Goal: Information Seeking & Learning: Learn about a topic

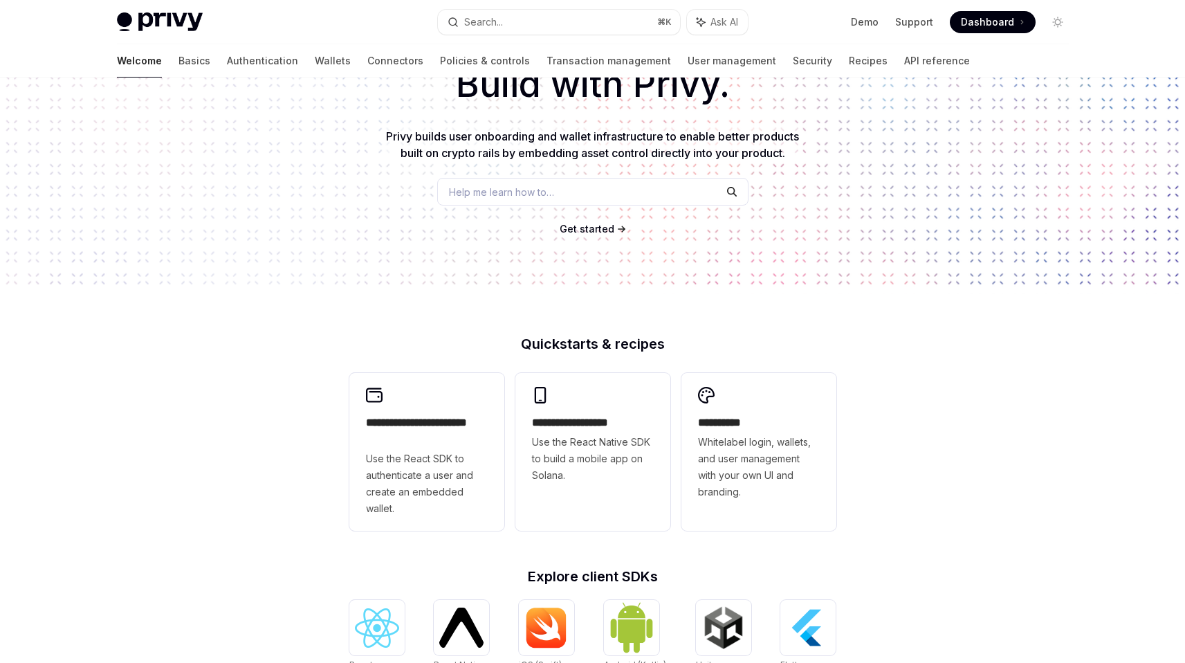
scroll to position [107, 0]
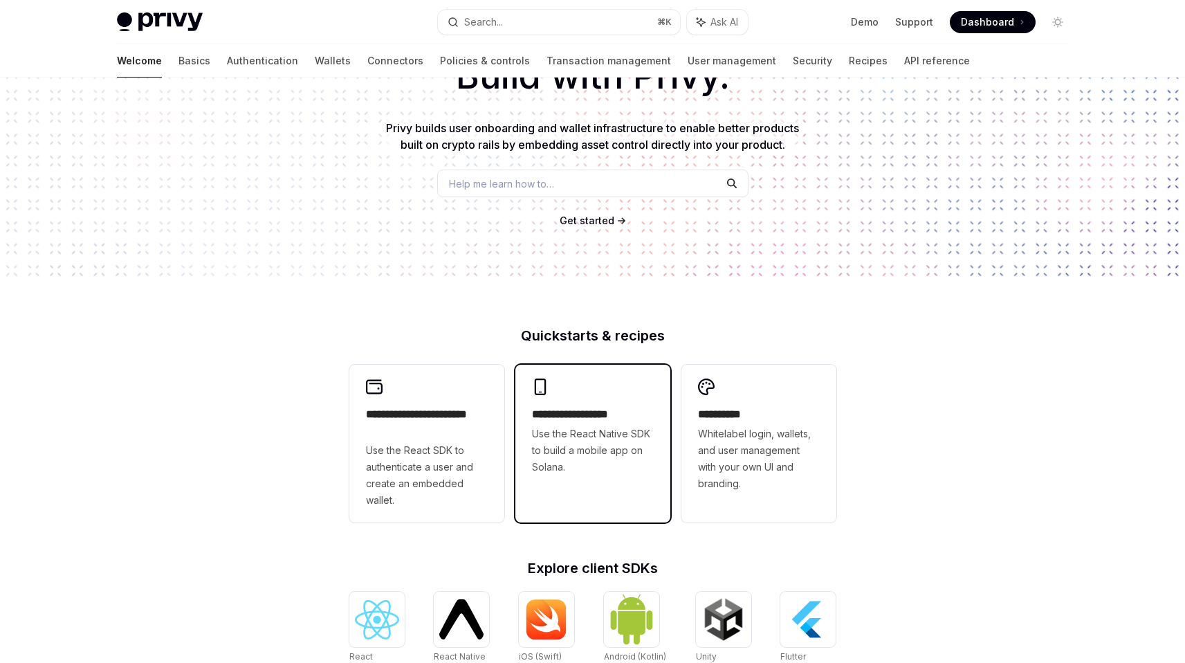
click at [558, 448] on span "Use the React Native SDK to build a mobile app on Solana." at bounding box center [593, 450] width 122 height 50
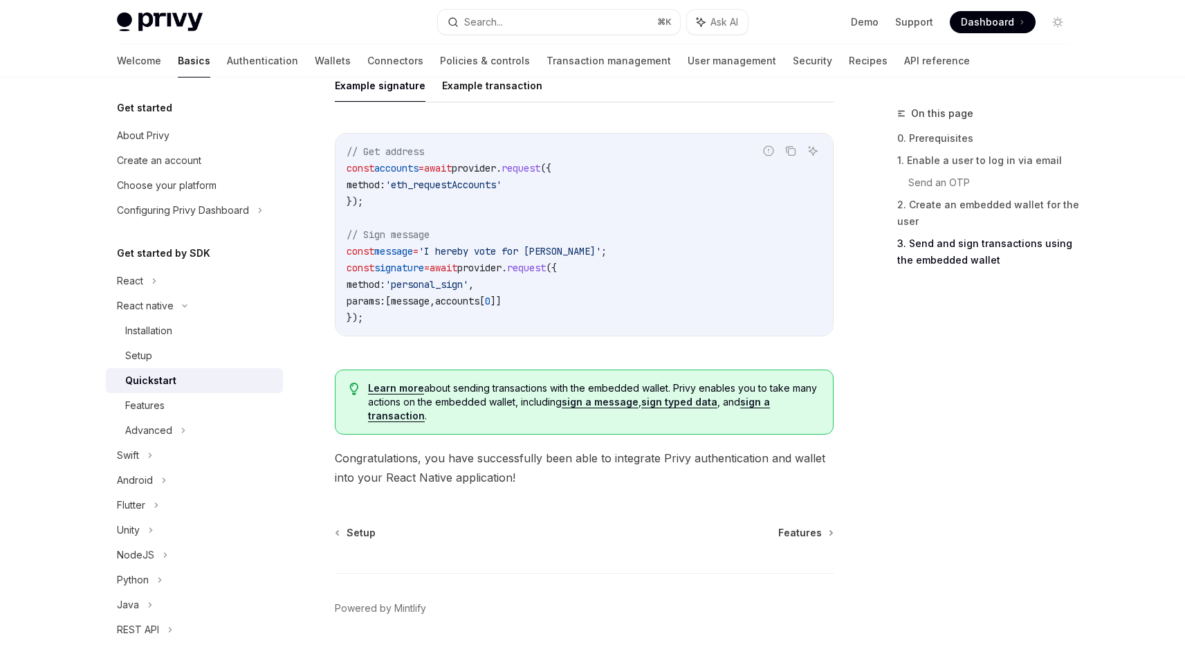
scroll to position [2044, 0]
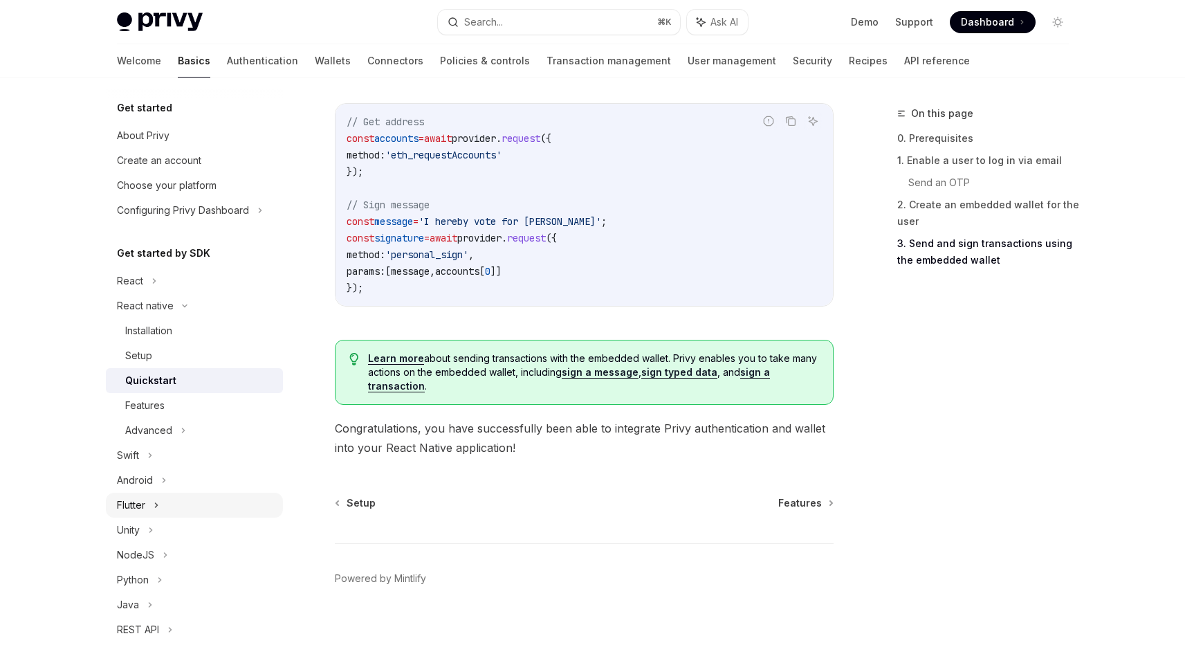
click at [136, 503] on div "Flutter" at bounding box center [131, 505] width 28 height 17
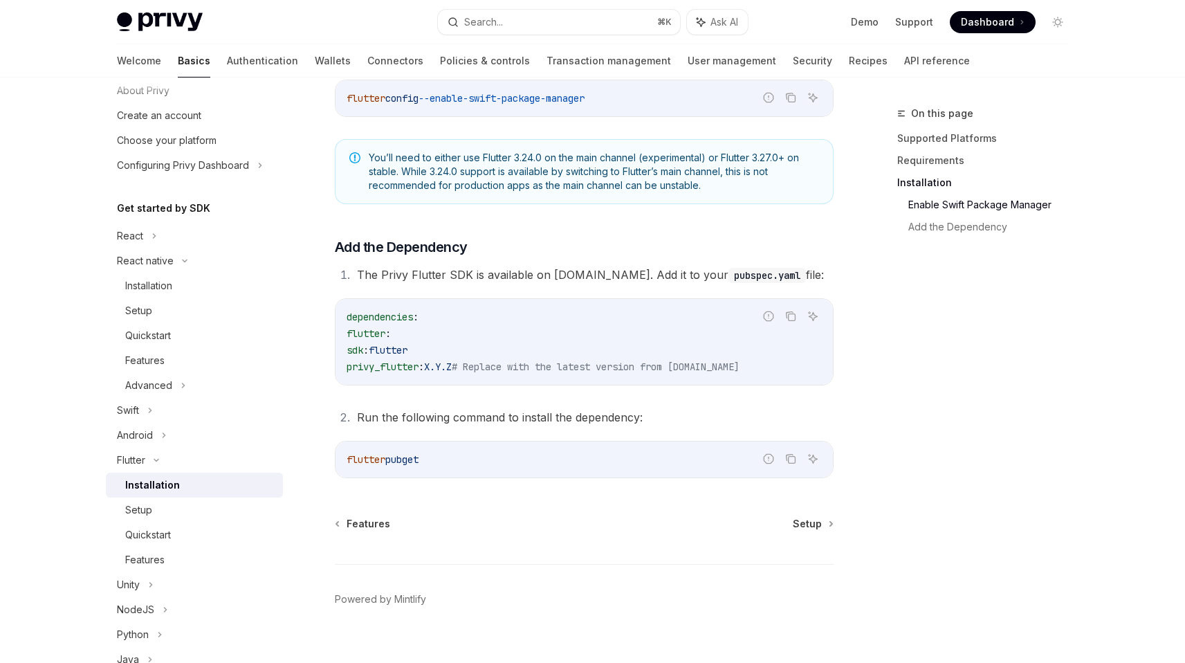
scroll to position [506, 0]
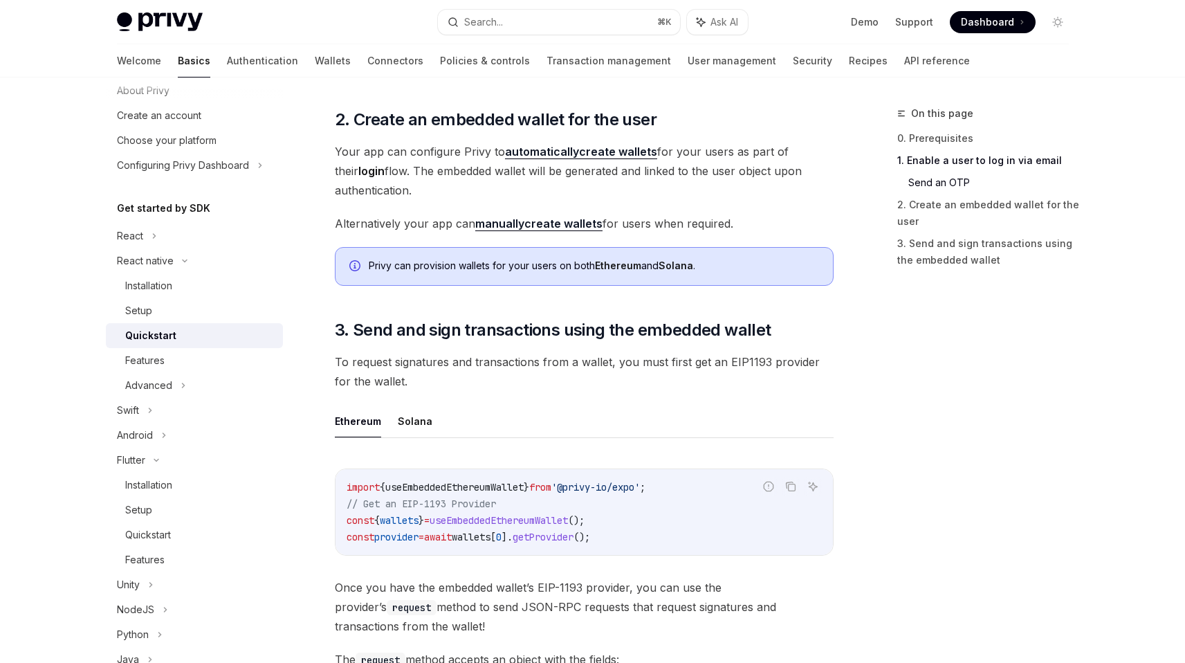
scroll to position [1341, 0]
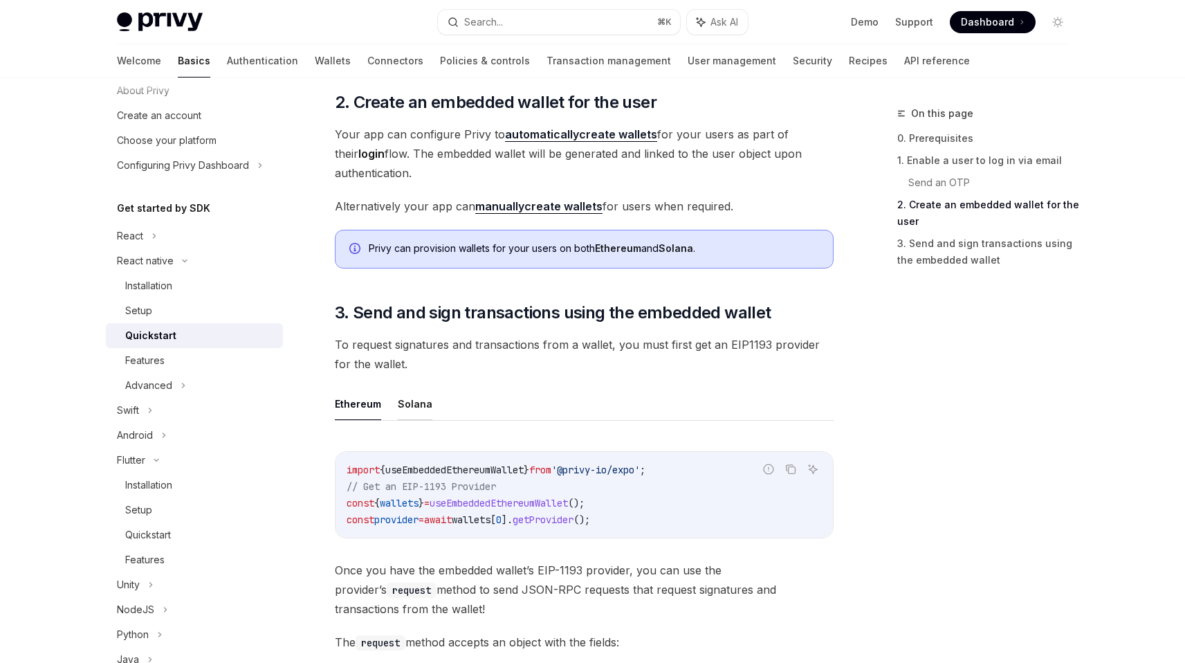
click at [420, 405] on button "Solana" at bounding box center [415, 403] width 35 height 33
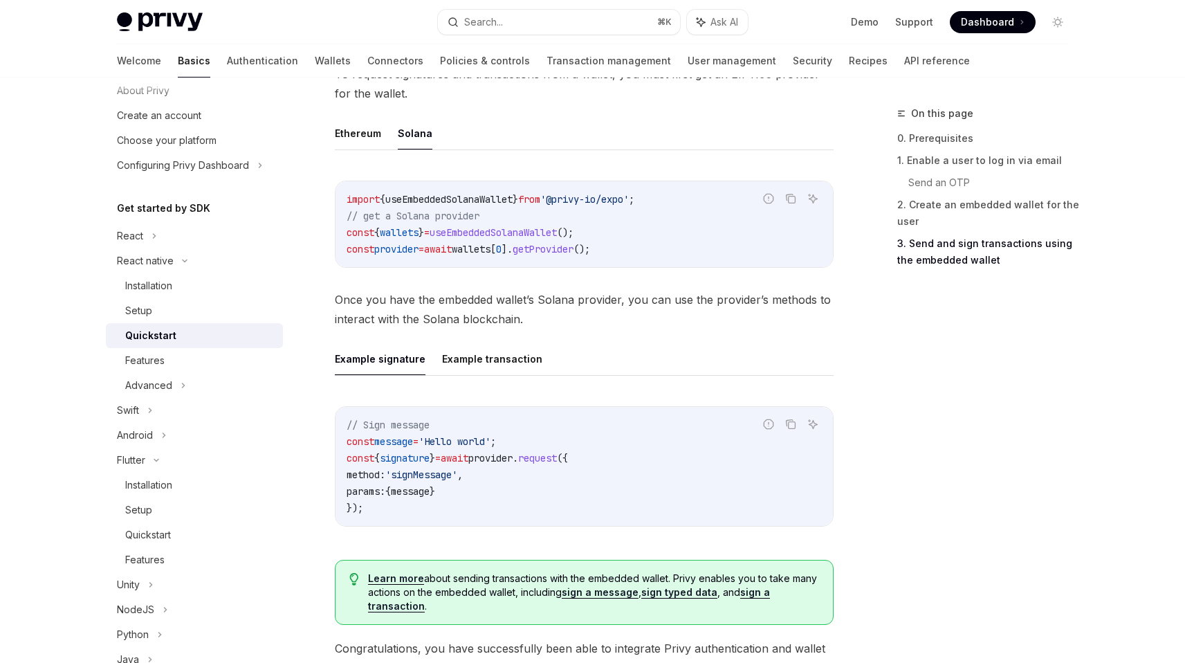
scroll to position [1647, 0]
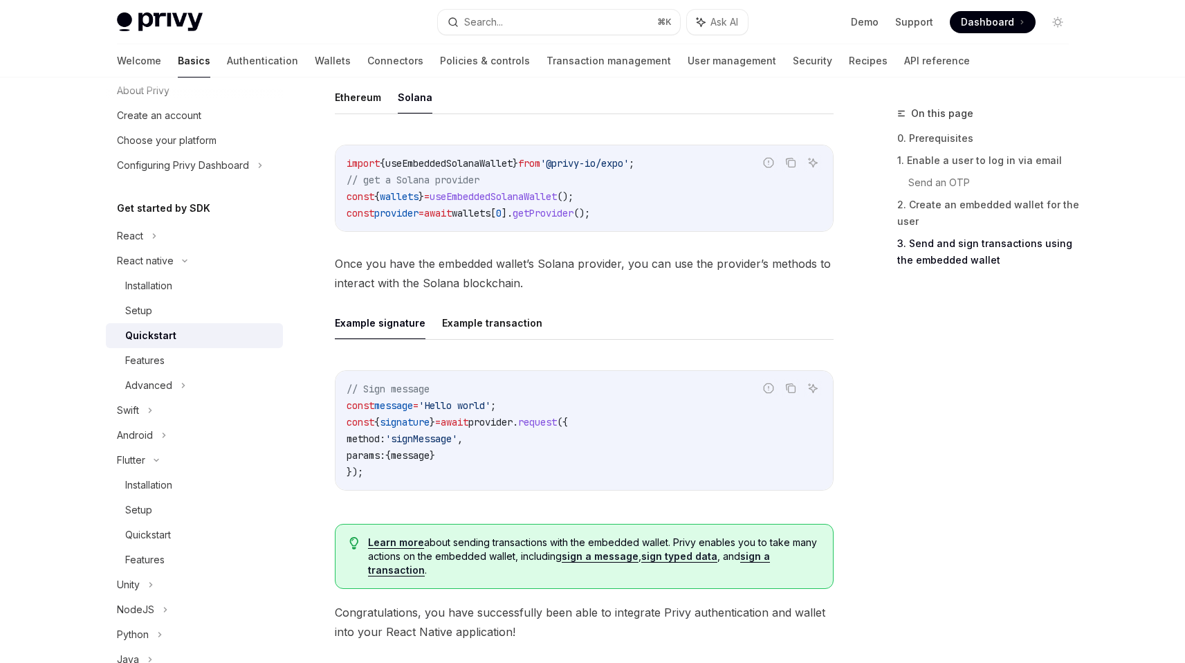
click at [468, 419] on span "await" at bounding box center [455, 422] width 28 height 12
click at [468, 418] on span "await" at bounding box center [455, 422] width 28 height 12
drag, startPoint x: 477, startPoint y: 418, endPoint x: 485, endPoint y: 423, distance: 9.4
click at [468, 419] on span "await" at bounding box center [455, 422] width 28 height 12
click at [557, 426] on span "request" at bounding box center [537, 422] width 39 height 12
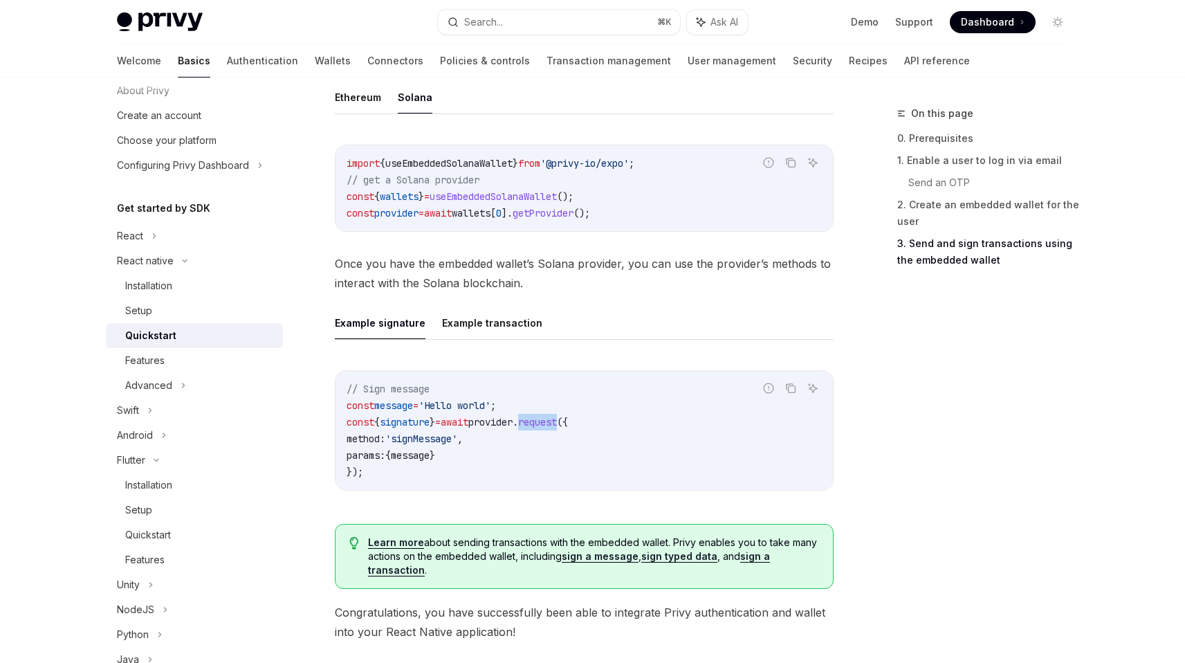
click at [557, 426] on span "request" at bounding box center [537, 422] width 39 height 12
drag, startPoint x: 578, startPoint y: 426, endPoint x: 540, endPoint y: 439, distance: 40.0
click at [555, 434] on code "// Sign message const message = 'Hello world' ; const { signature } = await pro…" at bounding box center [584, 431] width 475 height 100
click at [405, 441] on span "'signMessage'" at bounding box center [421, 438] width 72 height 12
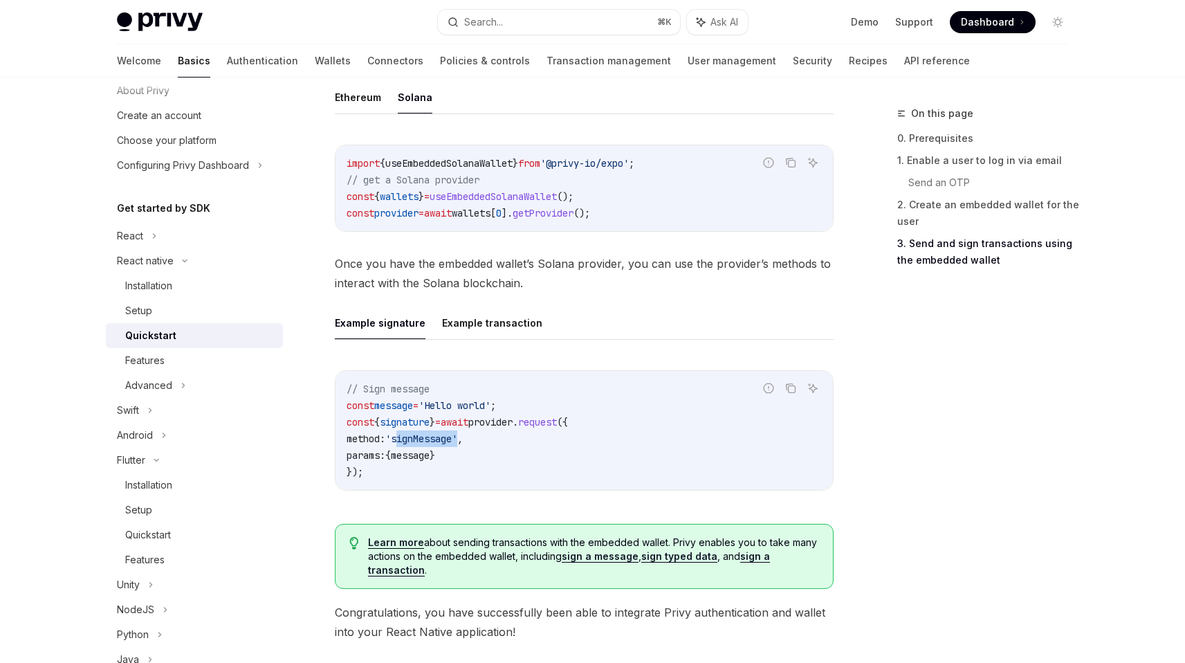
drag, startPoint x: 408, startPoint y: 441, endPoint x: 411, endPoint y: 448, distance: 7.5
click at [410, 442] on span "'signMessage'" at bounding box center [421, 438] width 72 height 12
click at [410, 457] on span "message" at bounding box center [410, 455] width 39 height 12
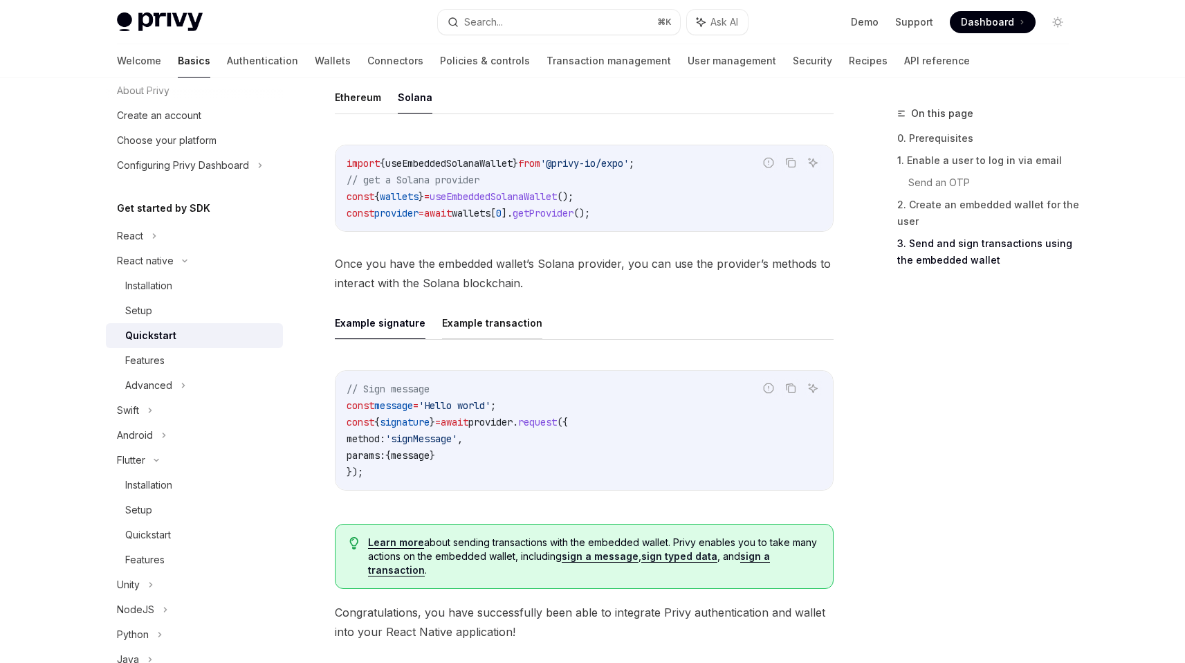
click at [515, 327] on button "Example transaction" at bounding box center [492, 322] width 100 height 33
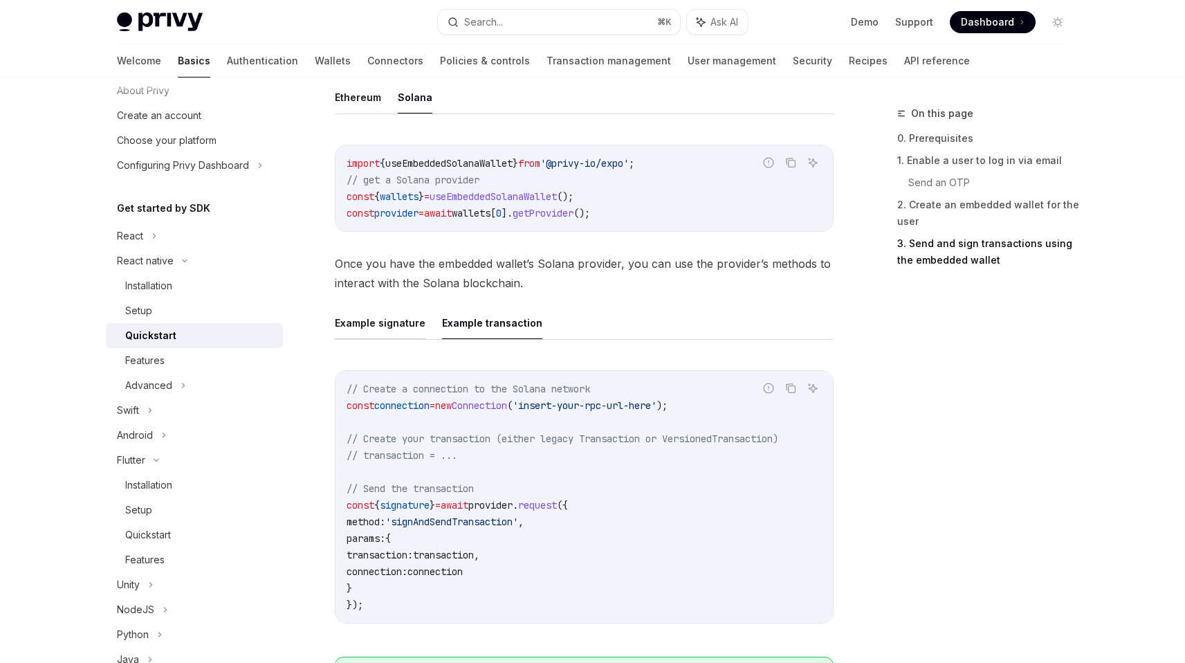
click at [398, 318] on button "Example signature" at bounding box center [380, 322] width 91 height 33
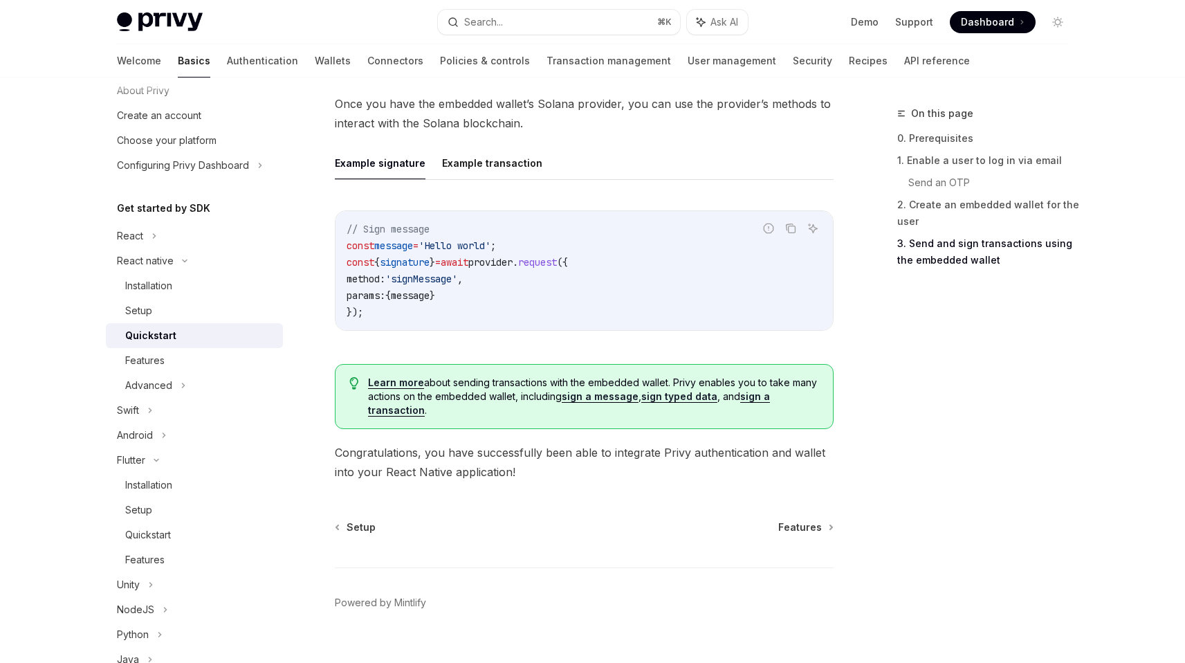
scroll to position [1831, 0]
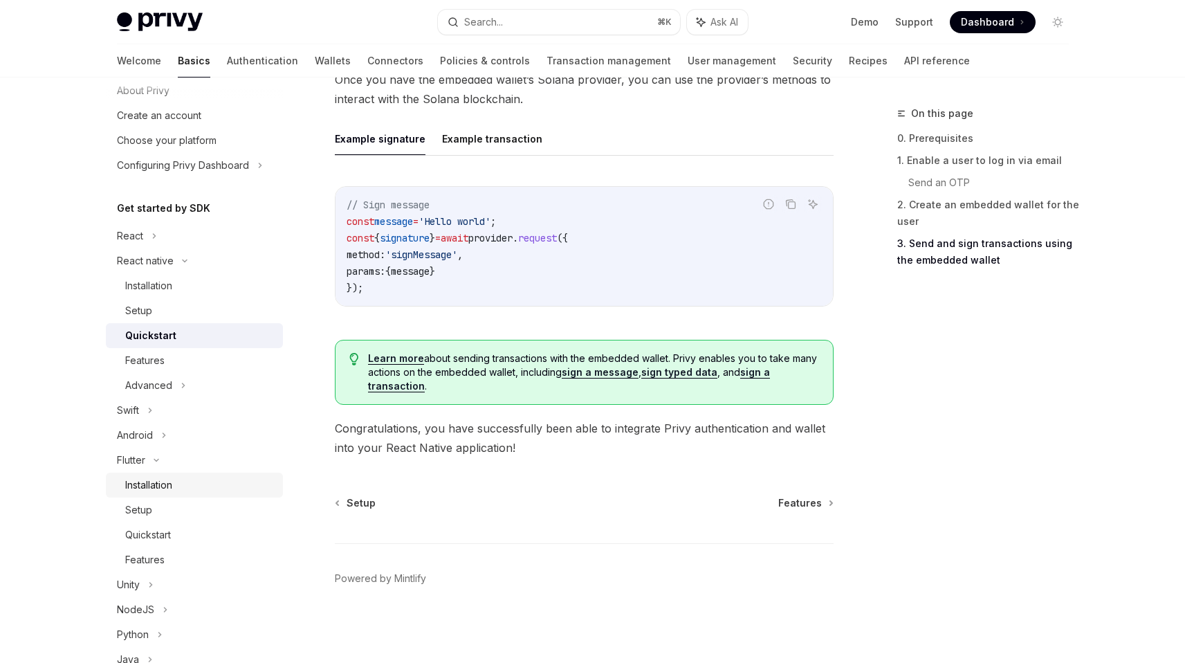
click at [171, 477] on div "Installation" at bounding box center [148, 485] width 47 height 17
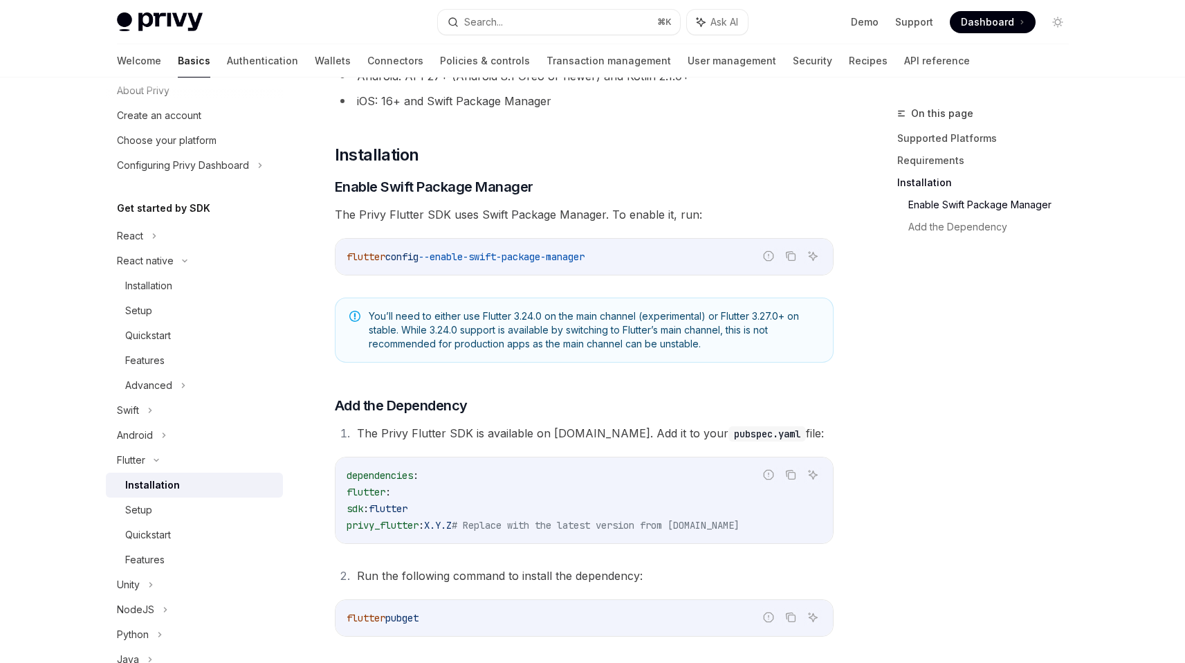
scroll to position [398, 0]
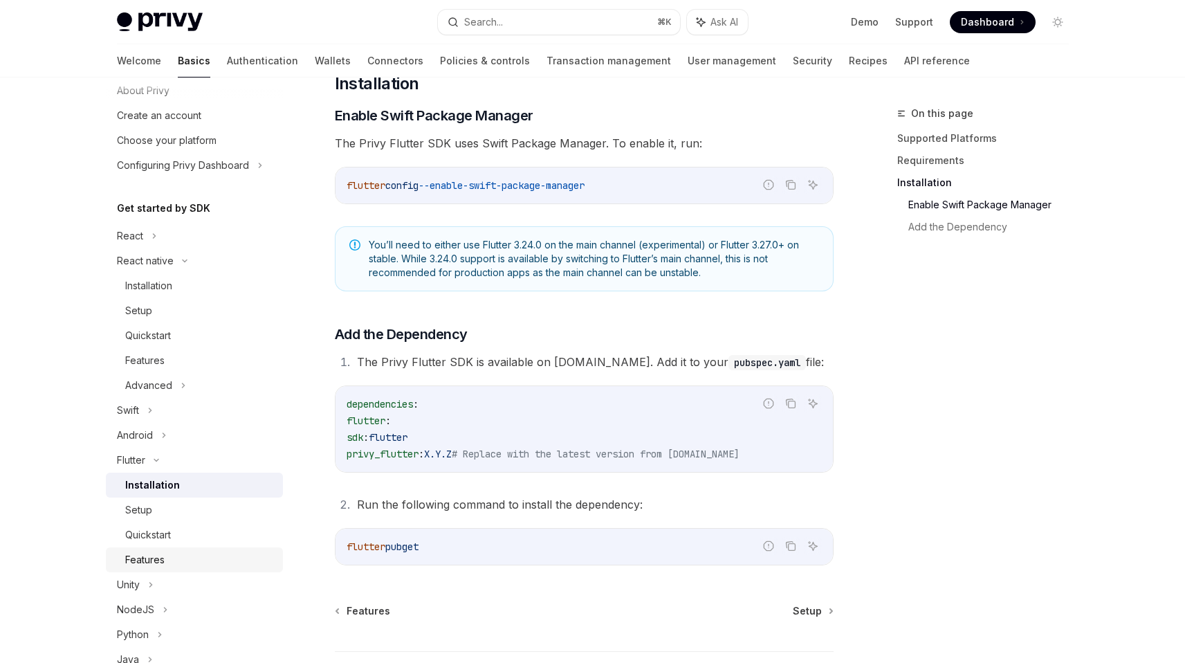
click at [171, 560] on div "Features" at bounding box center [199, 559] width 149 height 17
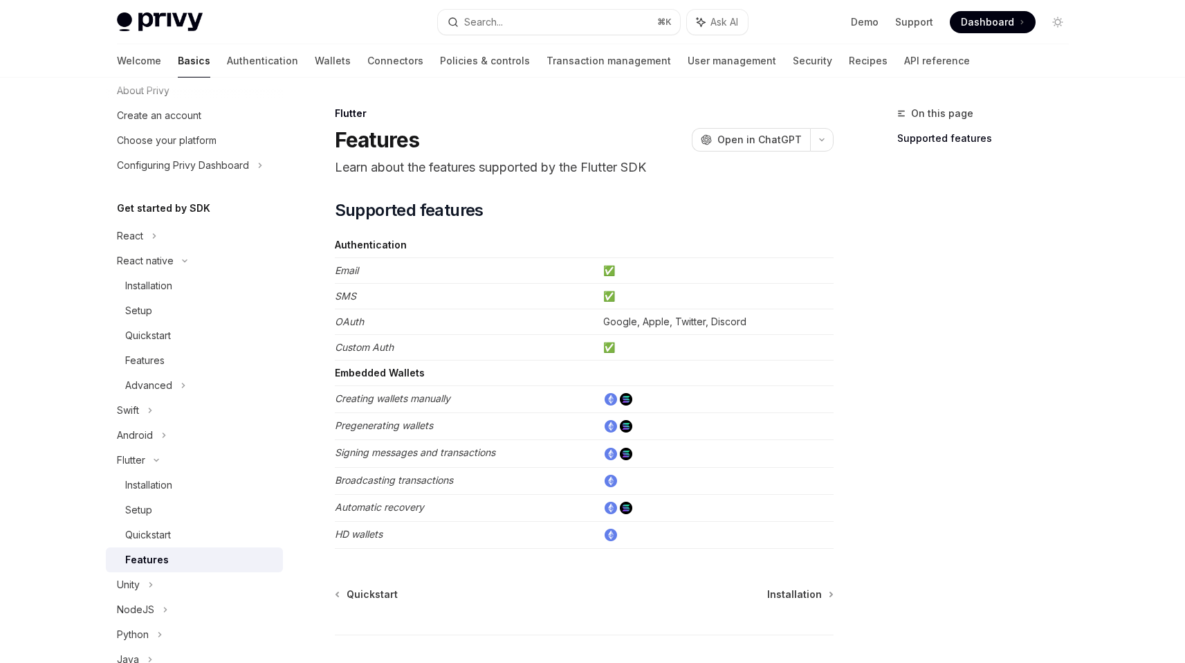
click at [482, 452] on em "Signing messages and transactions" at bounding box center [415, 452] width 161 height 12
click at [465, 481] on td "Broadcasting transactions" at bounding box center [466, 480] width 263 height 27
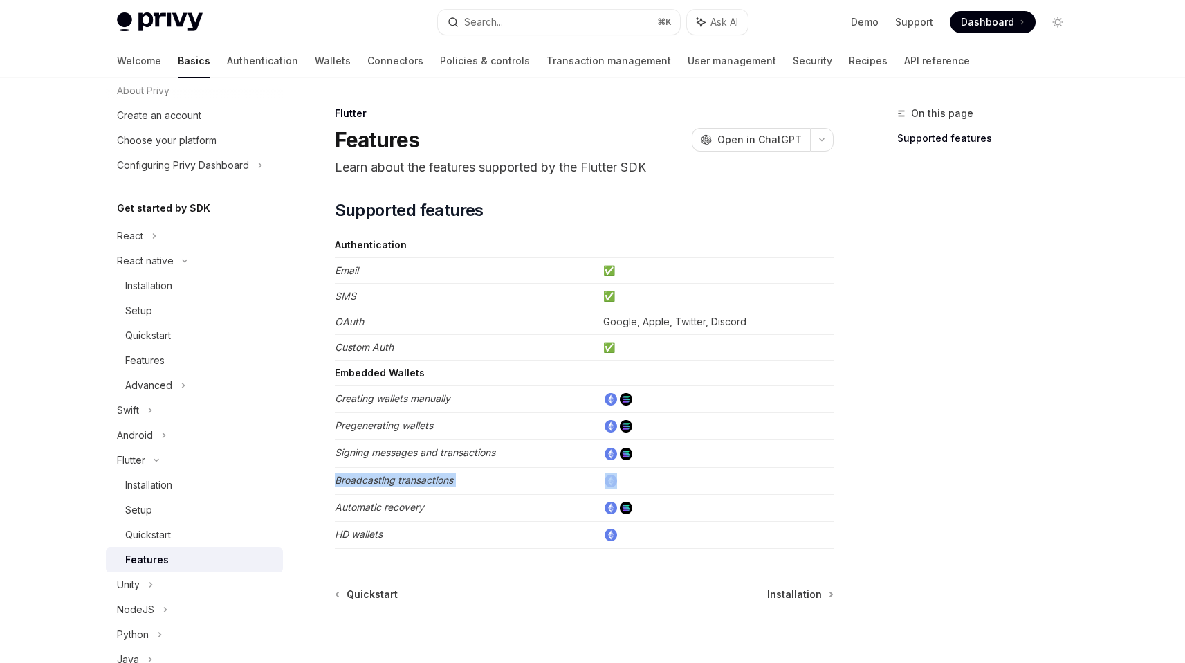
click at [465, 481] on td "Broadcasting transactions" at bounding box center [466, 480] width 263 height 27
click at [442, 487] on td "Broadcasting transactions" at bounding box center [466, 480] width 263 height 27
click at [441, 487] on td "Broadcasting transactions" at bounding box center [466, 480] width 263 height 27
click at [677, 480] on td at bounding box center [716, 480] width 236 height 27
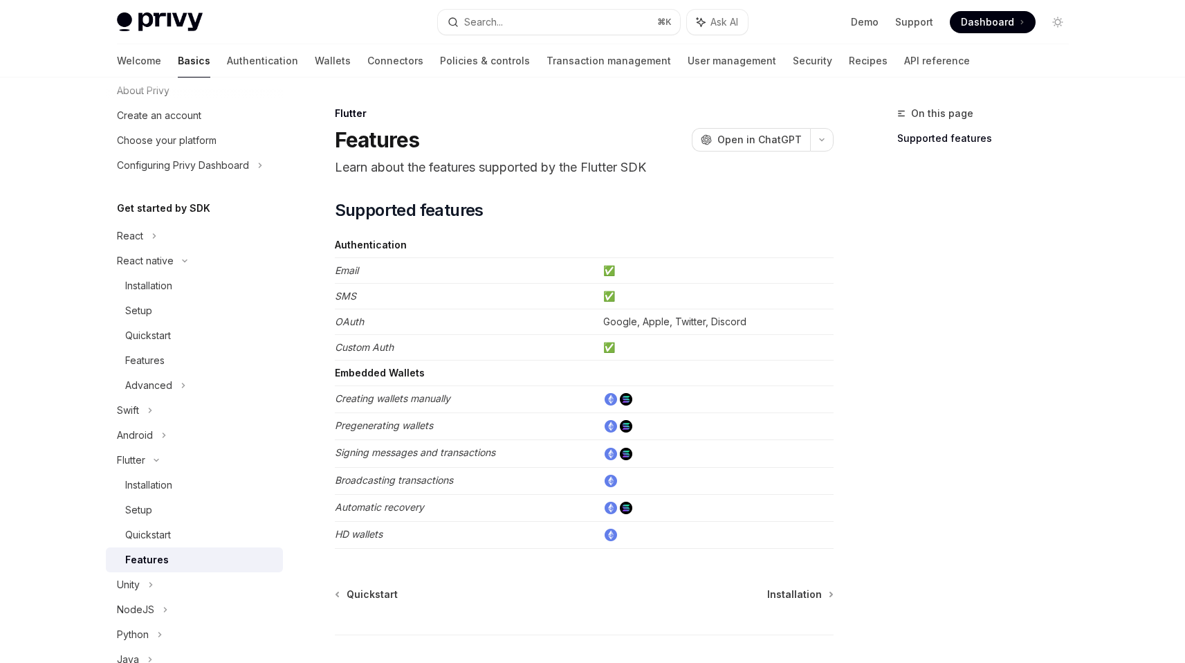
click at [678, 479] on td at bounding box center [716, 480] width 236 height 27
click at [696, 476] on td at bounding box center [716, 480] width 236 height 27
click at [563, 484] on td "Broadcasting transactions" at bounding box center [466, 480] width 263 height 27
click at [564, 484] on td "Broadcasting transactions" at bounding box center [466, 480] width 263 height 27
click at [471, 484] on td "Broadcasting transactions" at bounding box center [466, 480] width 263 height 27
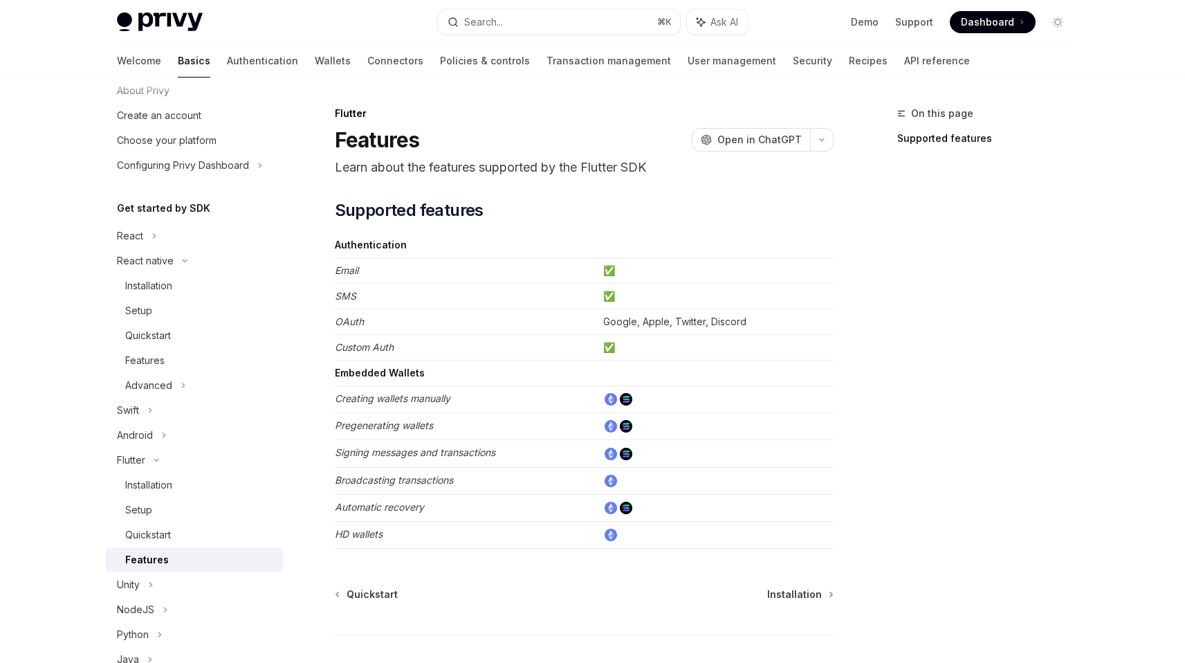
click at [447, 486] on td "Broadcasting transactions" at bounding box center [466, 480] width 263 height 27
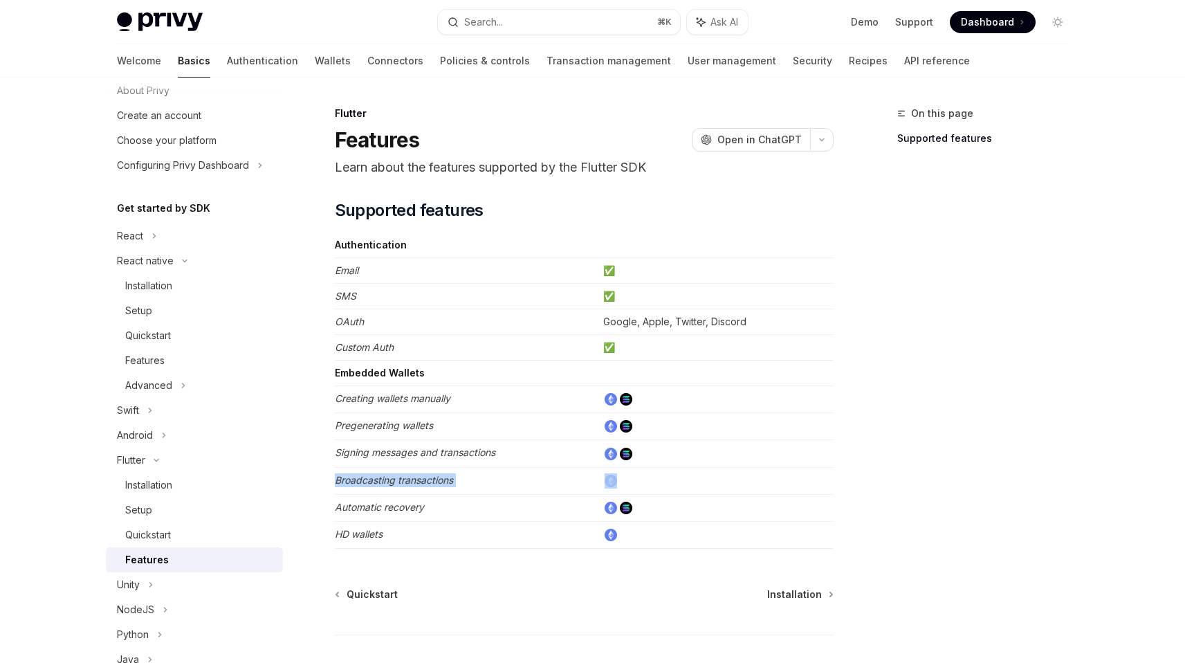
click at [447, 486] on td "Broadcasting transactions" at bounding box center [466, 480] width 263 height 27
click at [374, 532] on em "HD wallets" at bounding box center [359, 534] width 48 height 12
click at [336, 531] on em "HD wallets" at bounding box center [359, 534] width 48 height 12
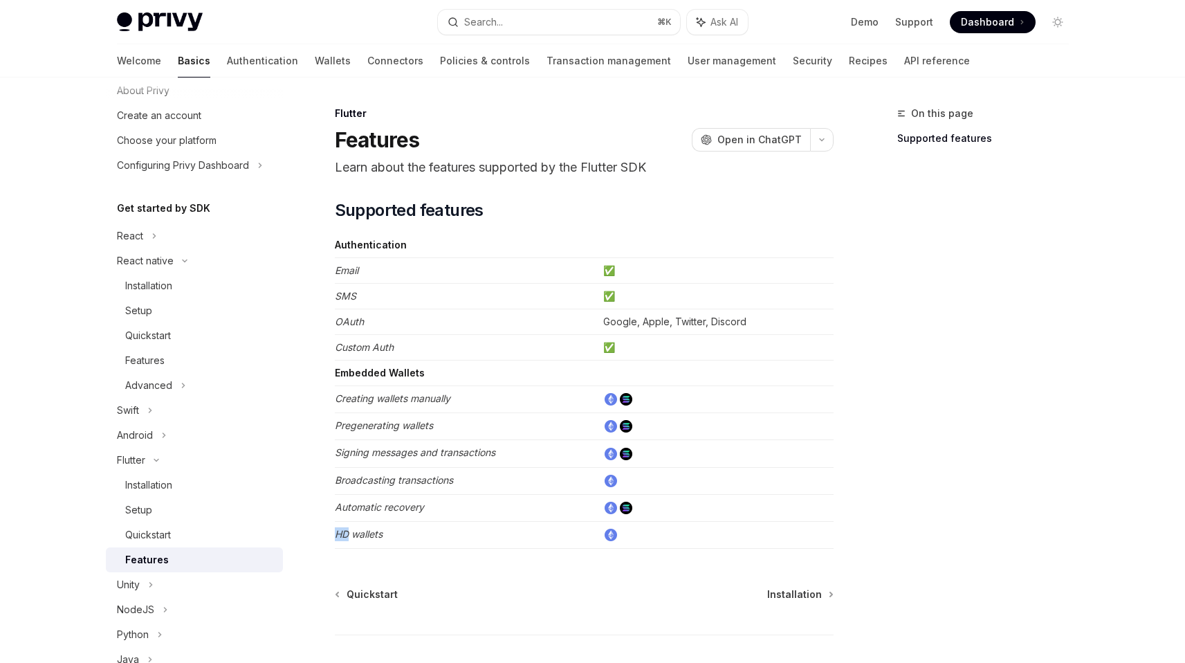
click at [336, 531] on em "HD wallets" at bounding box center [359, 534] width 48 height 12
click at [363, 538] on em "HD wallets" at bounding box center [359, 534] width 48 height 12
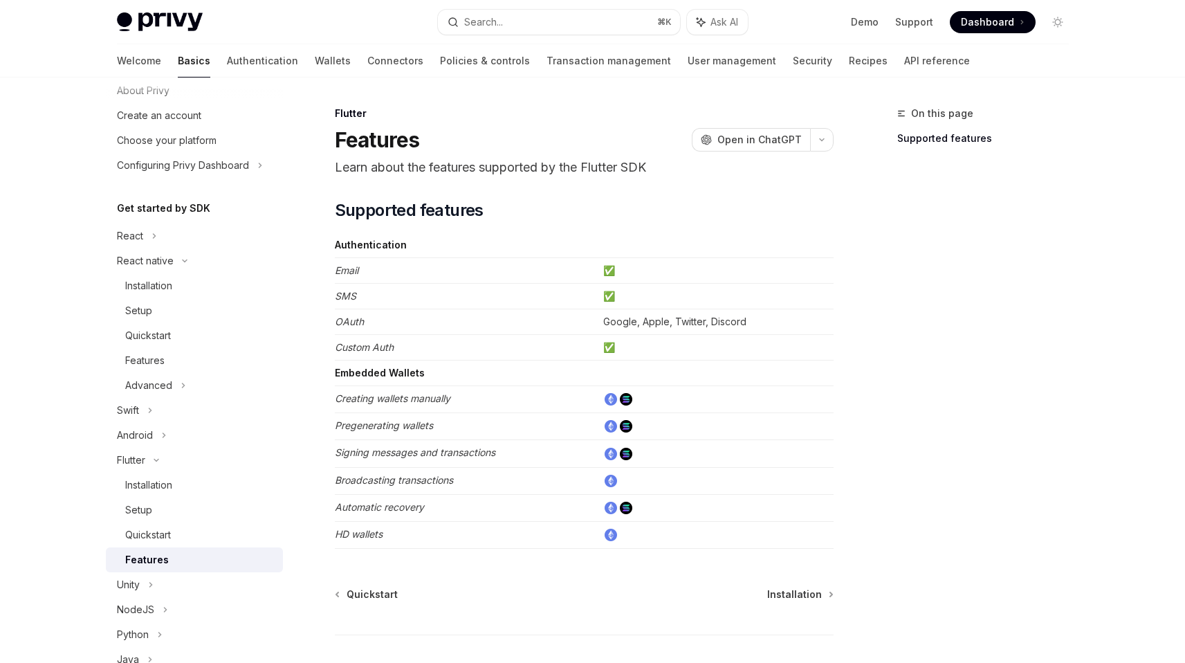
click at [626, 484] on td at bounding box center [716, 480] width 236 height 27
click at [630, 474] on td at bounding box center [716, 480] width 236 height 27
click at [461, 482] on td "Broadcasting transactions" at bounding box center [466, 480] width 263 height 27
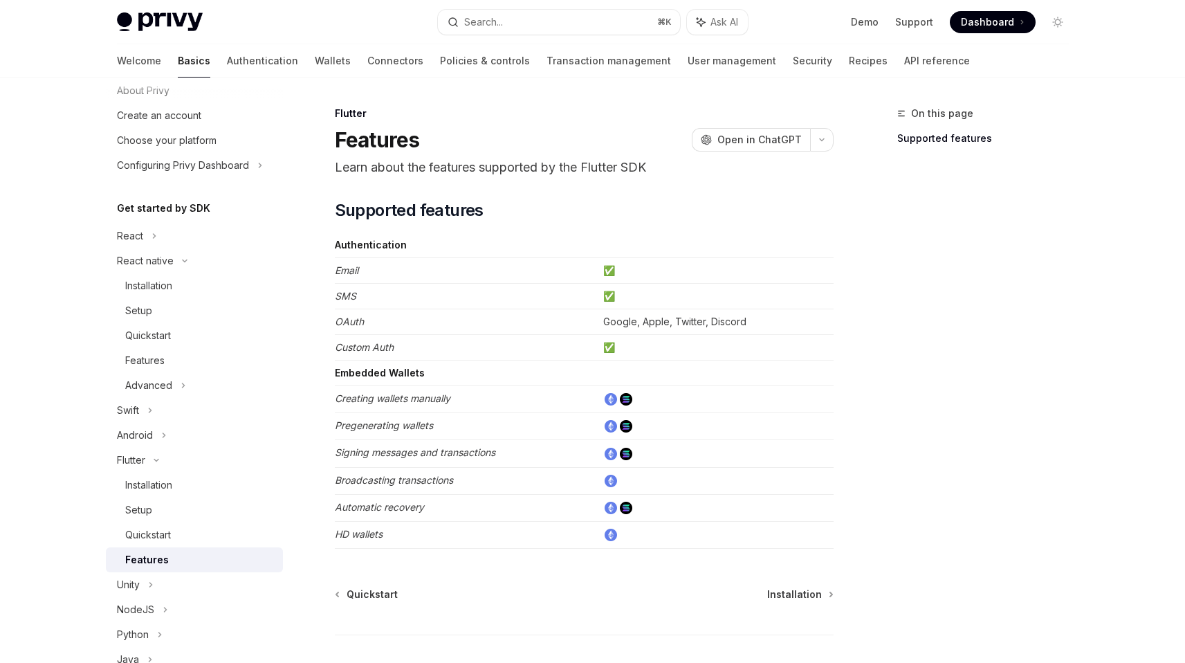
click at [679, 478] on td at bounding box center [716, 480] width 236 height 27
click at [397, 479] on em "Broadcasting transactions" at bounding box center [394, 480] width 118 height 12
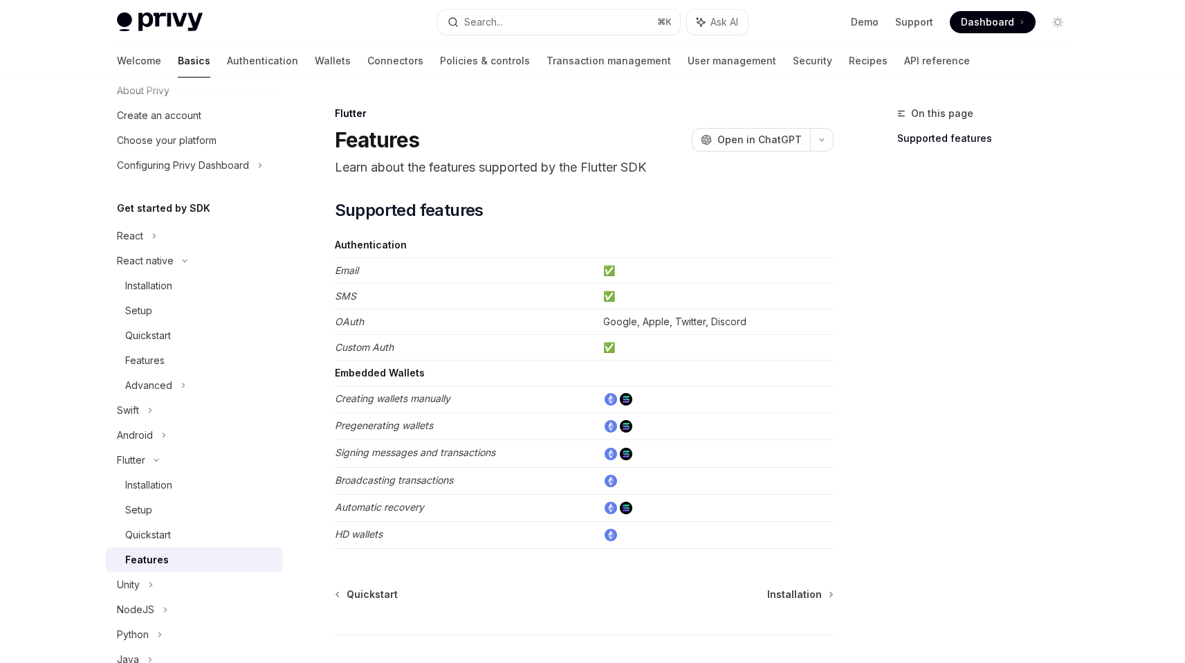
click at [461, 423] on td "Pregenerating wallets" at bounding box center [466, 426] width 263 height 27
click at [482, 387] on td "Creating wallets manually" at bounding box center [466, 399] width 263 height 27
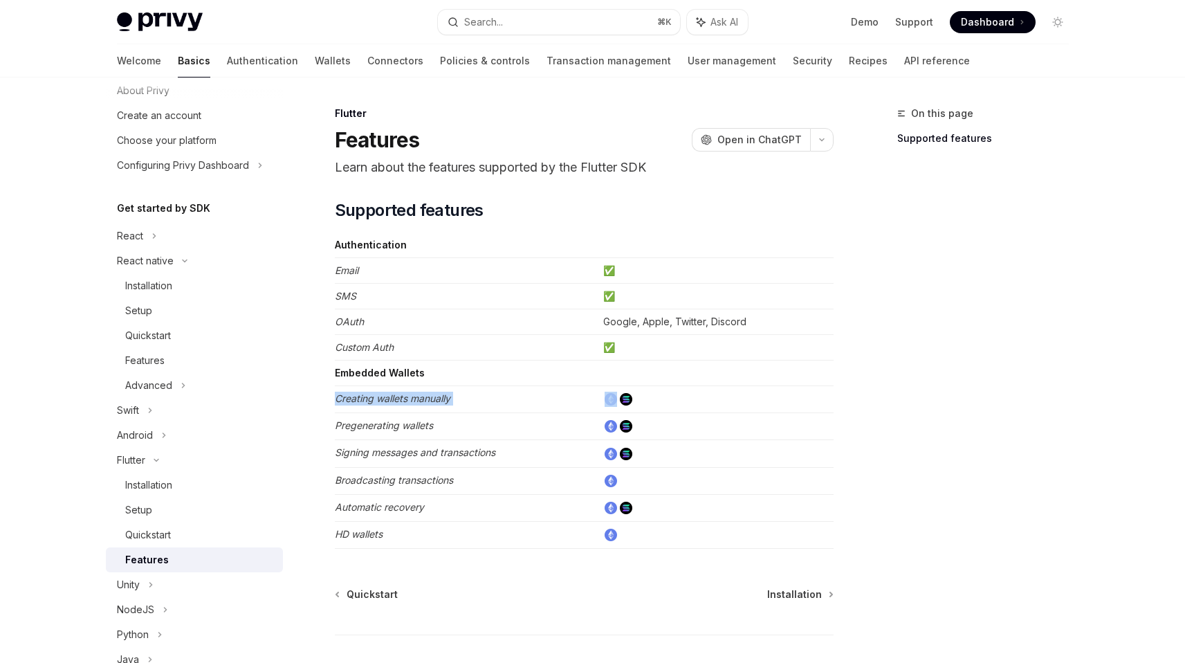
click at [482, 387] on td "Creating wallets manually" at bounding box center [466, 399] width 263 height 27
click at [693, 453] on td at bounding box center [716, 453] width 236 height 27
click at [755, 455] on td at bounding box center [716, 453] width 236 height 27
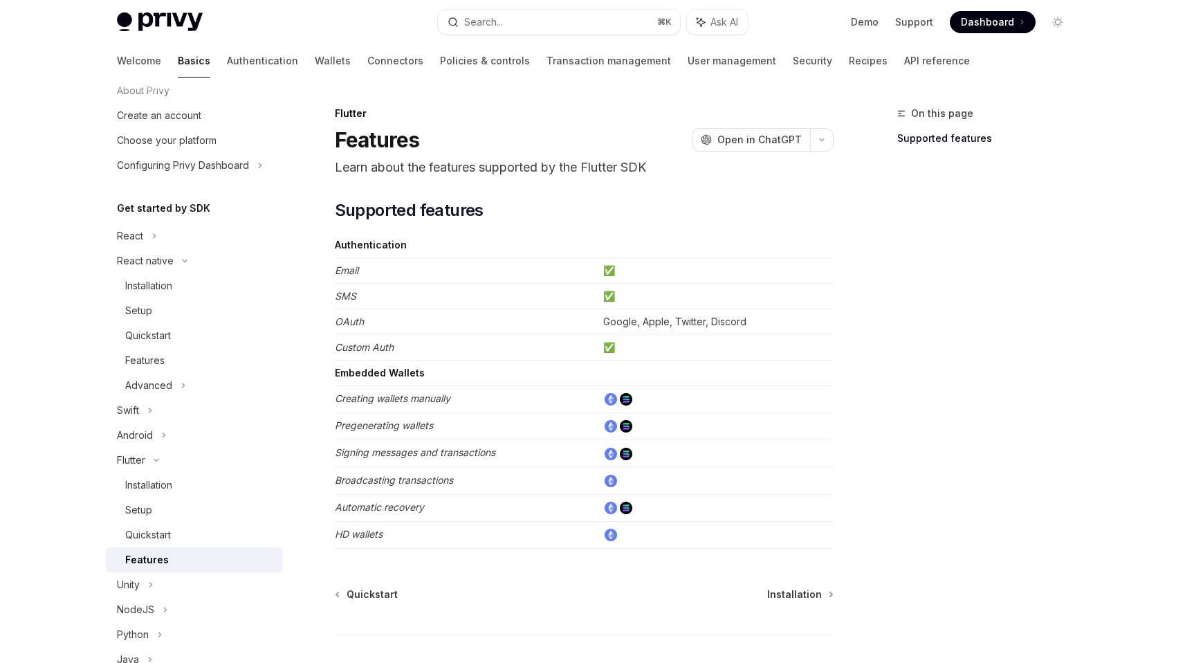
click at [755, 455] on td at bounding box center [716, 453] width 236 height 27
click at [759, 416] on td at bounding box center [716, 426] width 236 height 27
click at [756, 417] on td at bounding box center [716, 426] width 236 height 27
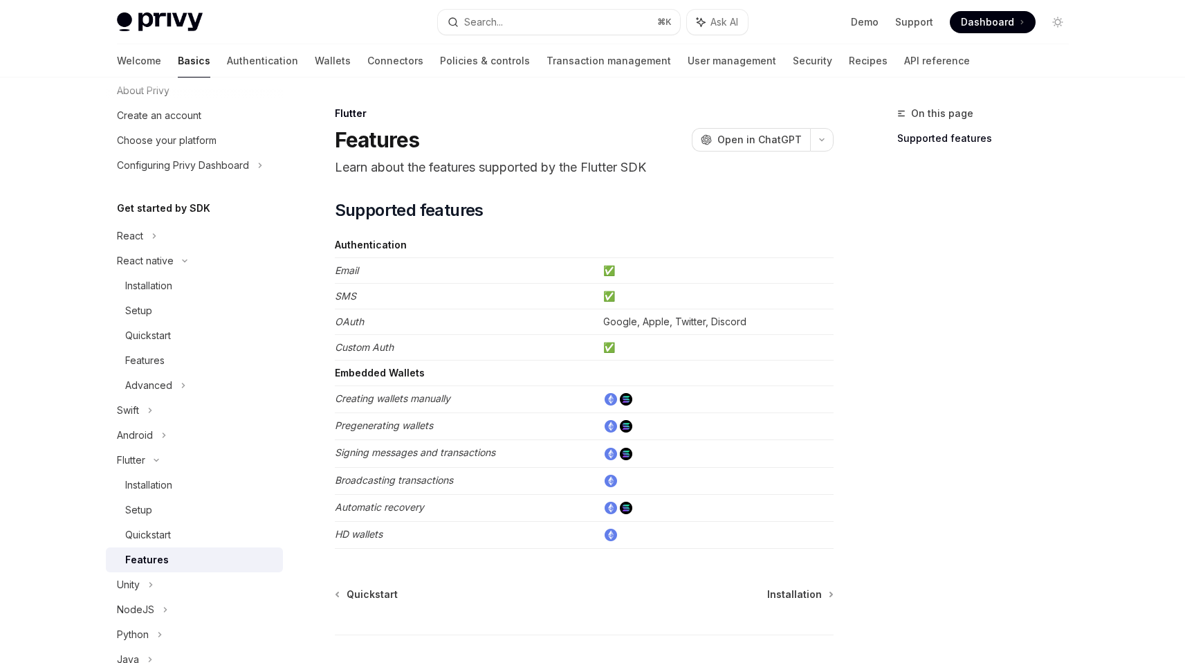
click at [756, 416] on td at bounding box center [716, 426] width 236 height 27
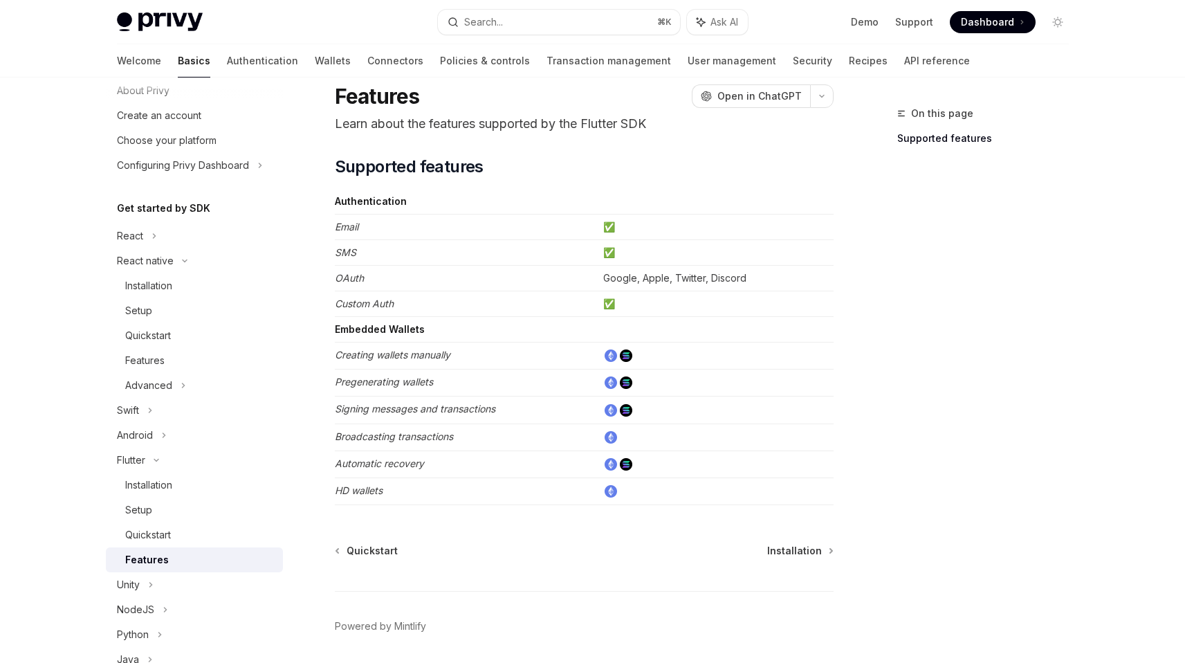
scroll to position [62, 0]
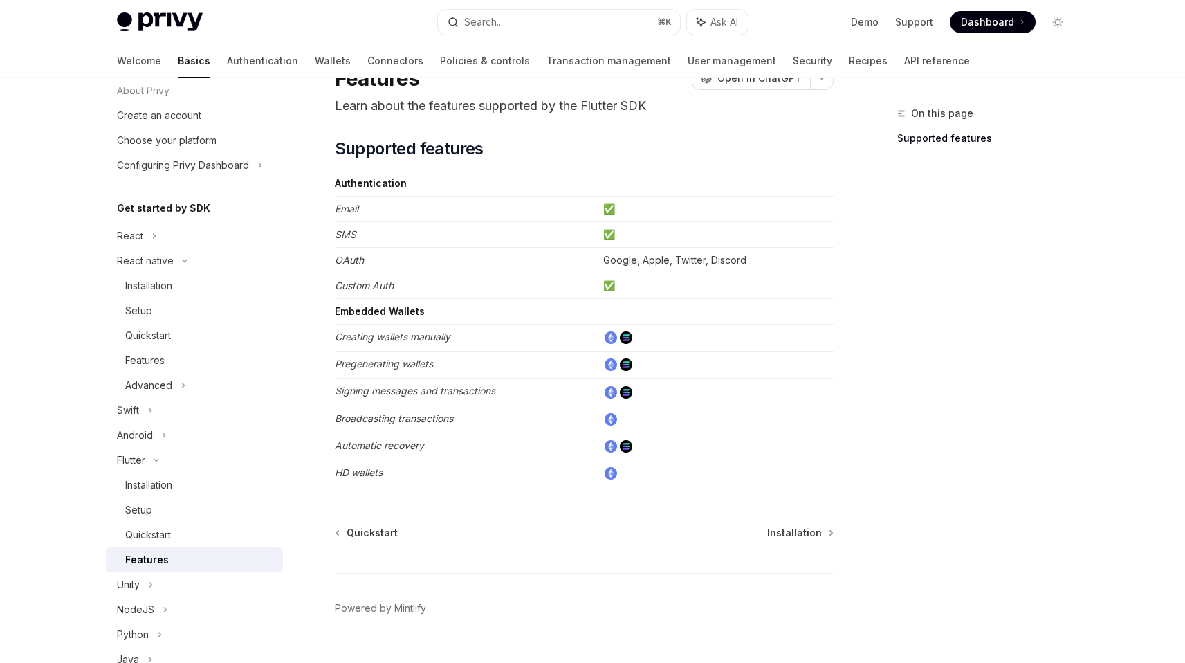
click at [684, 399] on td at bounding box center [716, 391] width 236 height 27
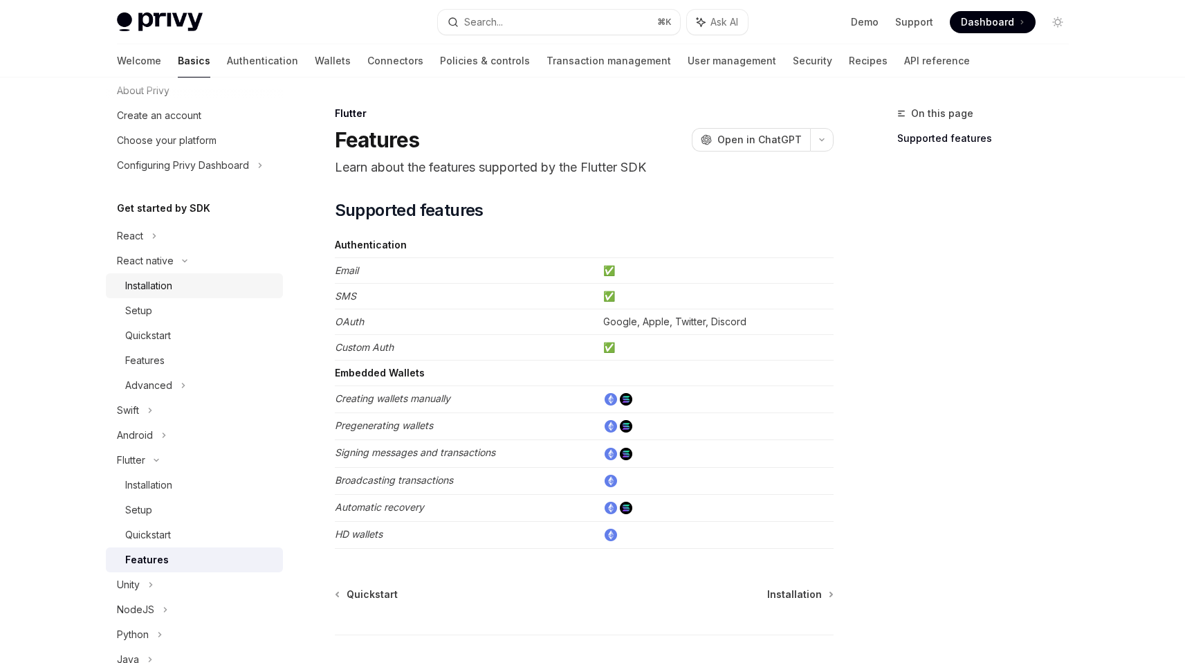
click at [176, 295] on link "Installation" at bounding box center [194, 285] width 177 height 25
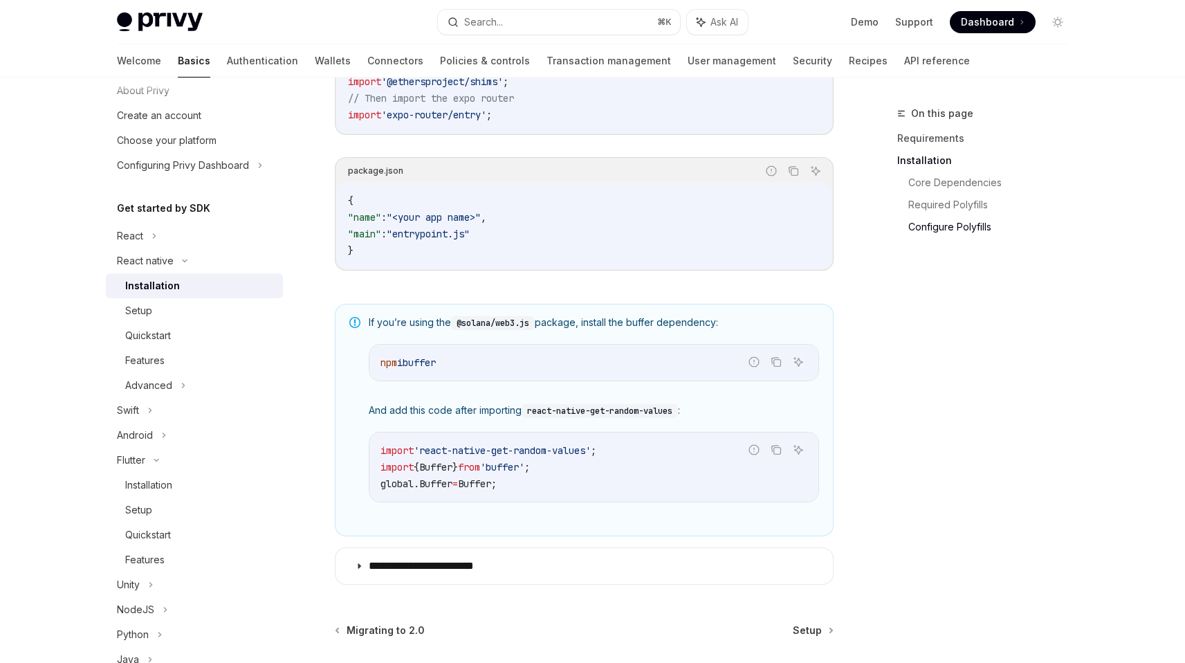
scroll to position [896, 0]
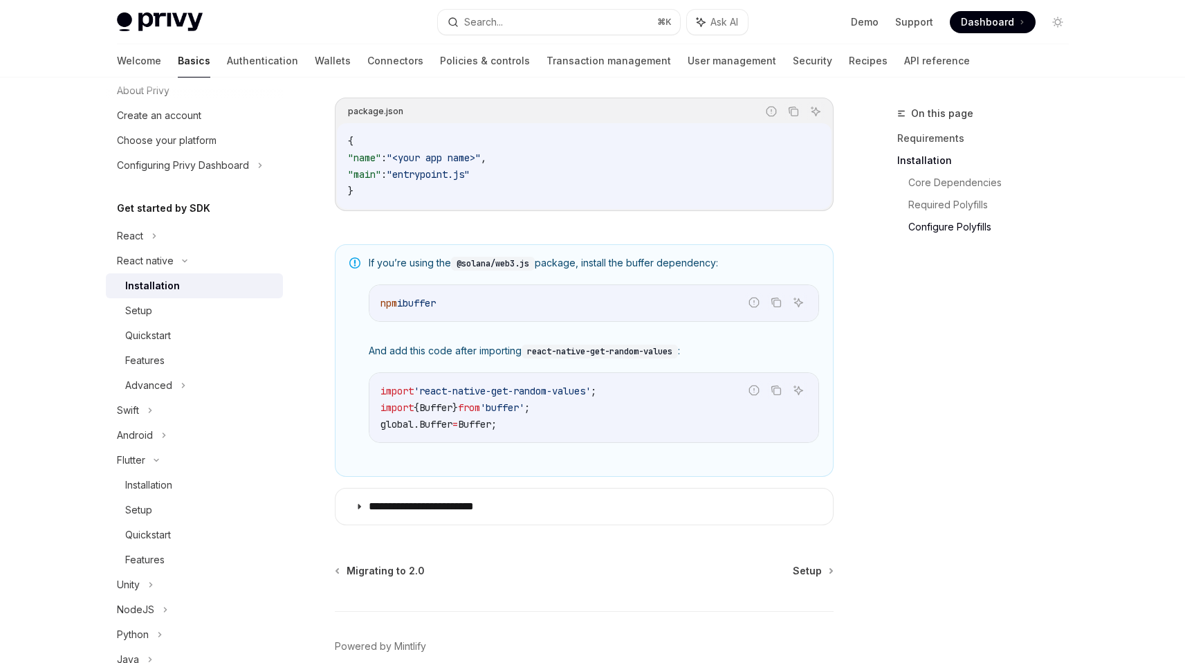
click at [491, 396] on span "'react-native-get-random-values'" at bounding box center [502, 391] width 177 height 12
click at [480, 410] on span "from" at bounding box center [469, 407] width 22 height 12
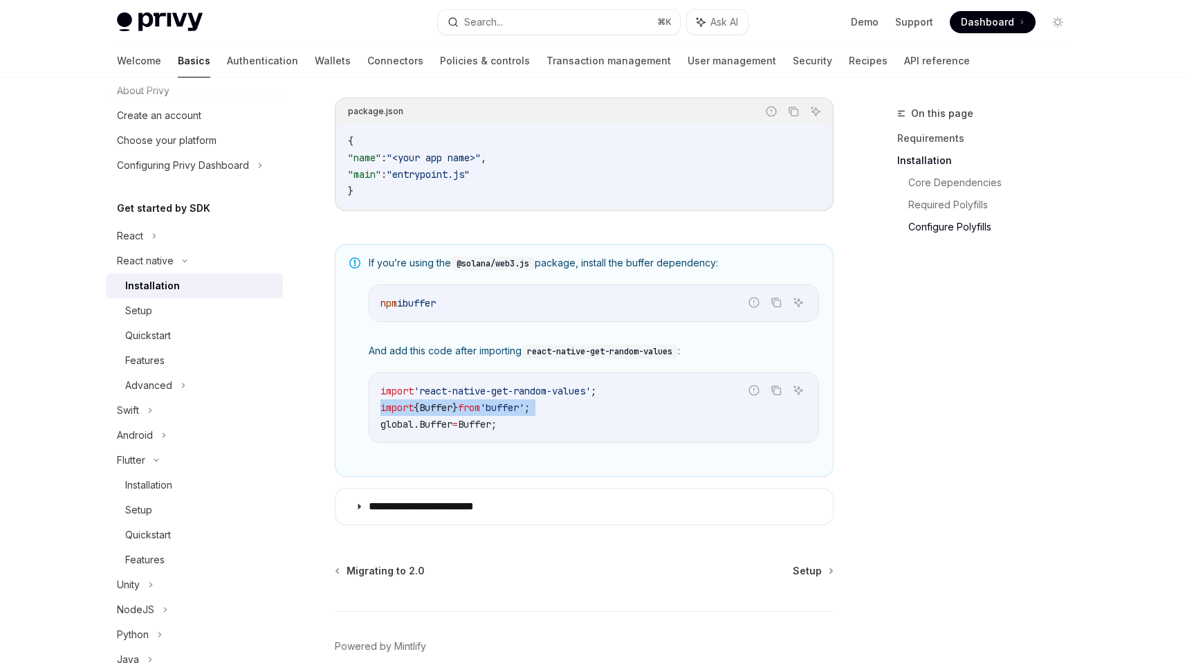
click at [480, 410] on span "from" at bounding box center [469, 407] width 22 height 12
click at [490, 425] on span "Buffer" at bounding box center [474, 424] width 33 height 12
click at [497, 430] on span ";" at bounding box center [494, 424] width 6 height 12
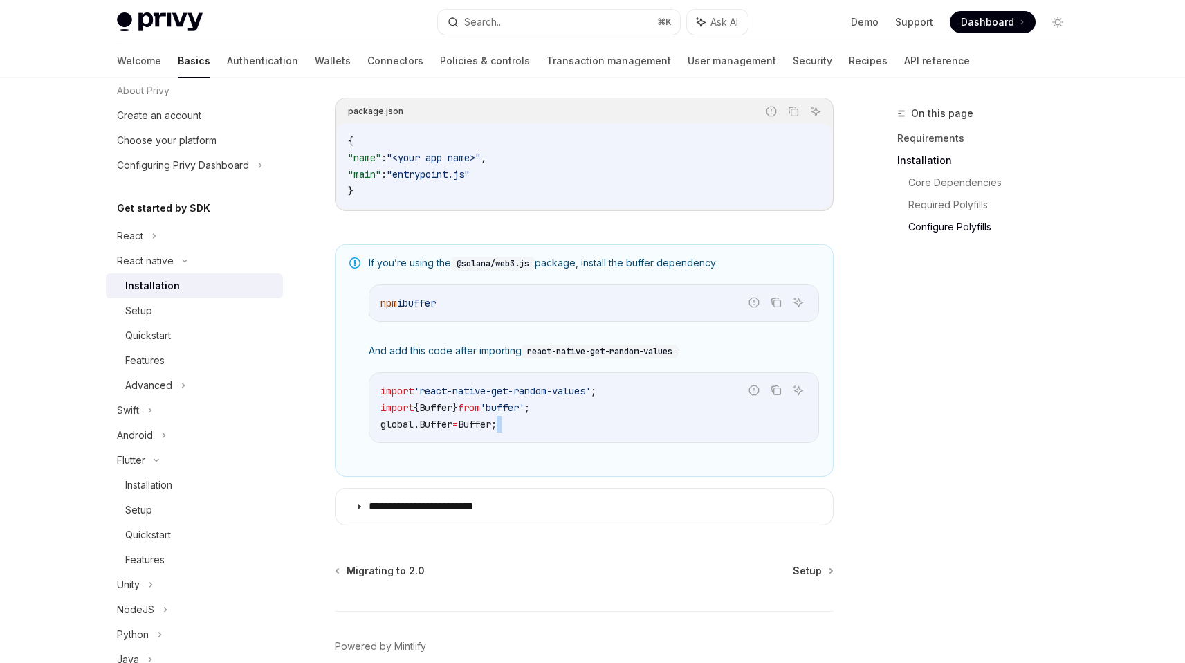
click at [497, 430] on span ";" at bounding box center [494, 424] width 6 height 12
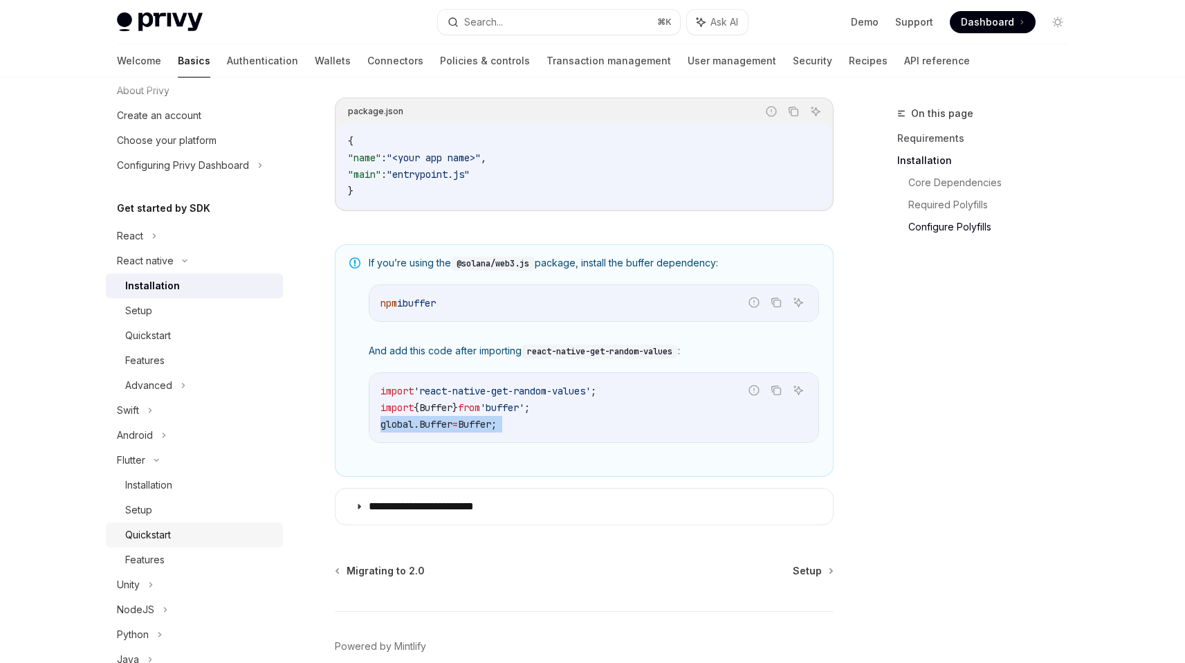
click at [165, 530] on div "Quickstart" at bounding box center [148, 534] width 46 height 17
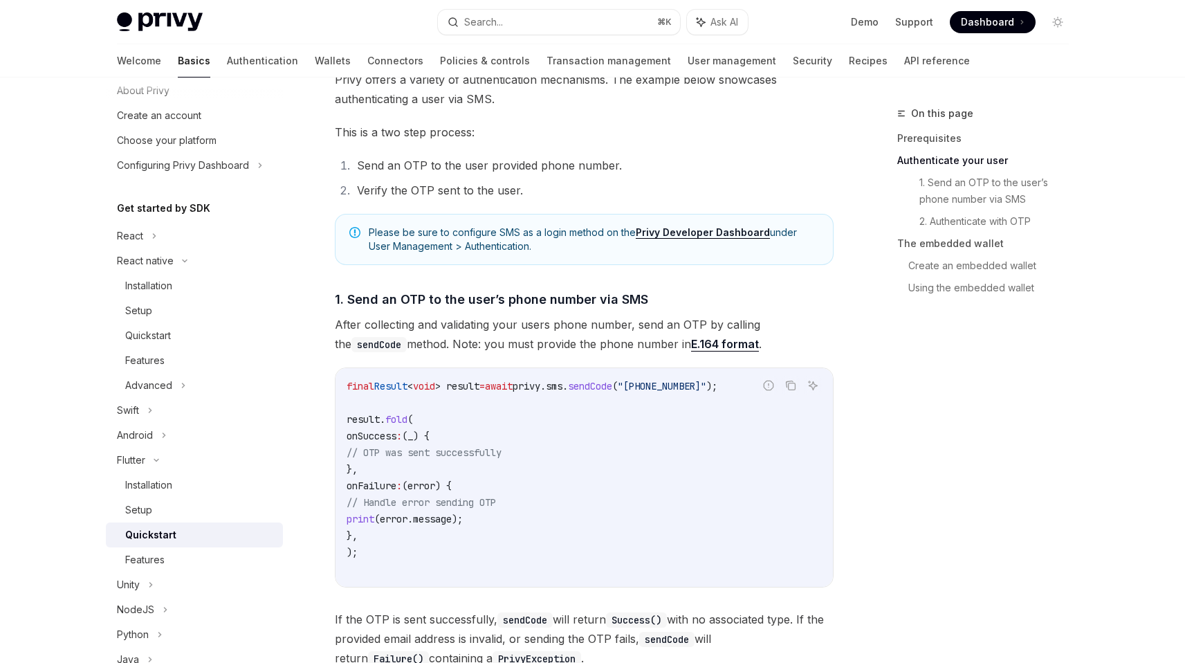
scroll to position [352, 0]
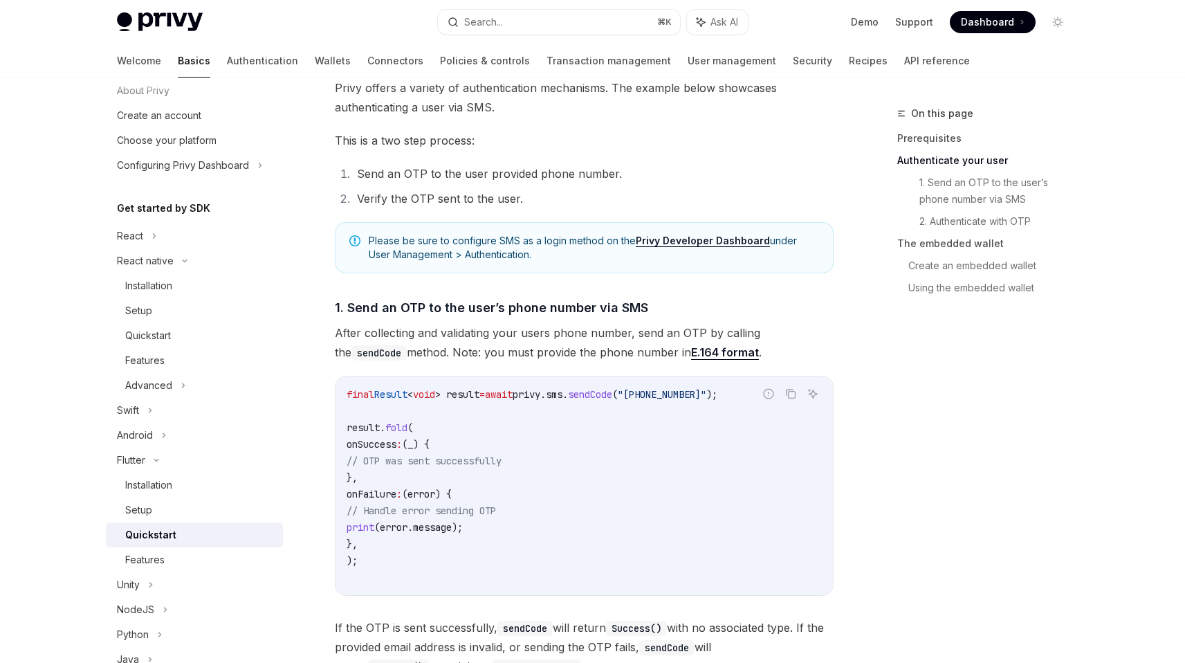
click at [568, 399] on span "privy.sms." at bounding box center [540, 394] width 55 height 12
click at [597, 436] on code "final Result < void > result = await privy.sms. sendCode ( "[PHONE_NUMBER]" ); …" at bounding box center [584, 485] width 475 height 199
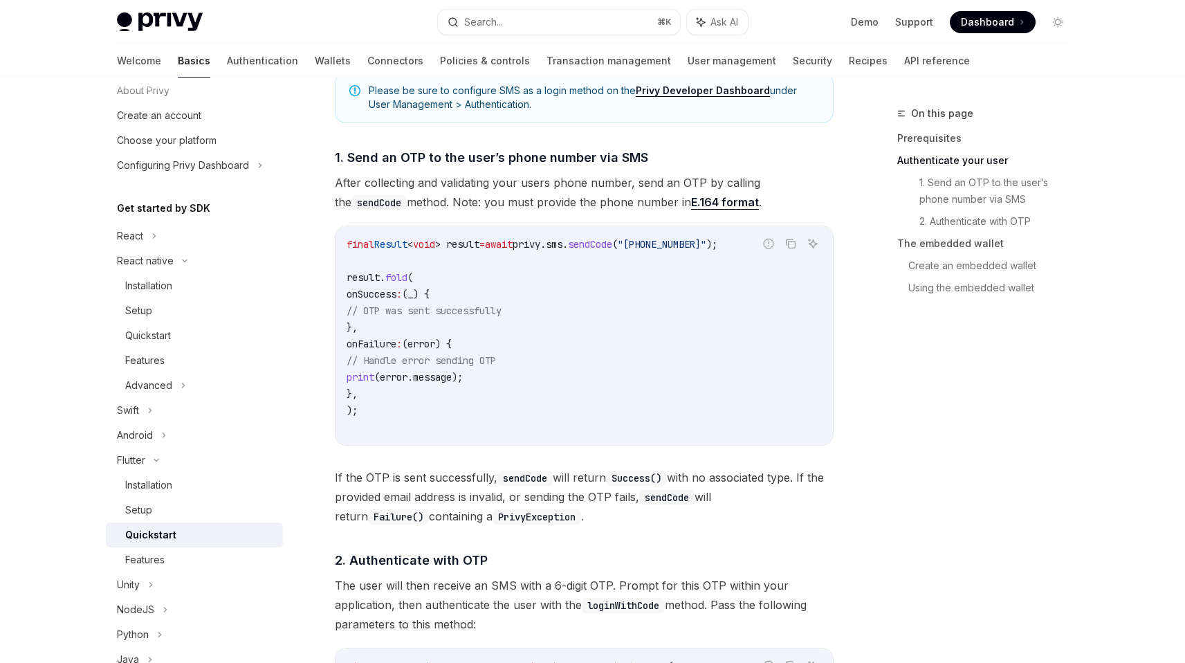
click at [597, 436] on div "final Result < void > result = await privy.sms. sendCode ( "[PHONE_NUMBER]" ); …" at bounding box center [584, 335] width 497 height 219
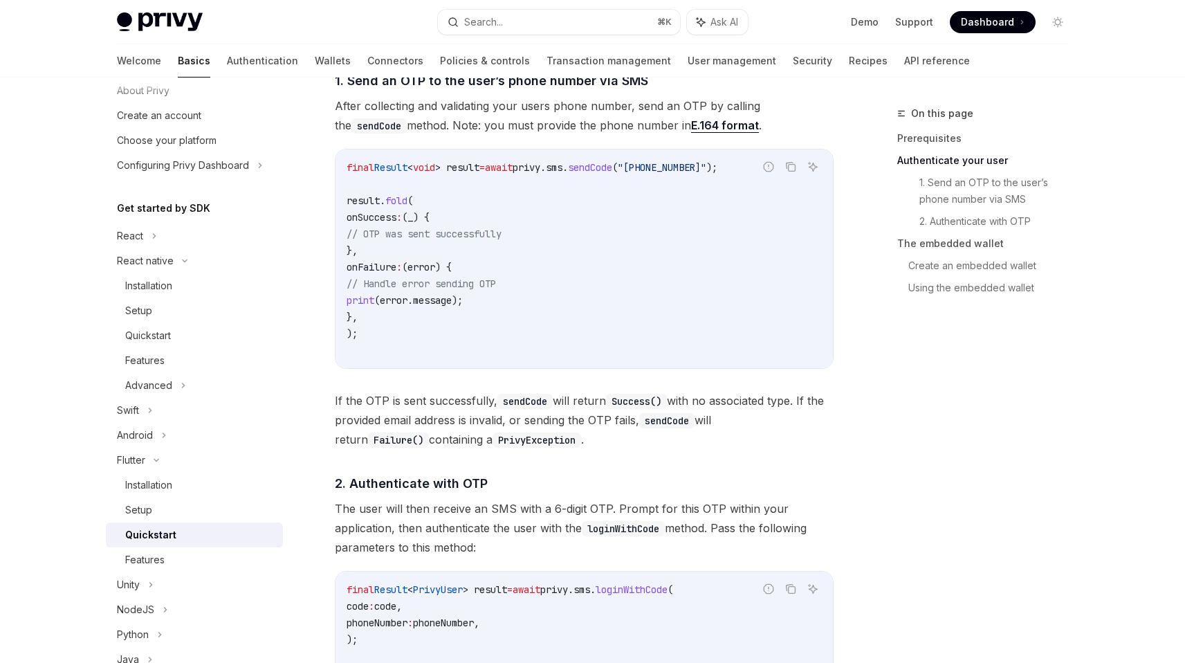
scroll to position [650, 0]
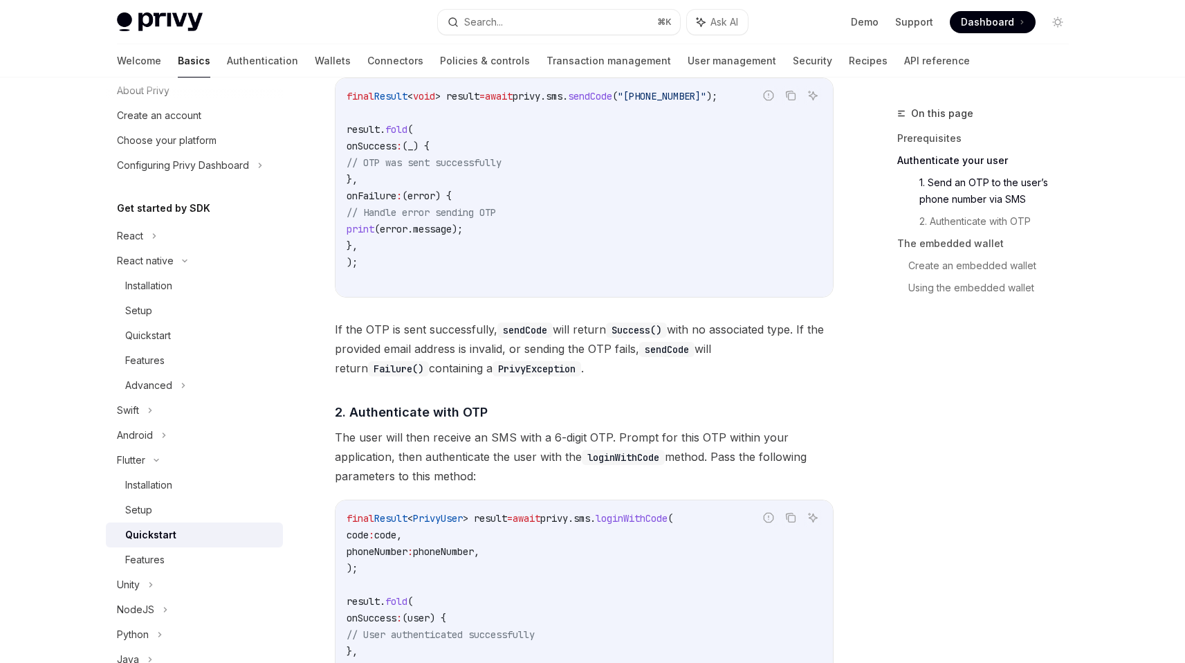
click at [597, 436] on span "The user will then receive an SMS with a 6-digit OTP. Prompt for this OTP withi…" at bounding box center [584, 457] width 499 height 58
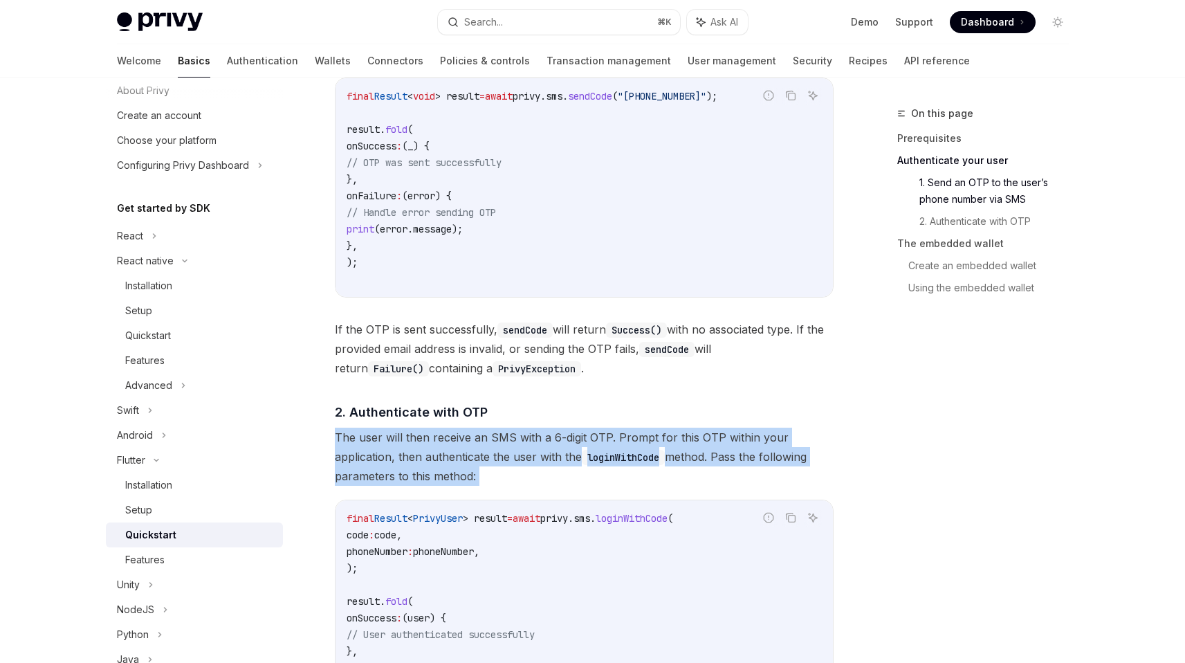
click at [597, 436] on span "The user will then receive an SMS with a 6-digit OTP. Prompt for this OTP withi…" at bounding box center [584, 457] width 499 height 58
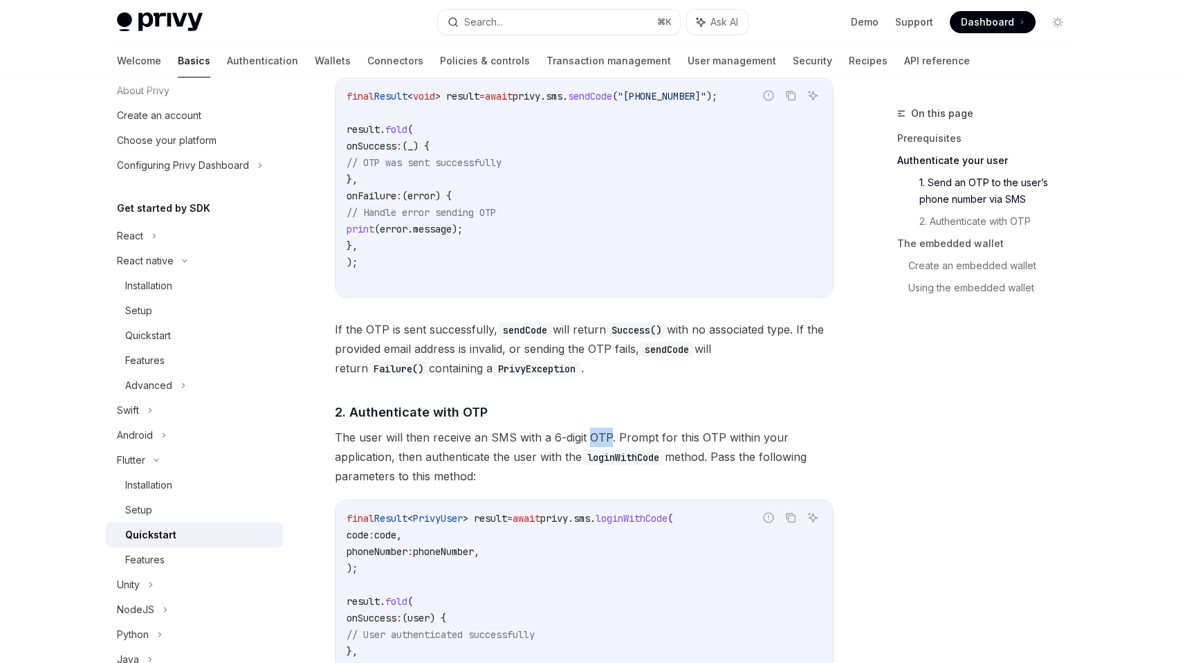
click at [597, 436] on span "The user will then receive an SMS with a 6-digit OTP. Prompt for this OTP withi…" at bounding box center [584, 457] width 499 height 58
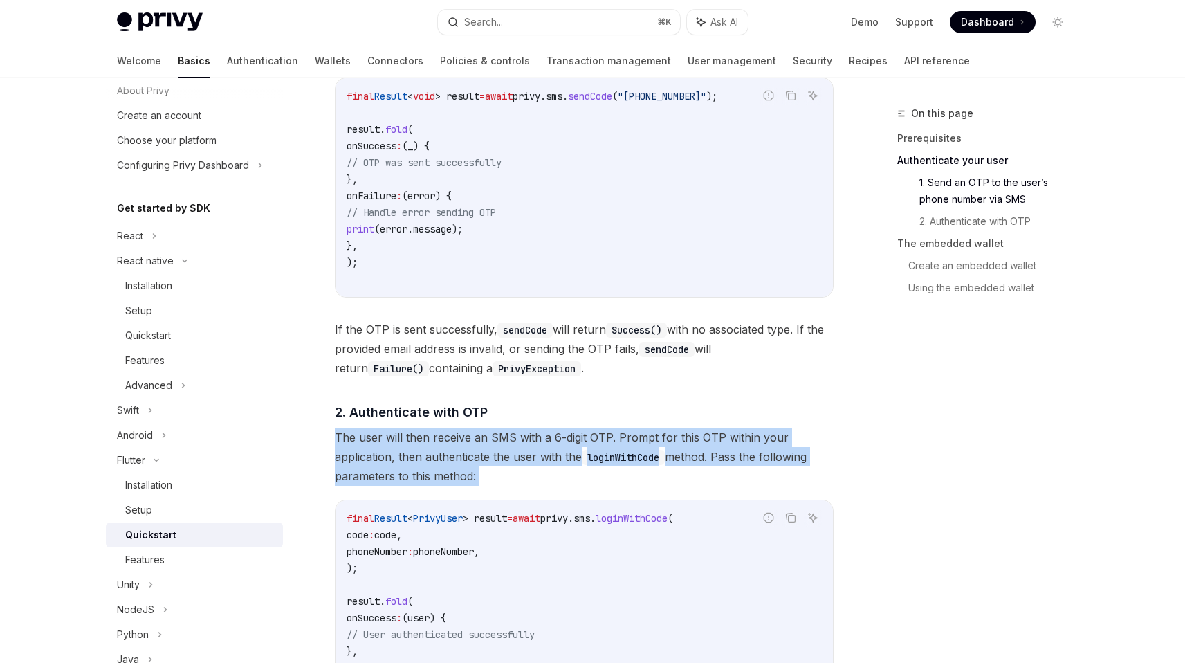
drag, startPoint x: 597, startPoint y: 436, endPoint x: 578, endPoint y: 441, distance: 20.0
click at [589, 437] on span "The user will then receive an SMS with a 6-digit OTP. Prompt for this OTP withi…" at bounding box center [584, 457] width 499 height 58
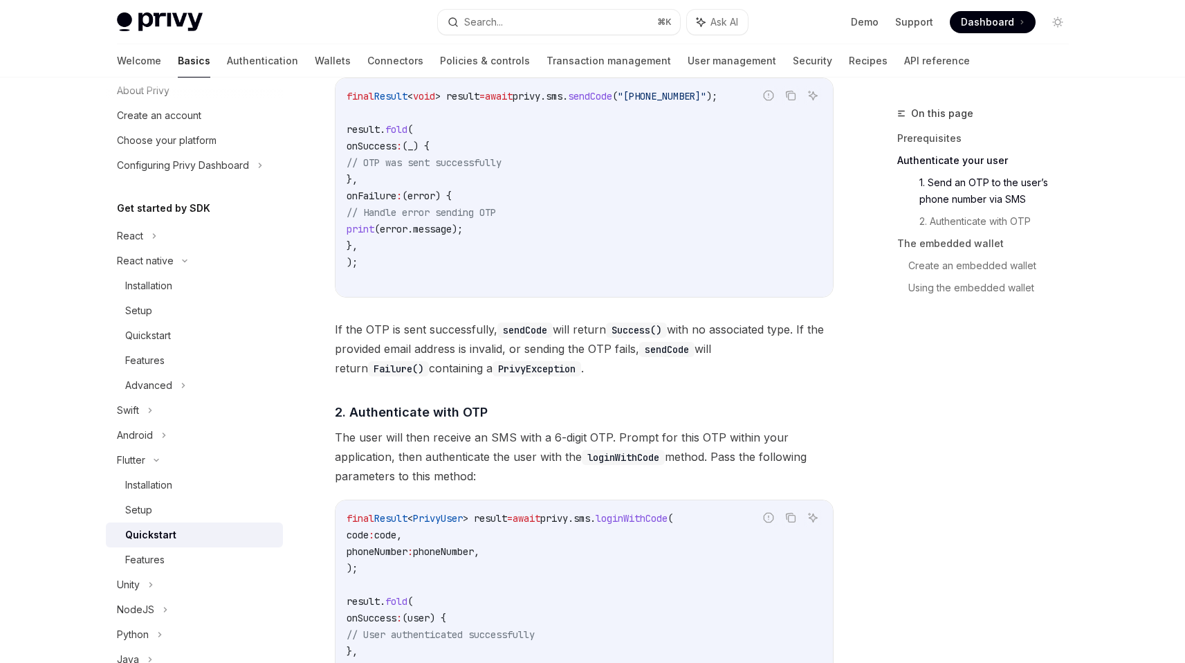
click at [567, 442] on span "The user will then receive an SMS with a 6-digit OTP. Prompt for this OTP withi…" at bounding box center [584, 457] width 499 height 58
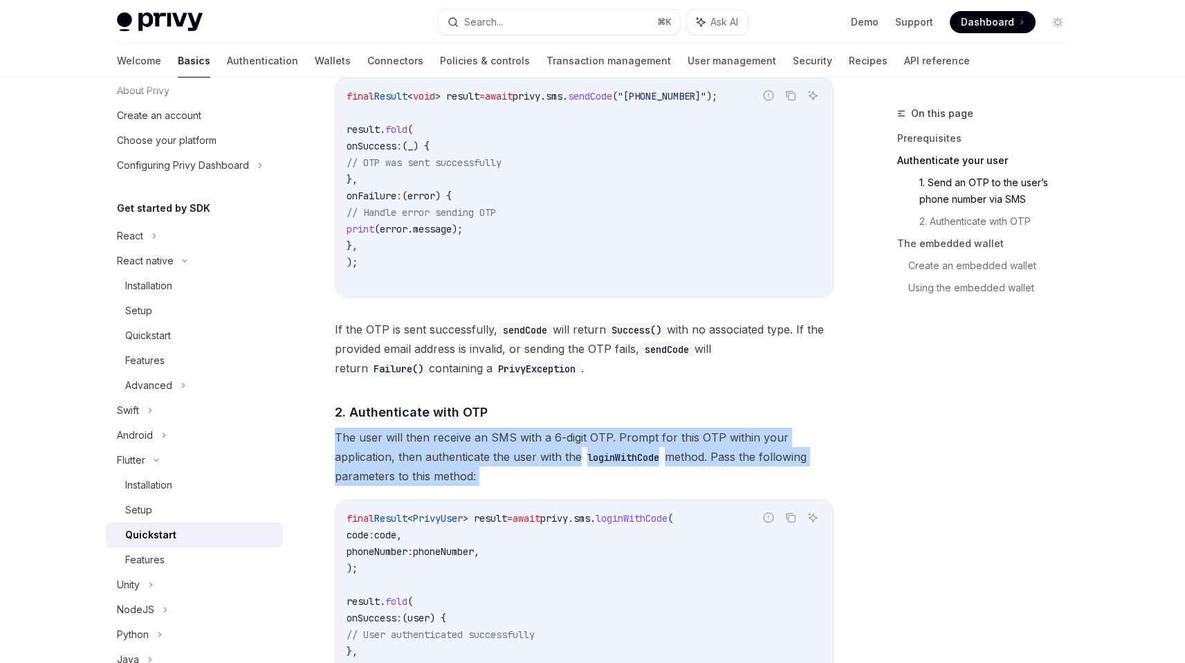
click at [567, 442] on span "The user will then receive an SMS with a 6-digit OTP. Prompt for this OTP withi…" at bounding box center [584, 457] width 499 height 58
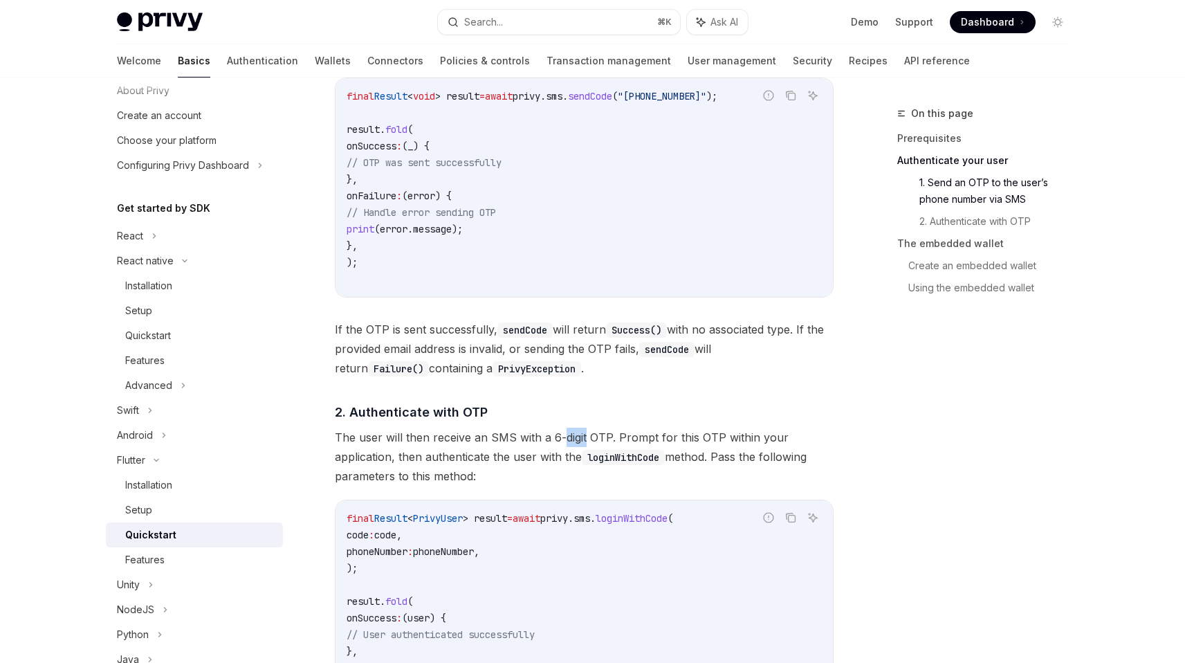
click at [567, 442] on span "The user will then receive an SMS with a 6-digit OTP. Prompt for this OTP withi…" at bounding box center [584, 457] width 499 height 58
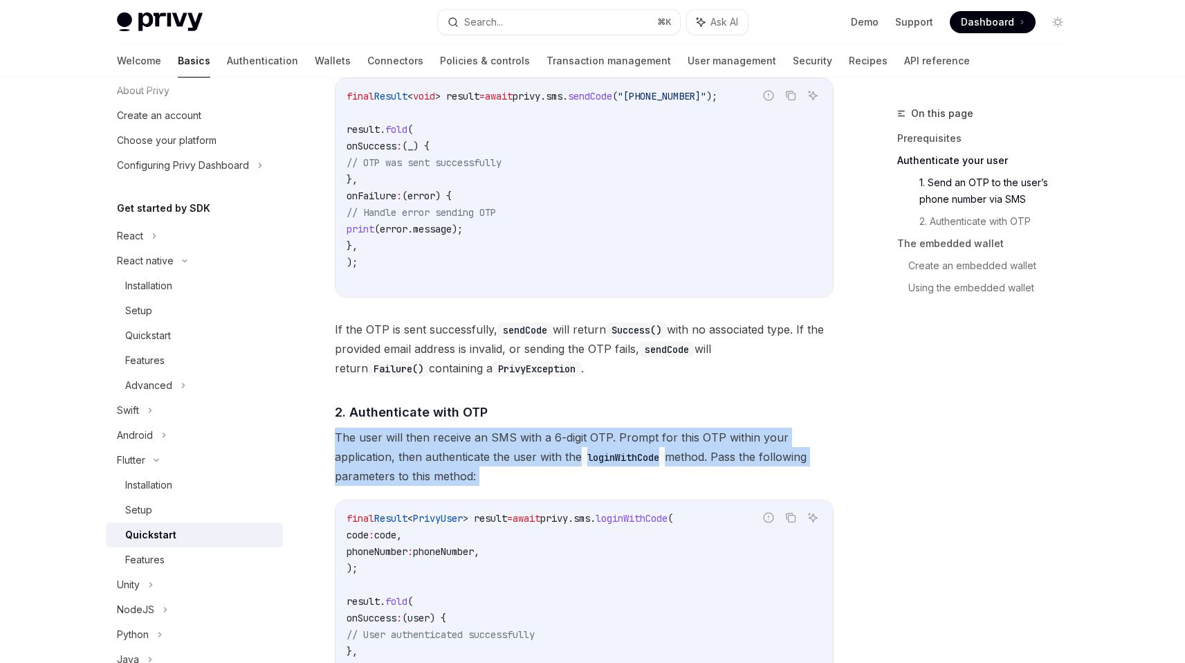
click at [567, 442] on span "The user will then receive an SMS with a 6-digit OTP. Prompt for this OTP withi…" at bounding box center [584, 457] width 499 height 58
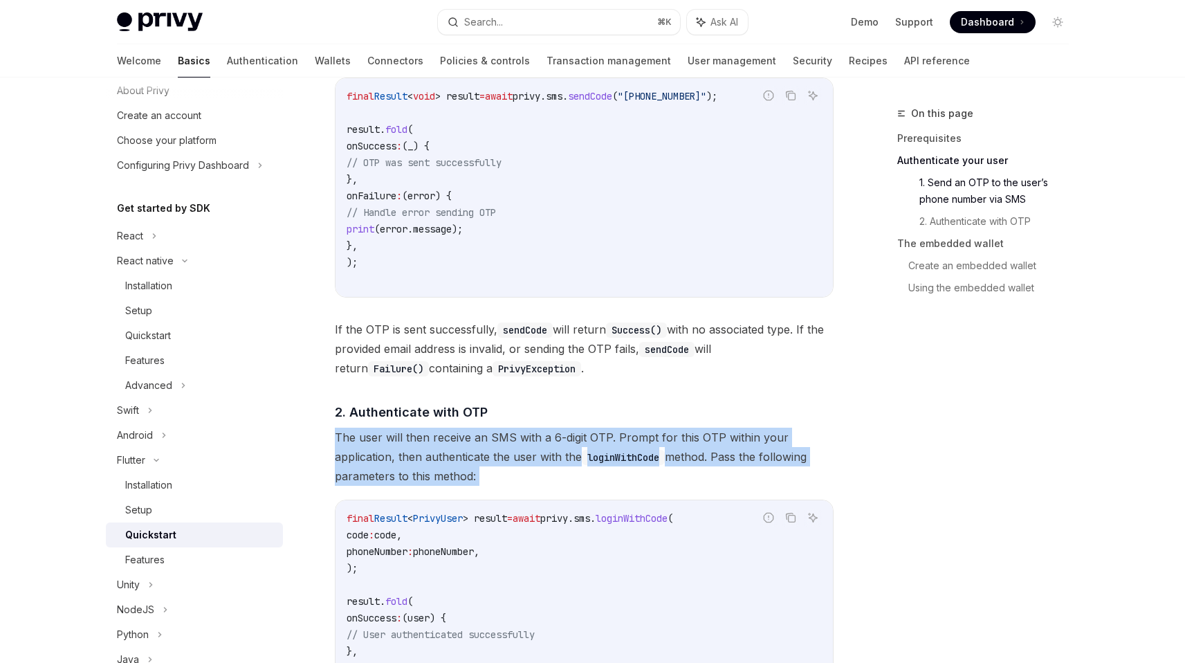
click at [567, 442] on span "The user will then receive an SMS with a 6-digit OTP. Prompt for this OTP withi…" at bounding box center [584, 457] width 499 height 58
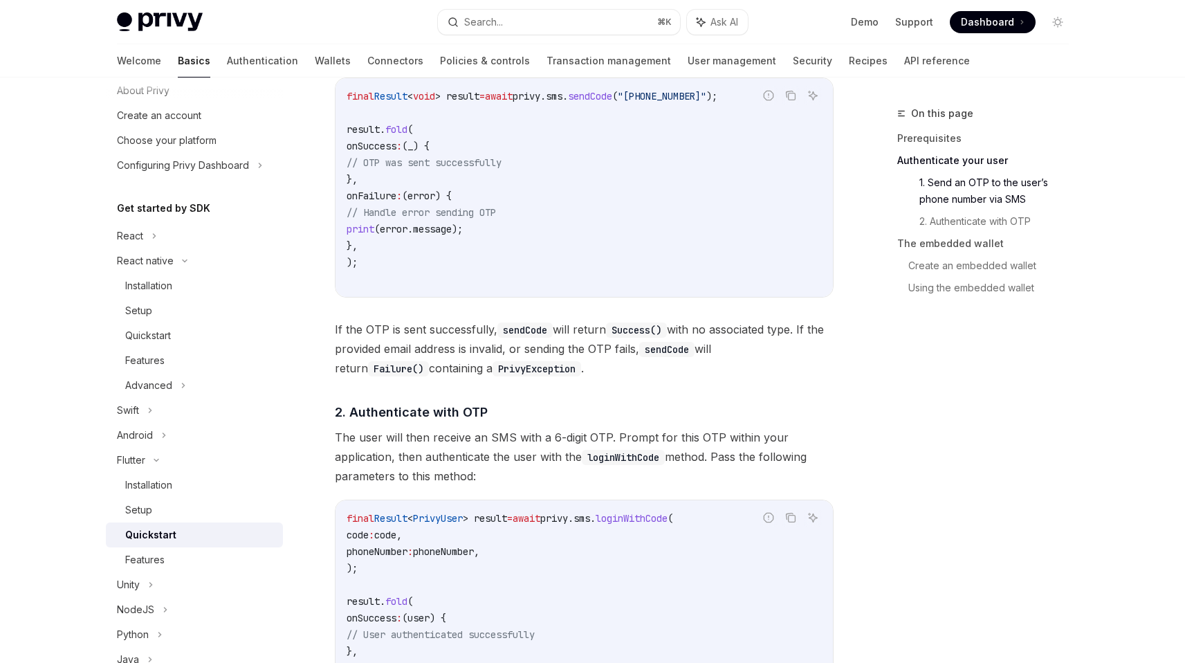
click at [554, 361] on code "PrivyException" at bounding box center [537, 368] width 89 height 15
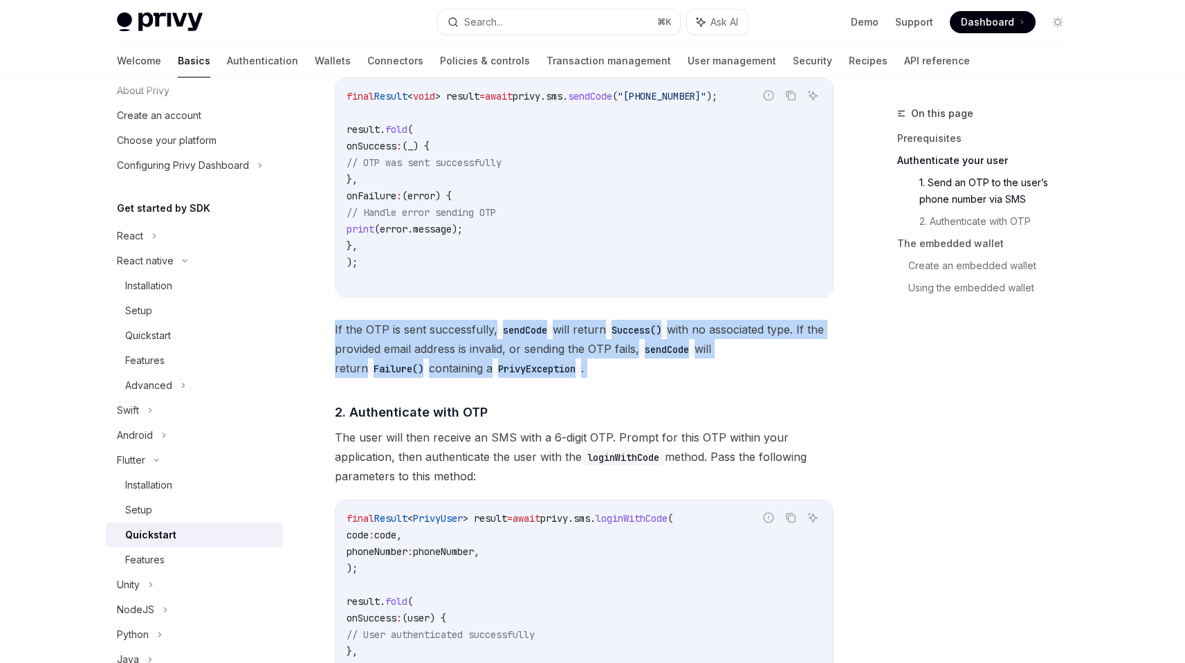
click at [554, 361] on code "PrivyException" at bounding box center [537, 368] width 89 height 15
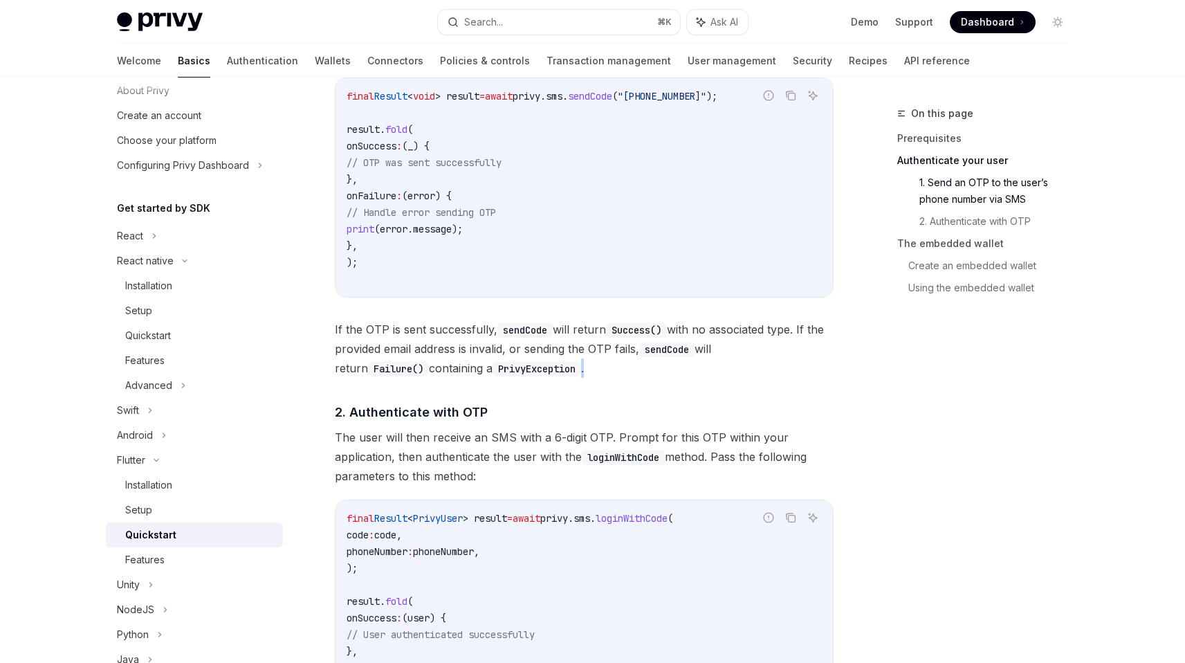
click at [554, 361] on code "PrivyException" at bounding box center [537, 368] width 89 height 15
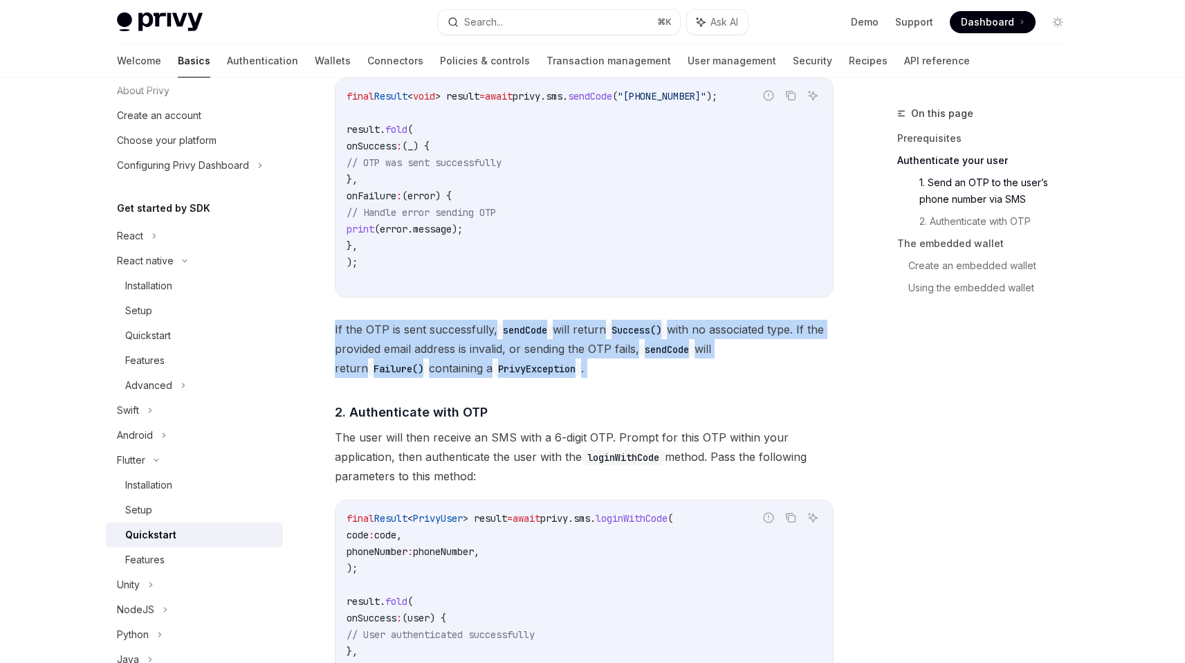
click at [554, 361] on code "PrivyException" at bounding box center [537, 368] width 89 height 15
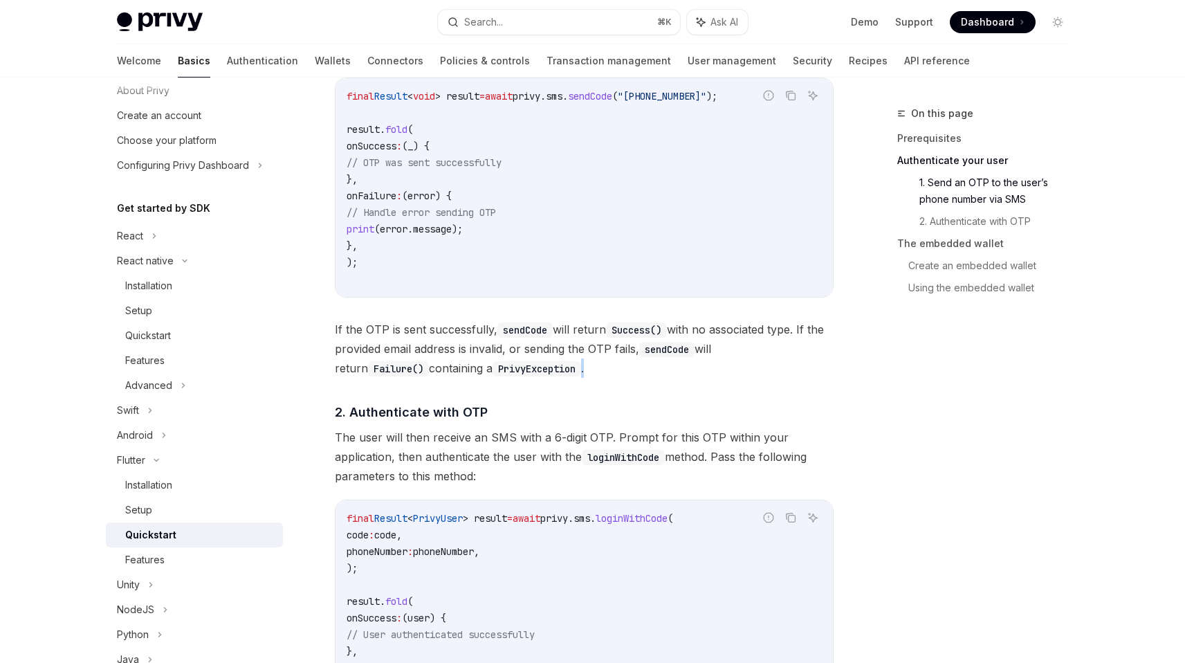
click at [554, 361] on code "PrivyException" at bounding box center [537, 368] width 89 height 15
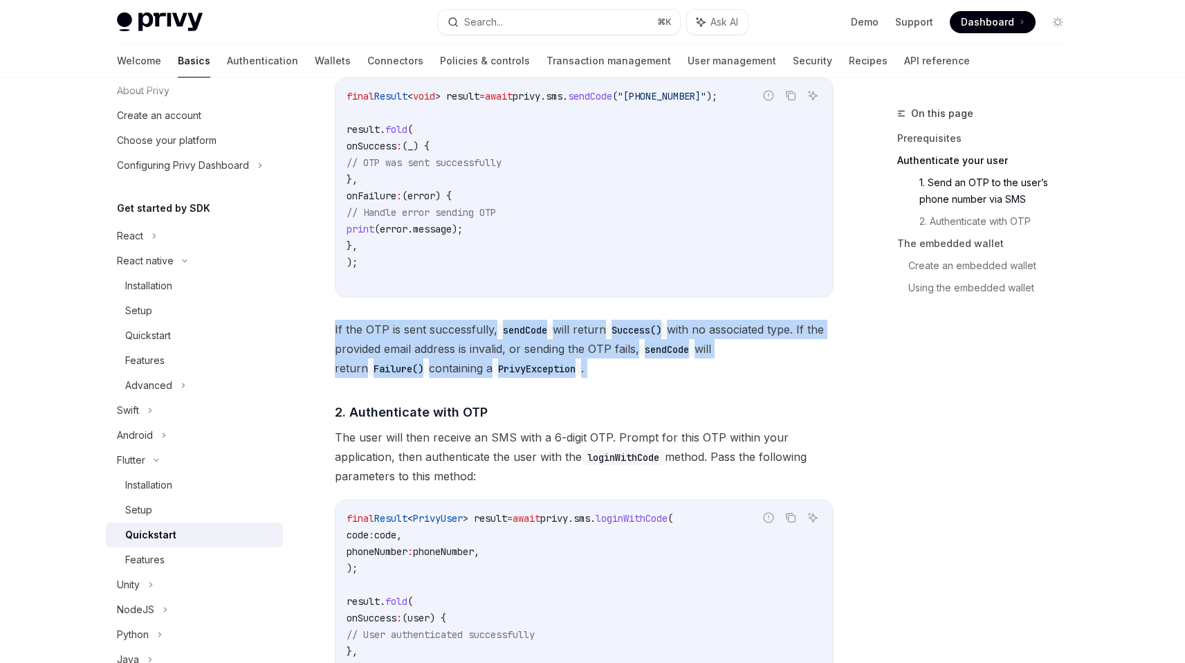
click at [554, 361] on code "PrivyException" at bounding box center [537, 368] width 89 height 15
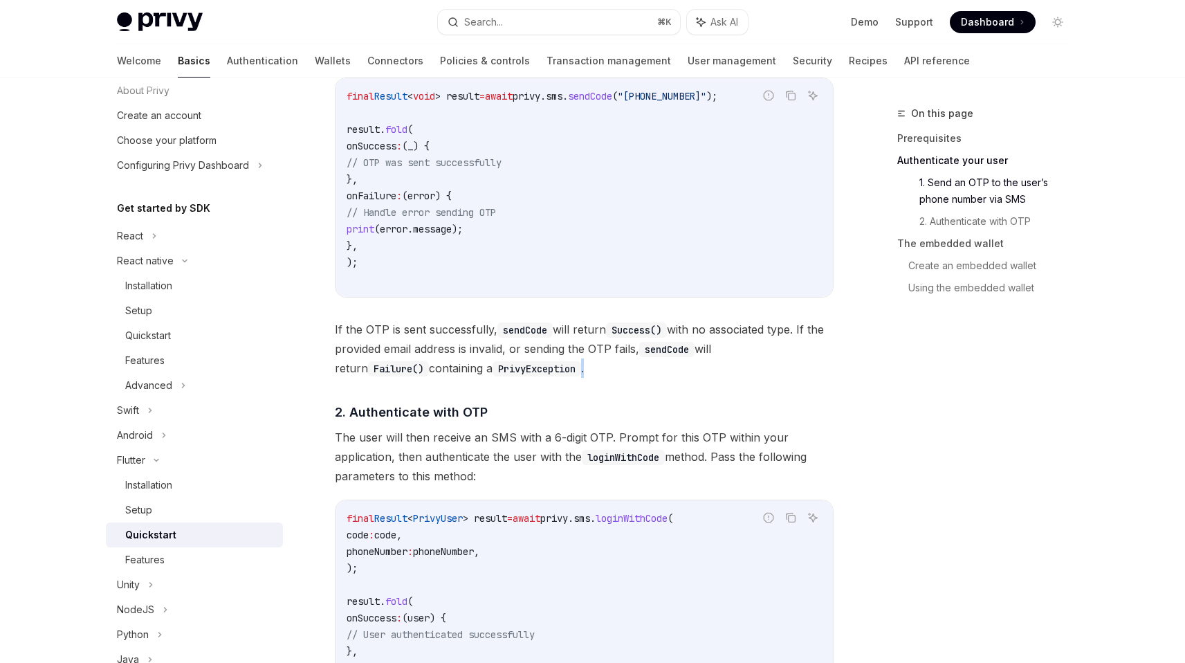
click at [554, 361] on code "PrivyException" at bounding box center [537, 368] width 89 height 15
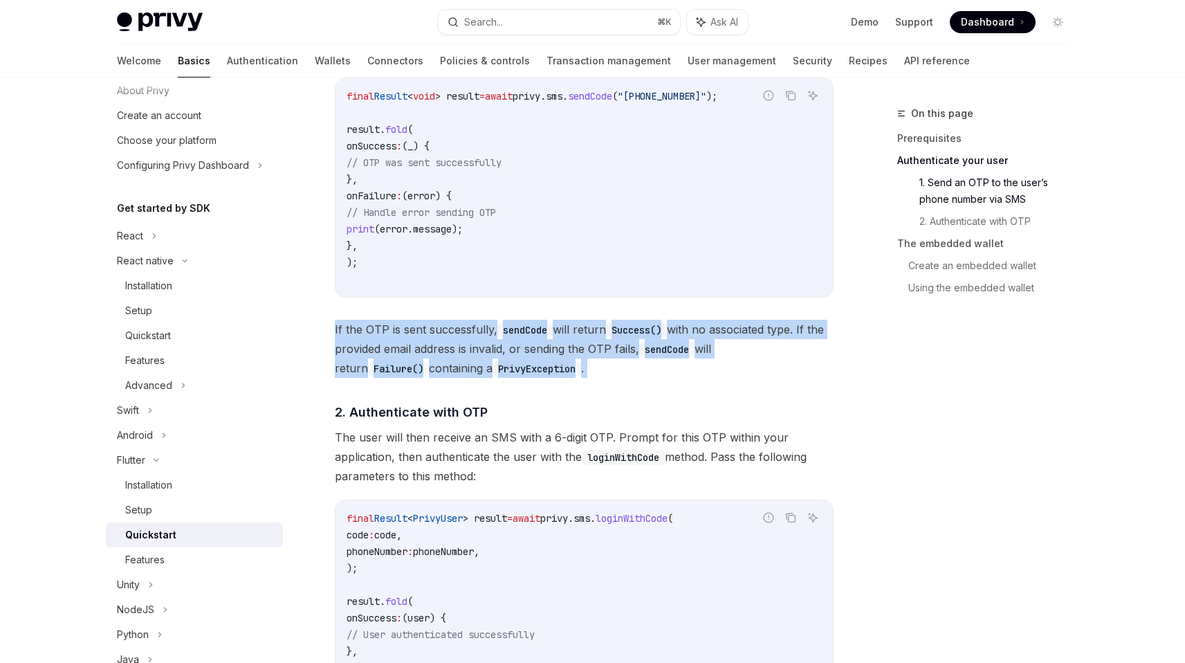
click at [554, 361] on code "PrivyException" at bounding box center [537, 368] width 89 height 15
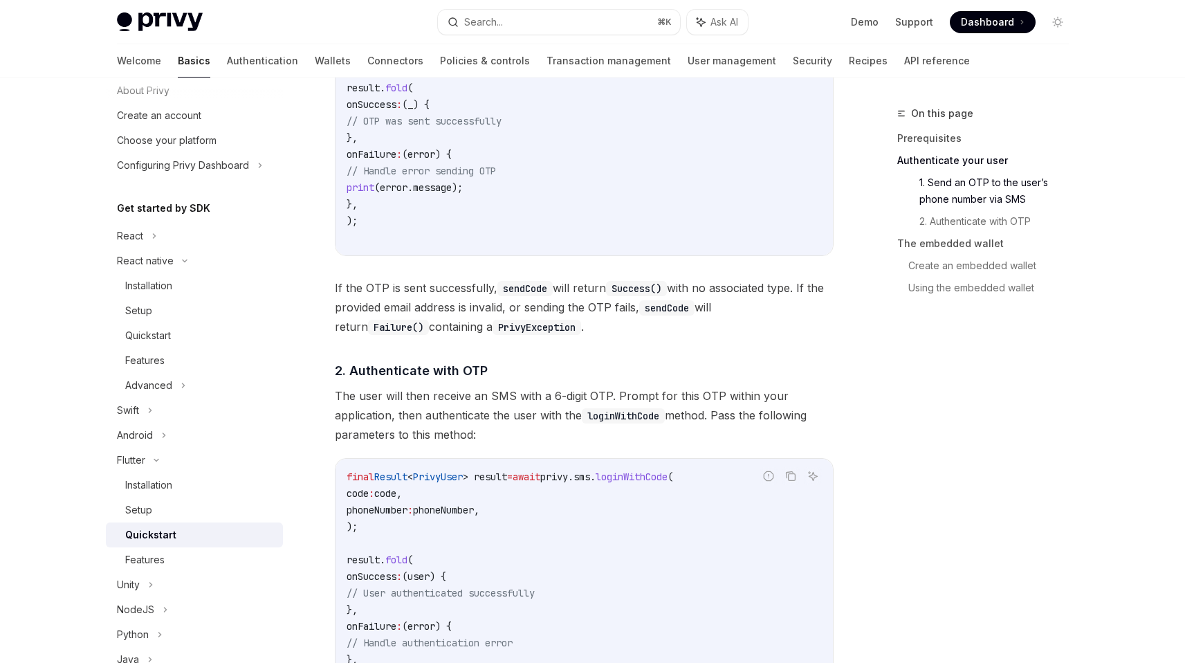
click at [556, 388] on span "The user will then receive an SMS with a 6-digit OTP. Prompt for this OTP withi…" at bounding box center [584, 415] width 499 height 58
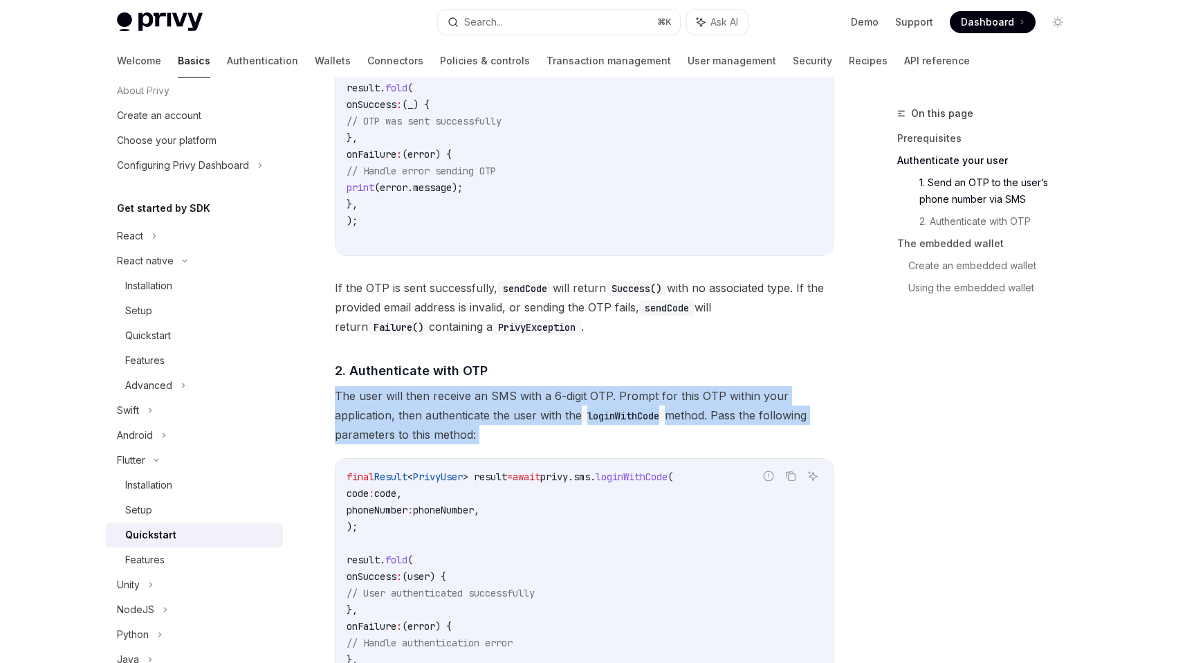
click at [556, 388] on span "The user will then receive an SMS with a 6-digit OTP. Prompt for this OTP withi…" at bounding box center [584, 415] width 499 height 58
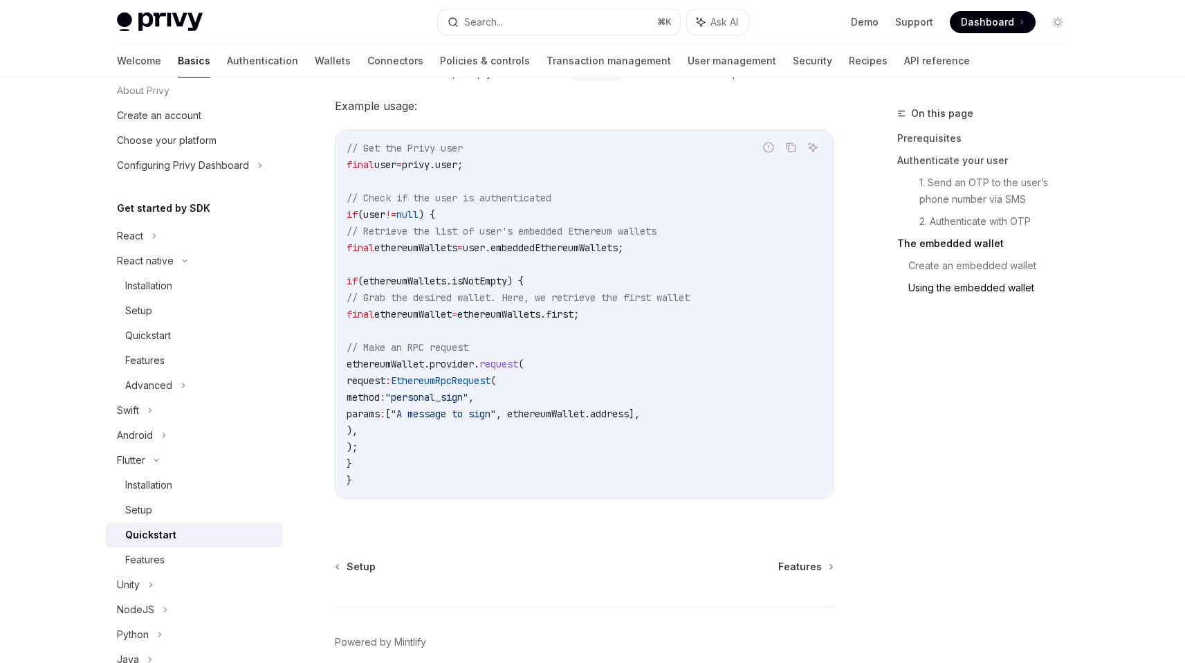
scroll to position [2560, 0]
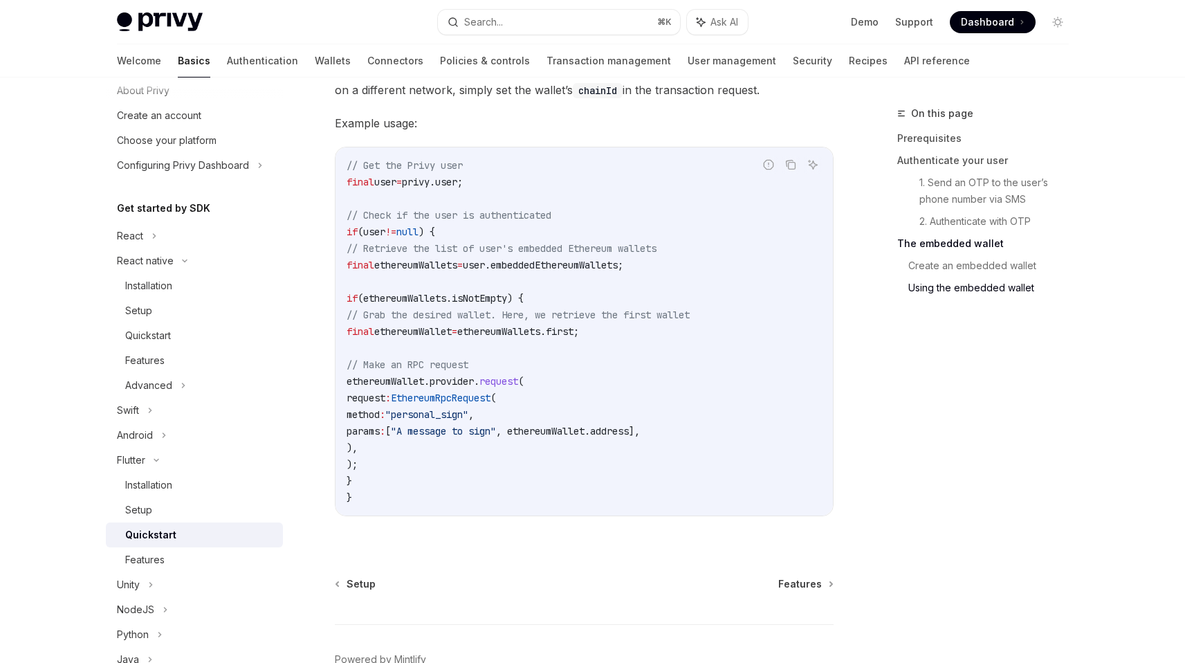
click at [491, 404] on span "EthereumRpcRequest" at bounding box center [441, 398] width 100 height 12
click at [474, 415] on span "," at bounding box center [471, 414] width 6 height 12
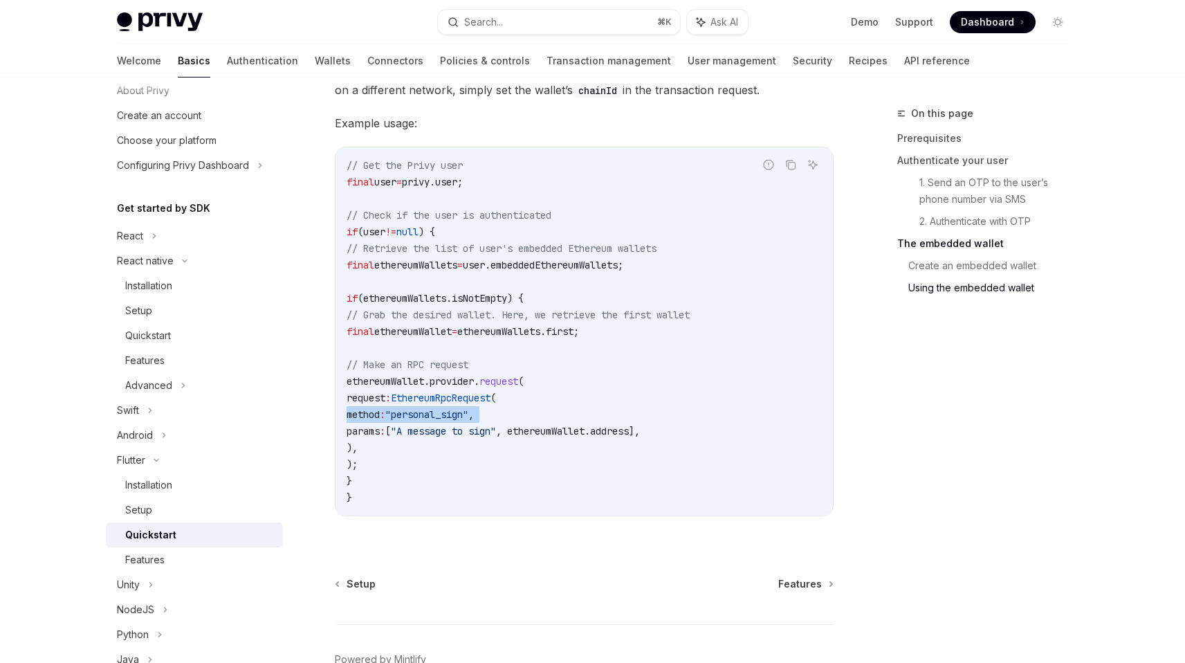
click at [474, 415] on span "," at bounding box center [471, 414] width 6 height 12
click at [534, 412] on code "// Get the Privy user final user = privy.user; // Check if the user is authenti…" at bounding box center [584, 331] width 475 height 349
click at [468, 416] on span ""personal_sign"" at bounding box center [426, 414] width 83 height 12
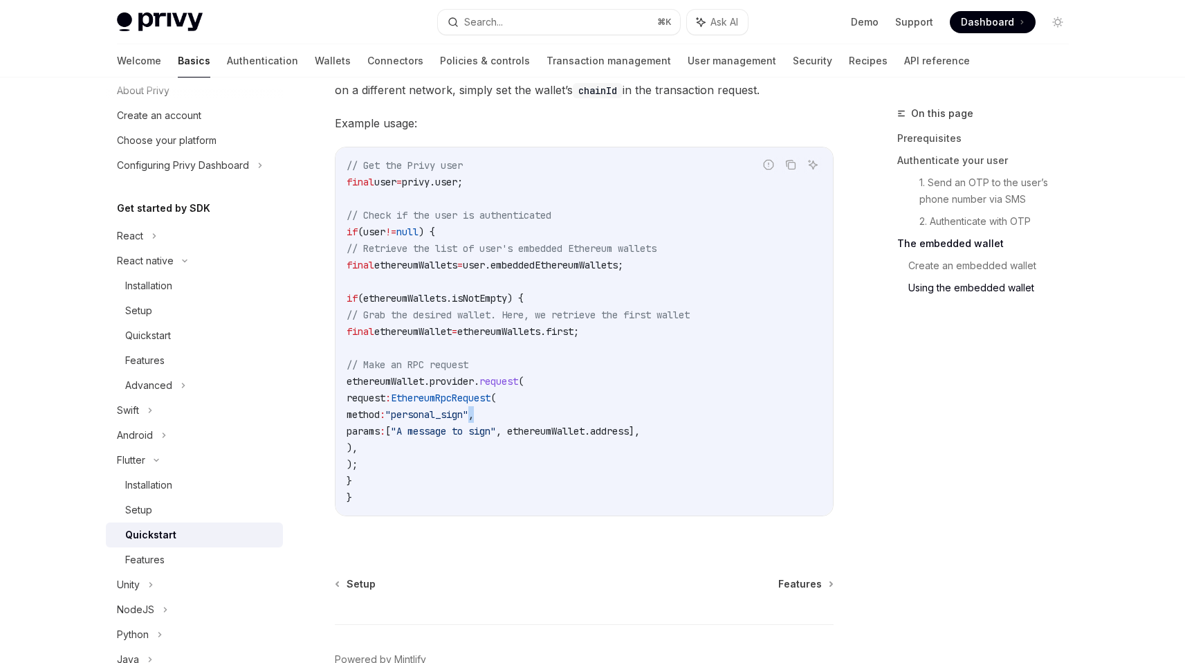
click at [468, 416] on span ""personal_sign"" at bounding box center [426, 414] width 83 height 12
click at [474, 416] on span "," at bounding box center [471, 414] width 6 height 12
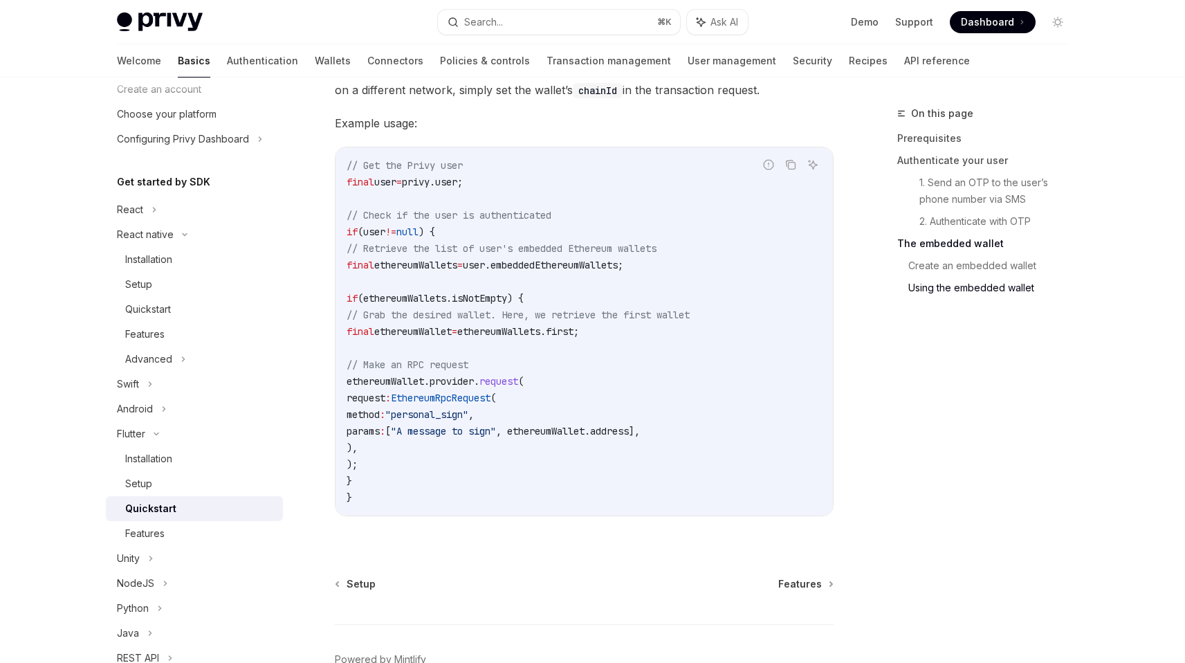
scroll to position [2569, 0]
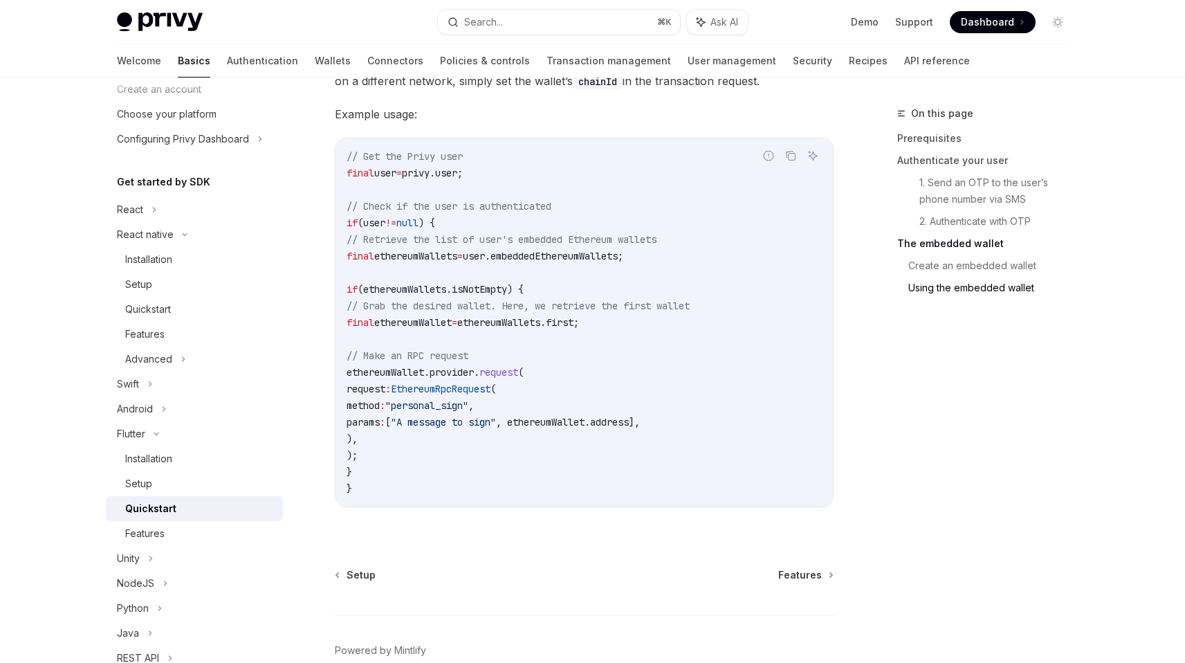
click at [491, 395] on span "EthereumRpcRequest" at bounding box center [441, 389] width 100 height 12
click at [468, 411] on span ""personal_sign"" at bounding box center [426, 405] width 83 height 12
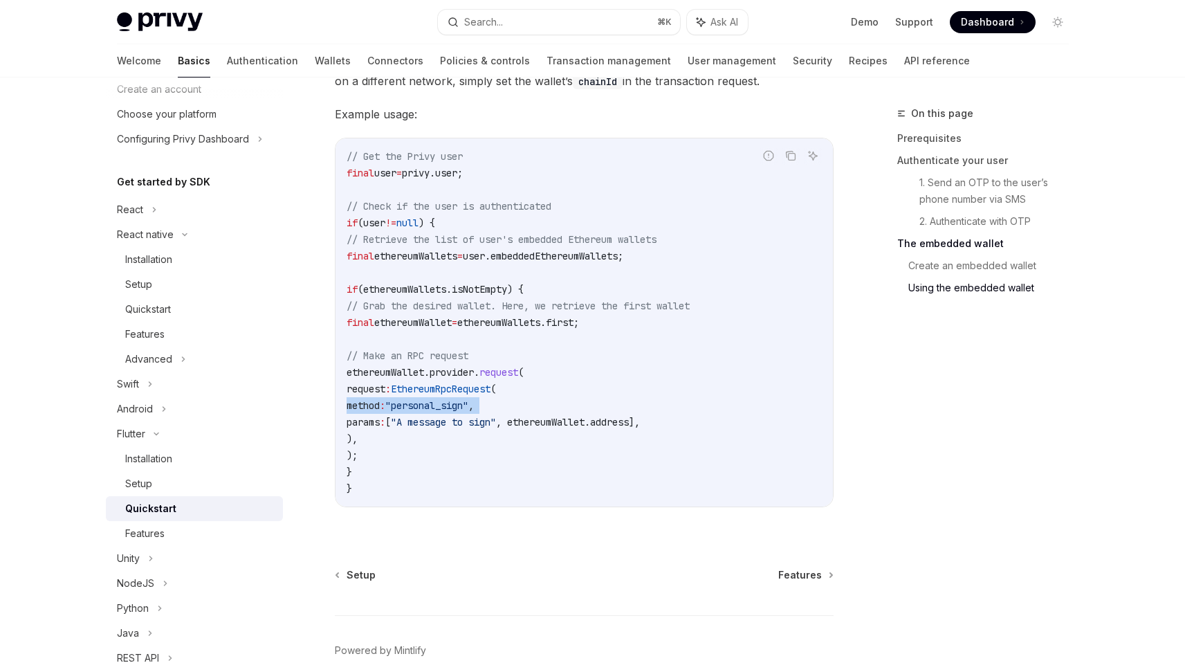
click at [468, 411] on span ""personal_sign"" at bounding box center [426, 405] width 83 height 12
click at [462, 428] on span ""A message to sign"" at bounding box center [443, 422] width 105 height 12
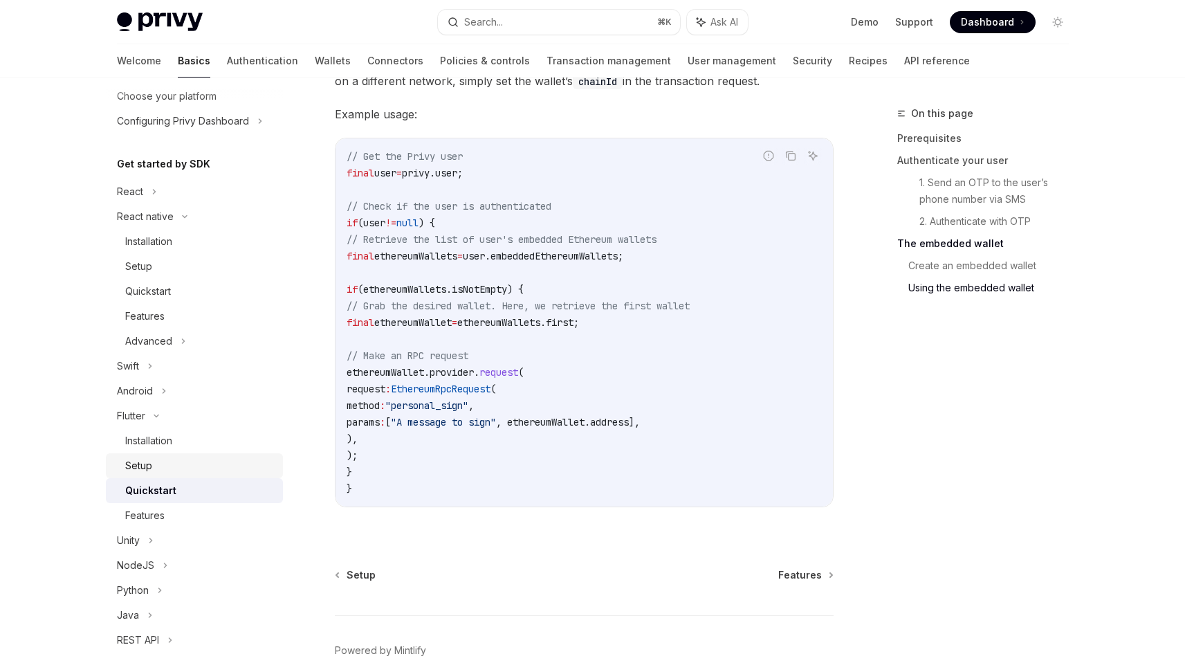
scroll to position [98, 0]
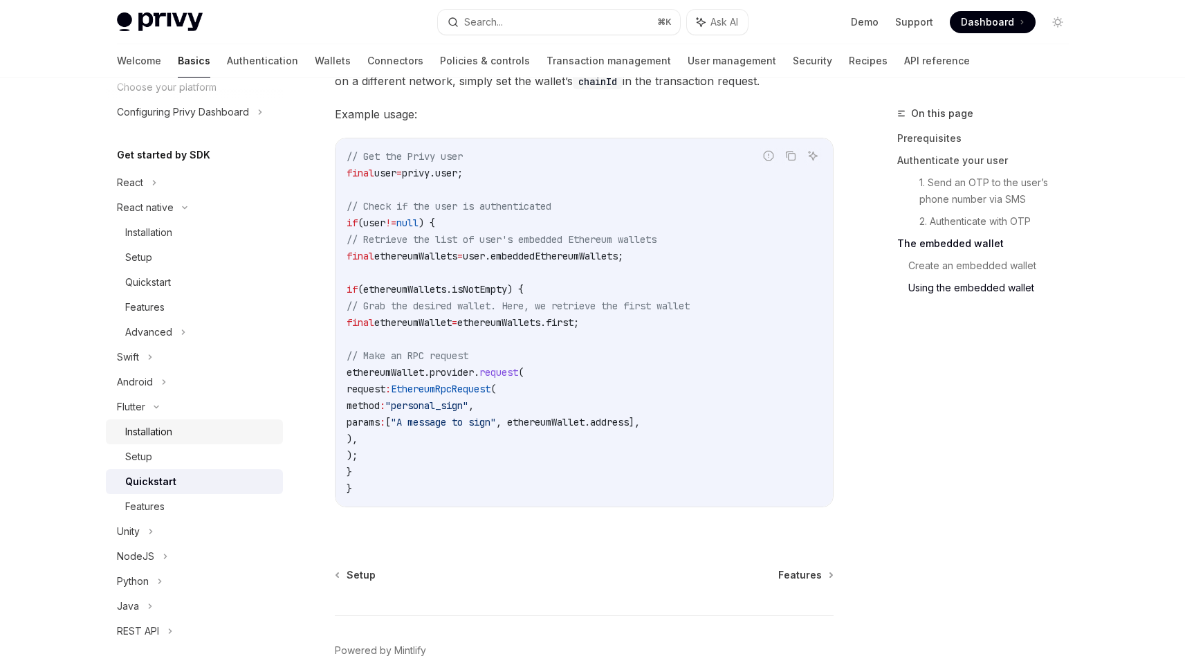
click at [177, 430] on div "Installation" at bounding box center [199, 431] width 149 height 17
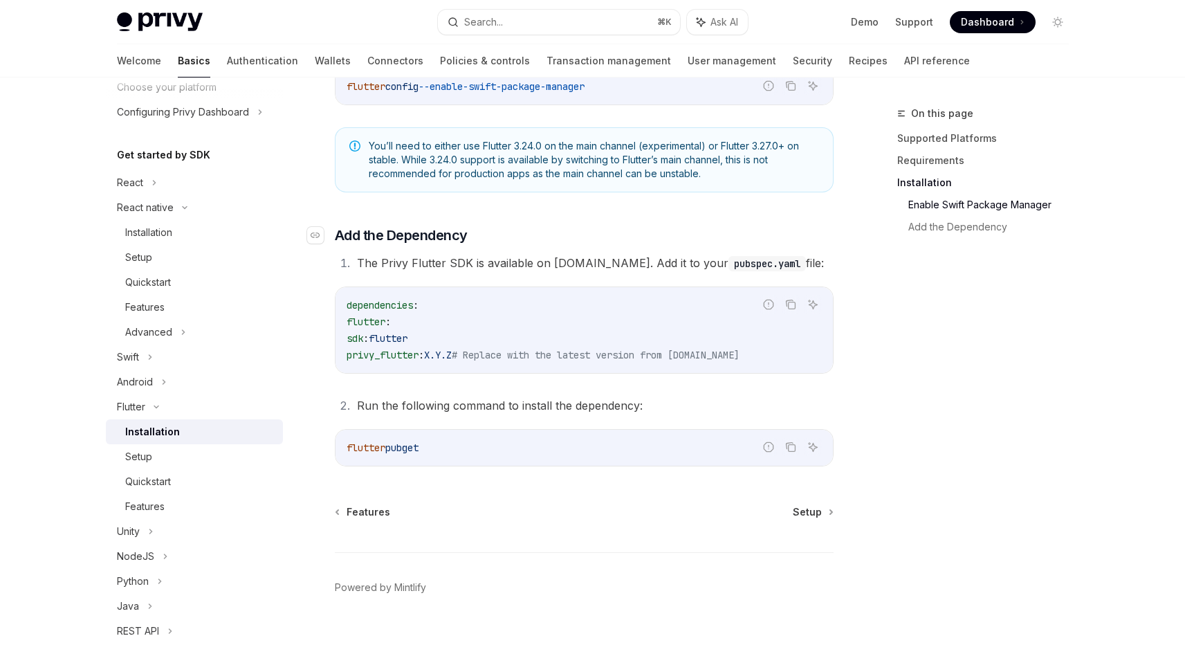
scroll to position [506, 0]
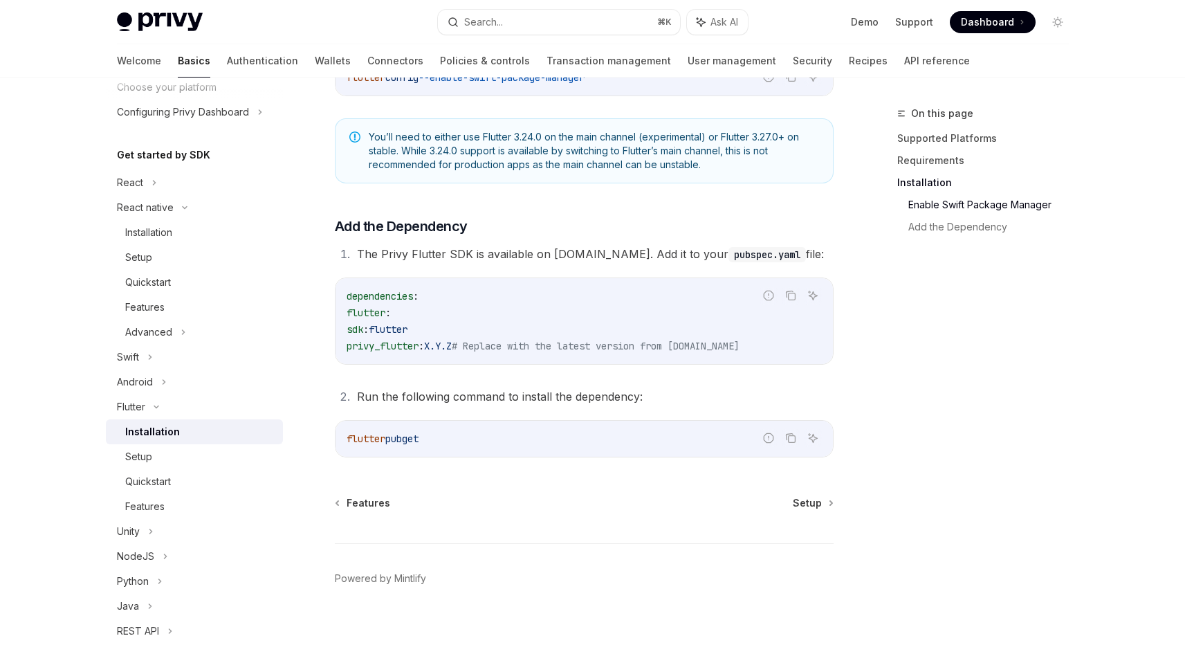
click at [490, 340] on span "# Replace with the latest version from [DOMAIN_NAME]" at bounding box center [596, 346] width 288 height 12
click at [461, 372] on div "​ Supported Platforms ✅ Android ✅ iOS ❌ Web ​ Requirements Flutter: 3.24.0+ Dar…" at bounding box center [584, 63] width 499 height 789
click at [447, 347] on span "X.Y.Z" at bounding box center [438, 346] width 28 height 12
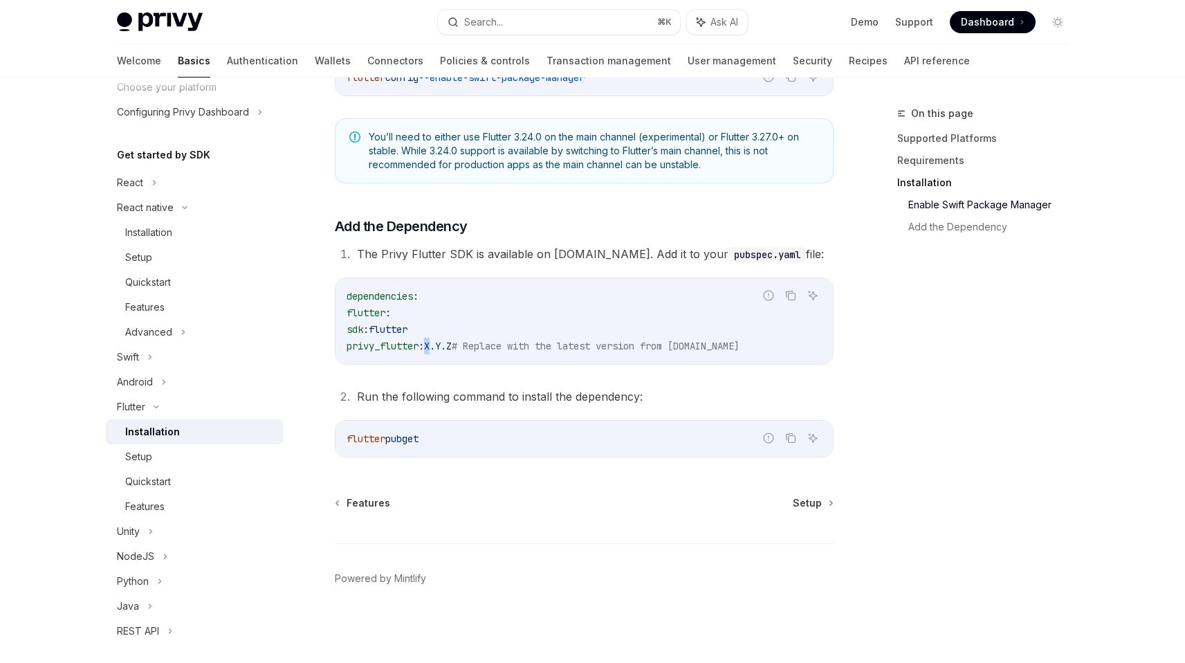
click at [447, 347] on span "X.Y.Z" at bounding box center [438, 346] width 28 height 12
click at [445, 349] on span "X.Y.Z" at bounding box center [438, 346] width 28 height 12
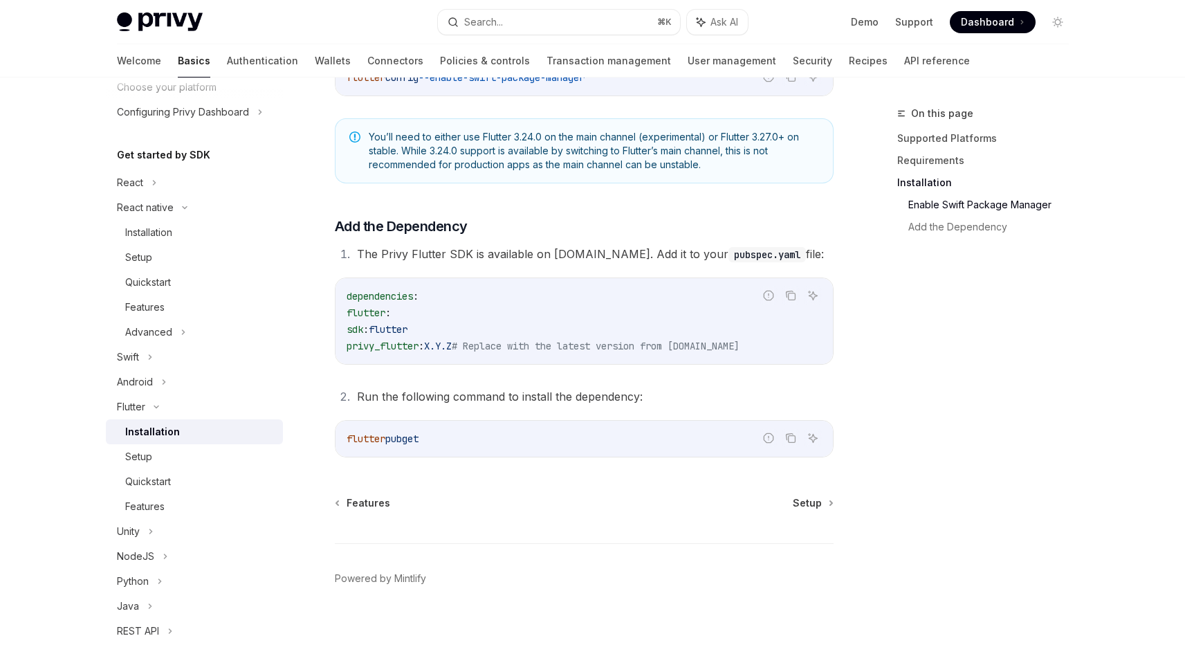
click at [407, 327] on span "flutter" at bounding box center [388, 329] width 39 height 12
click at [165, 482] on div "Quickstart" at bounding box center [148, 481] width 46 height 17
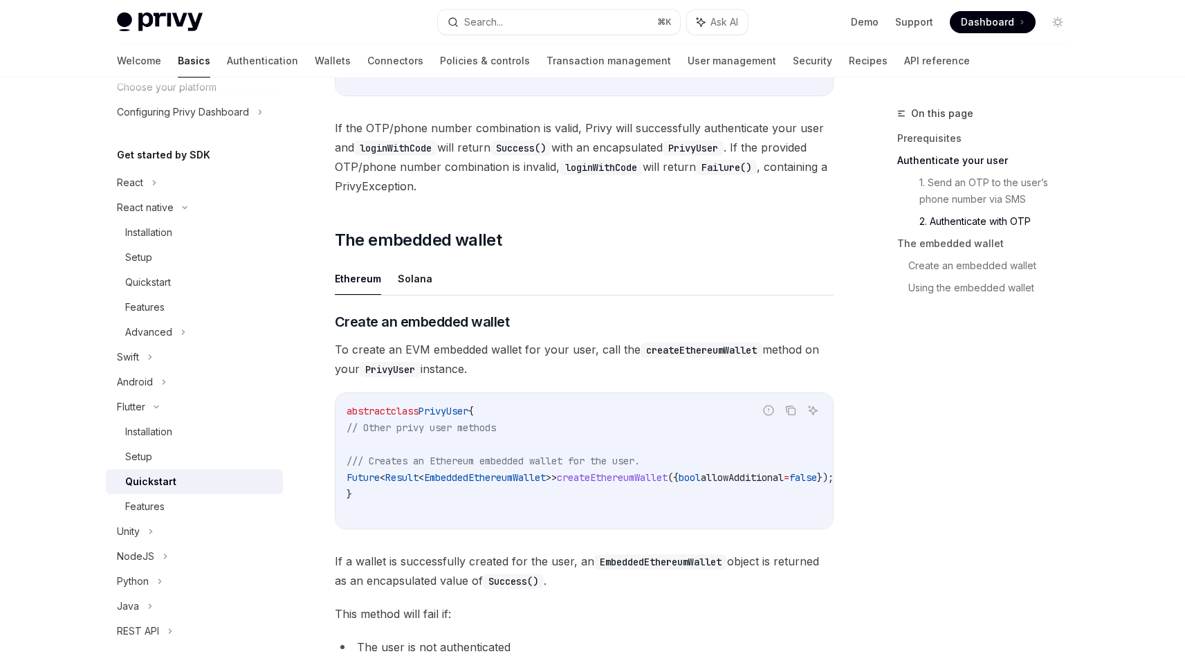
scroll to position [1316, 0]
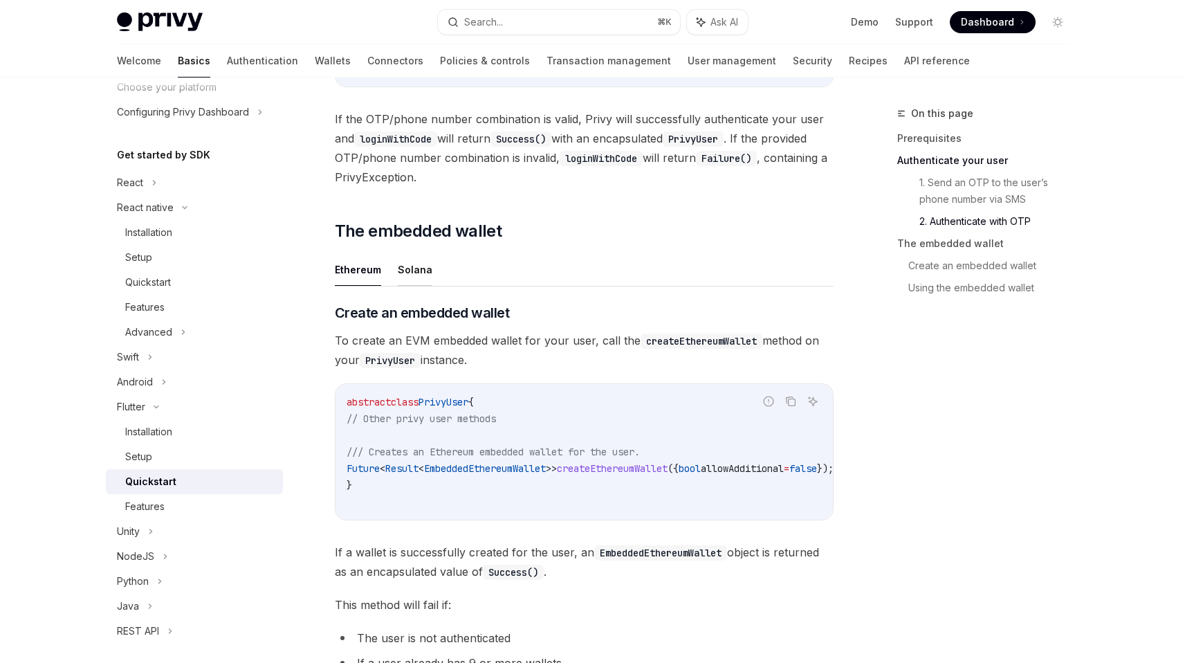
click at [419, 272] on button "Solana" at bounding box center [415, 269] width 35 height 33
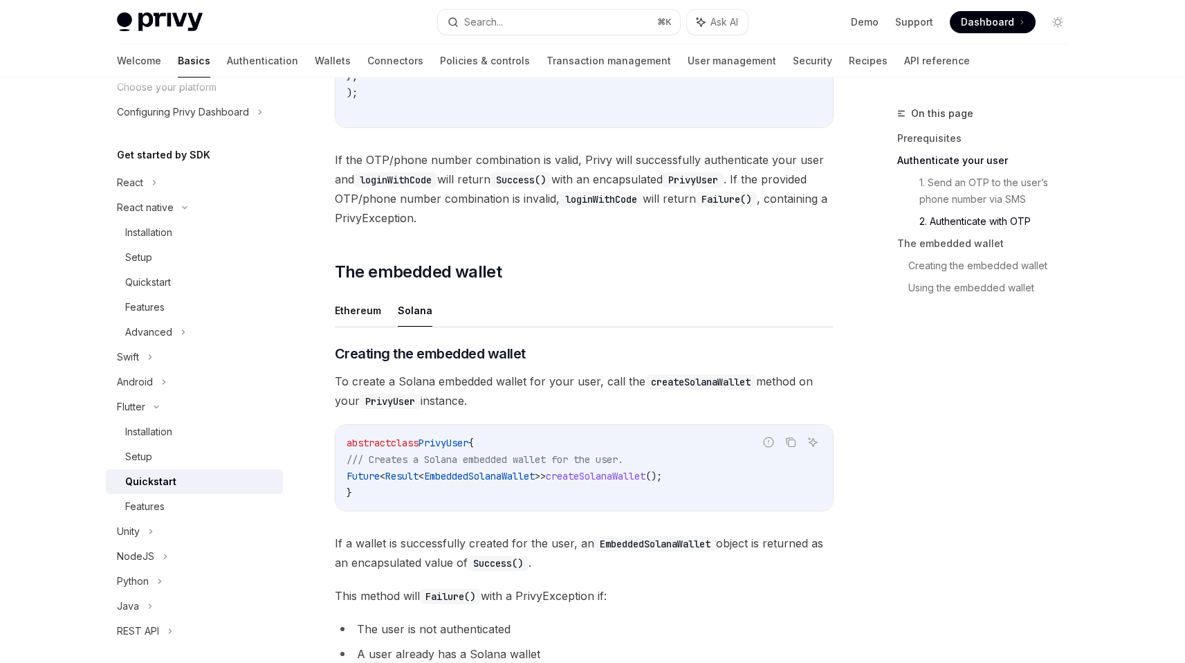
scroll to position [1225, 0]
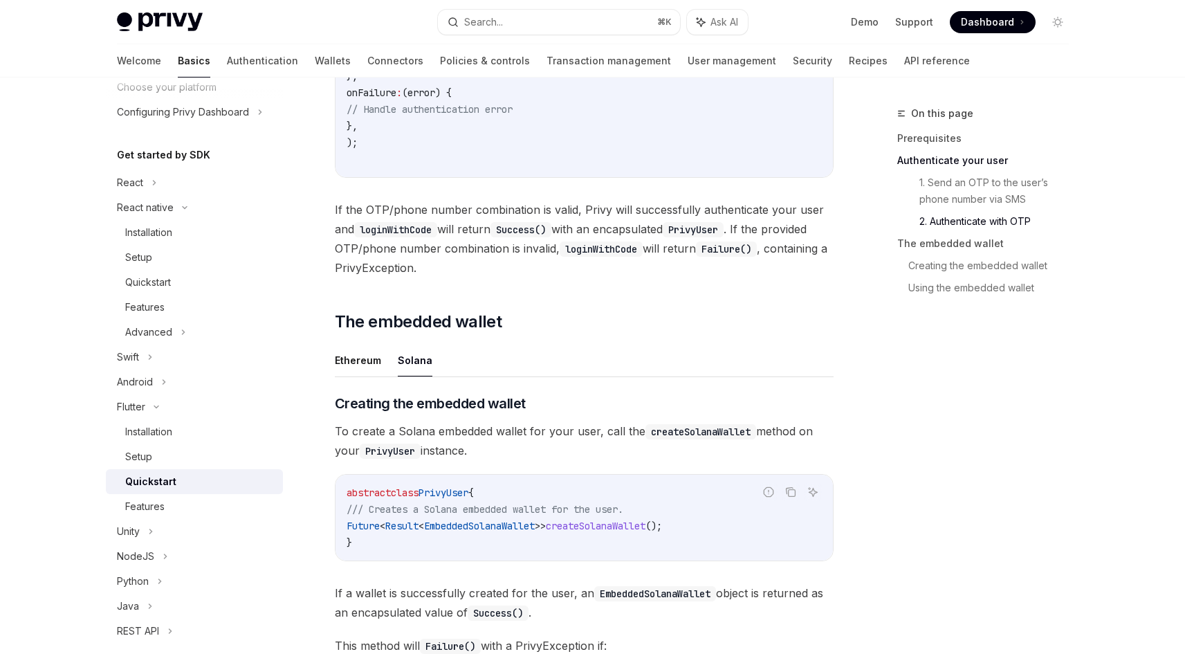
click at [708, 234] on code "PrivyUser" at bounding box center [693, 229] width 61 height 15
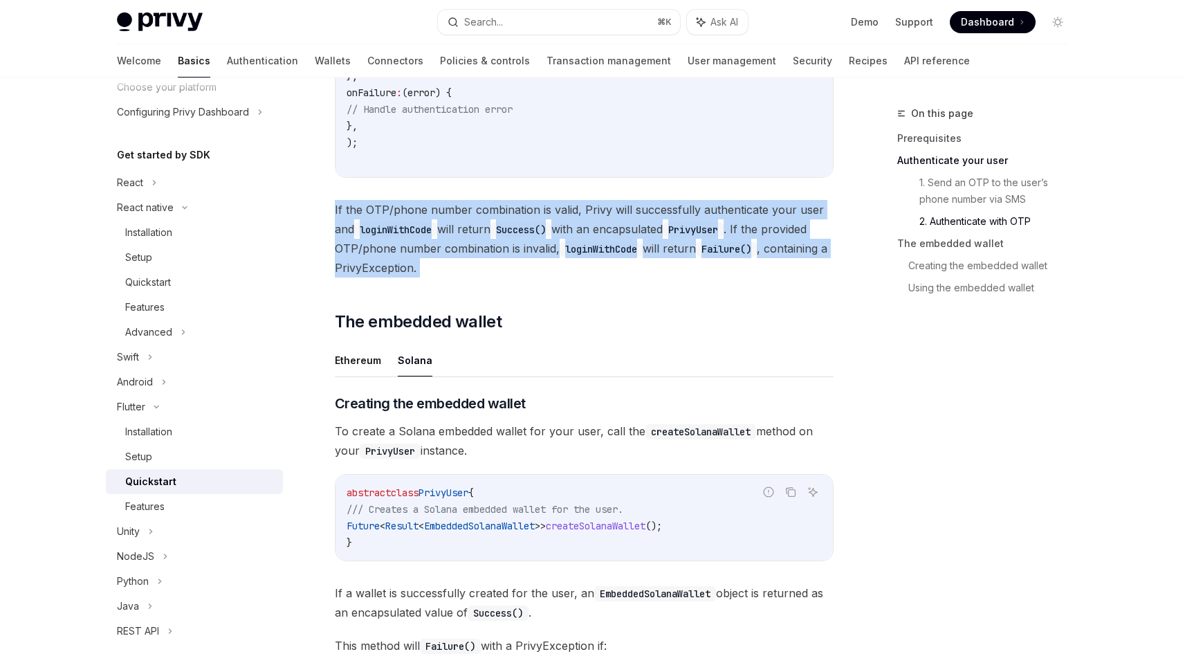
click at [708, 234] on code "PrivyUser" at bounding box center [693, 229] width 61 height 15
click at [632, 252] on code "loginWithCode" at bounding box center [601, 248] width 83 height 15
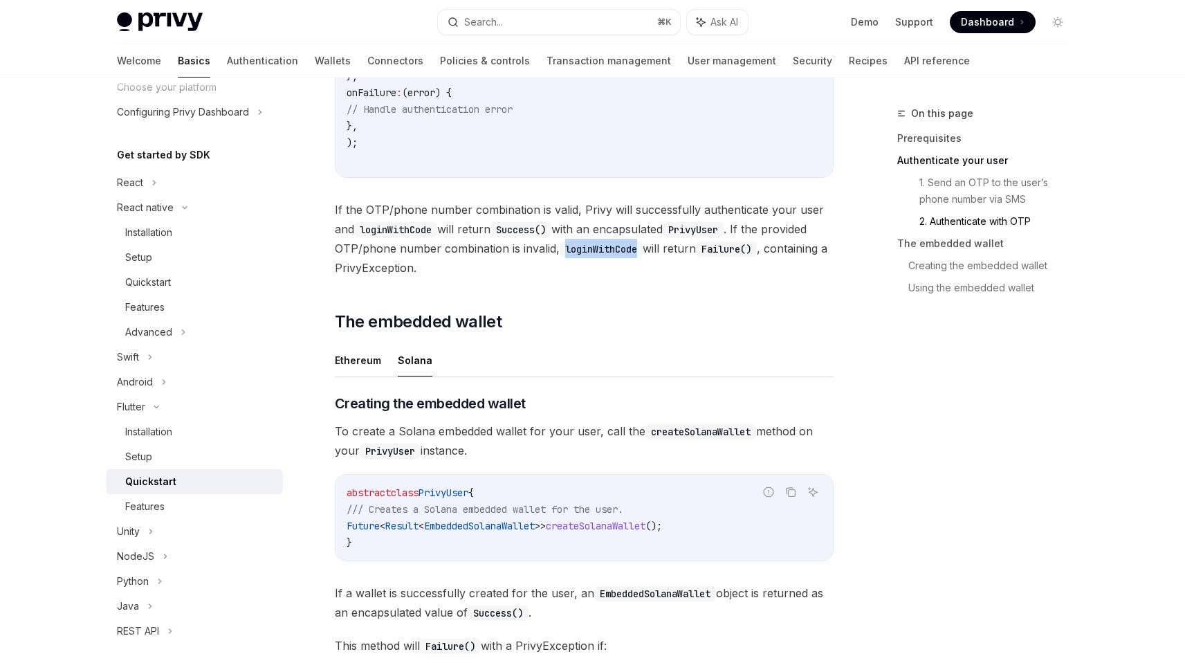
click at [632, 252] on code "loginWithCode" at bounding box center [601, 248] width 83 height 15
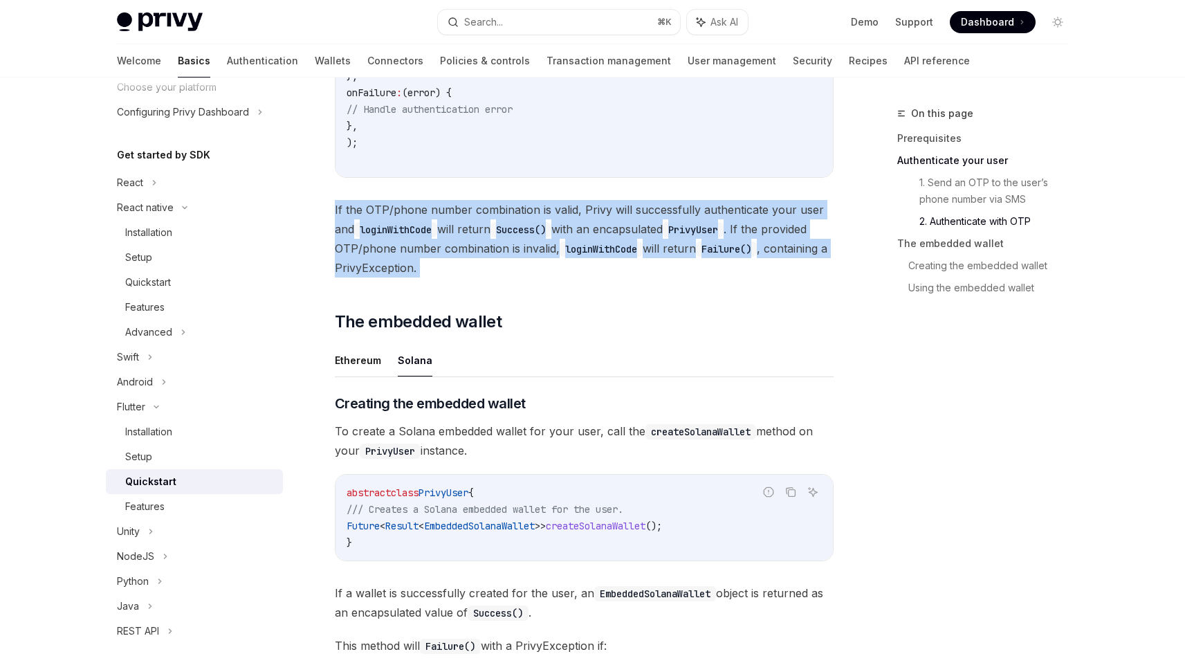
click at [632, 252] on code "loginWithCode" at bounding box center [601, 248] width 83 height 15
click at [601, 261] on span "If the OTP/phone number combination is valid, Privy will successfully authentic…" at bounding box center [584, 238] width 499 height 77
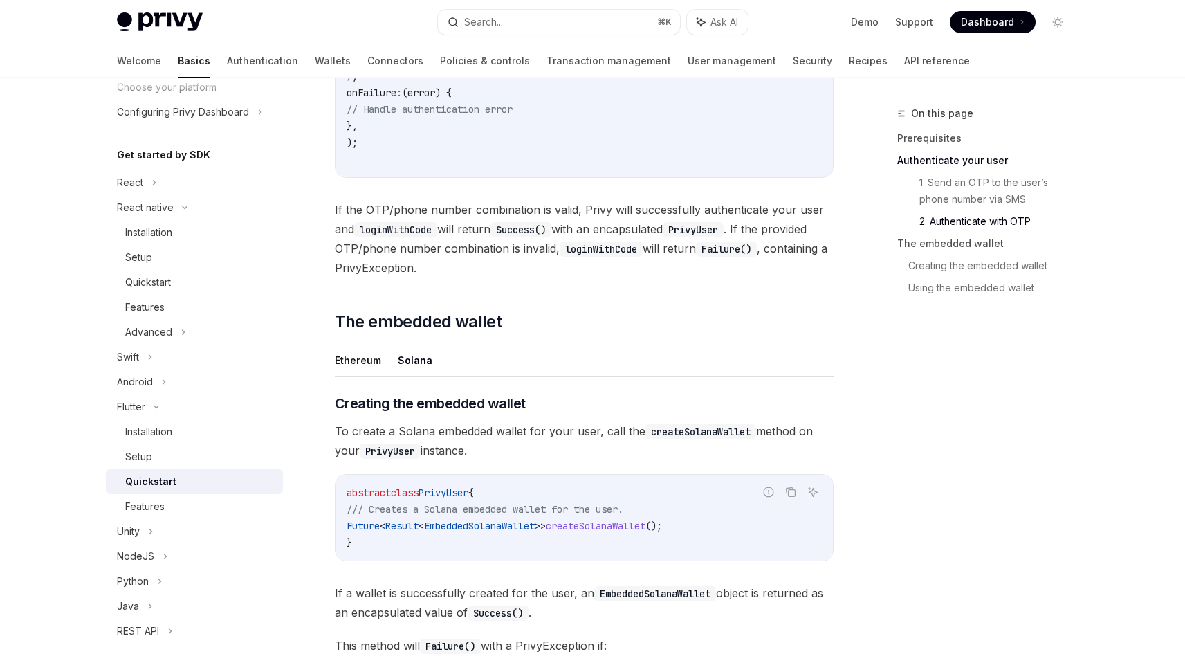
click at [601, 261] on span "If the OTP/phone number combination is valid, Privy will successfully authentic…" at bounding box center [584, 238] width 499 height 77
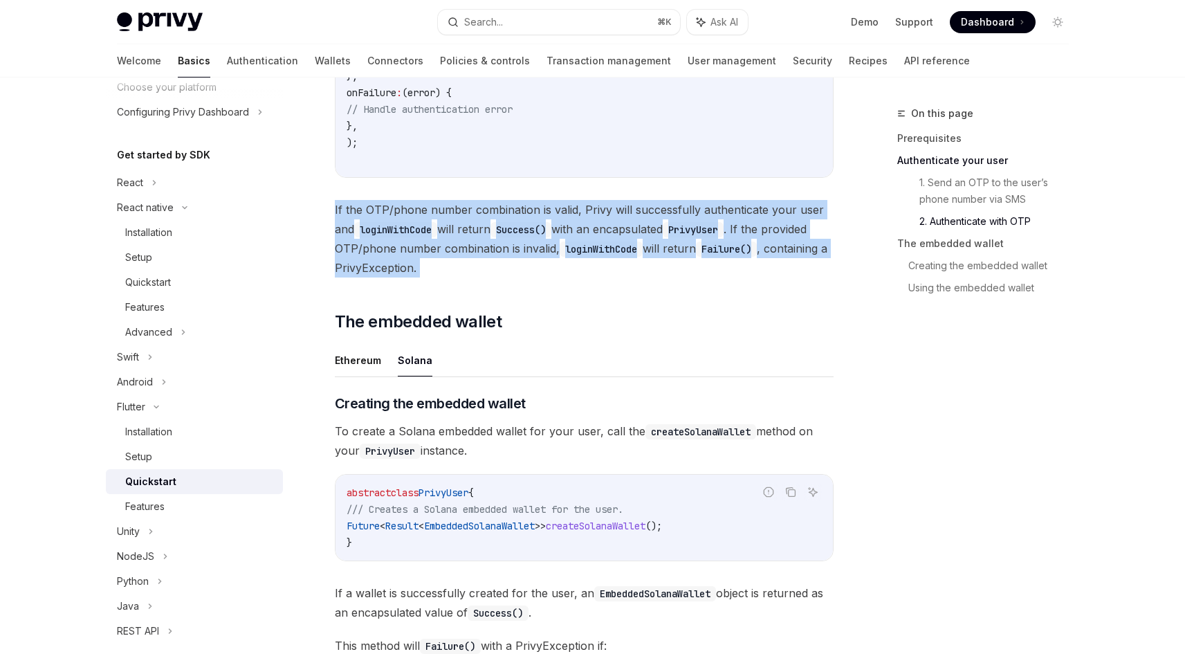
click at [601, 261] on span "If the OTP/phone number combination is valid, Privy will successfully authentic…" at bounding box center [584, 238] width 499 height 77
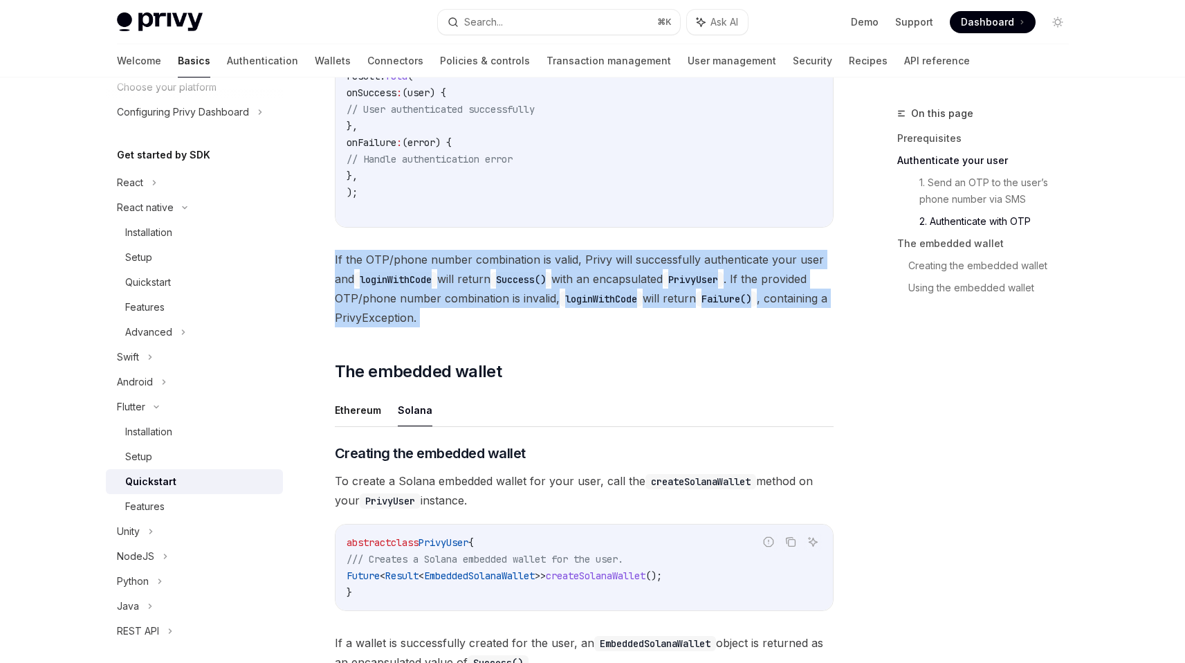
click at [601, 261] on span "If the OTP/phone number combination is valid, Privy will successfully authentic…" at bounding box center [584, 288] width 499 height 77
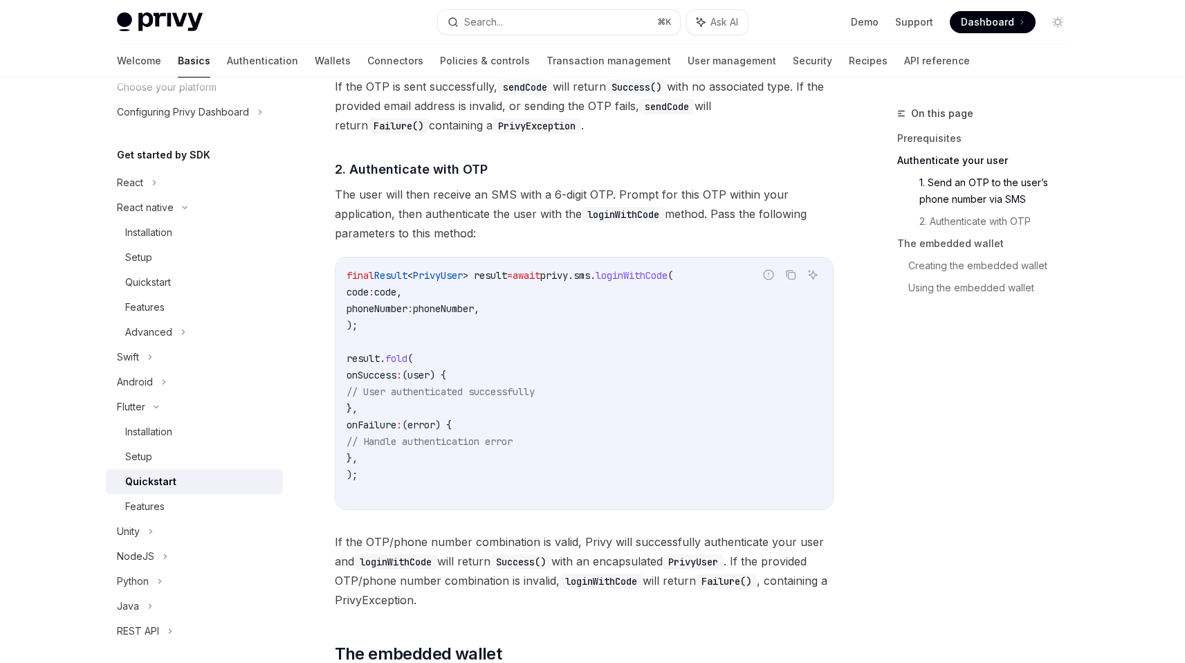
scroll to position [875, 0]
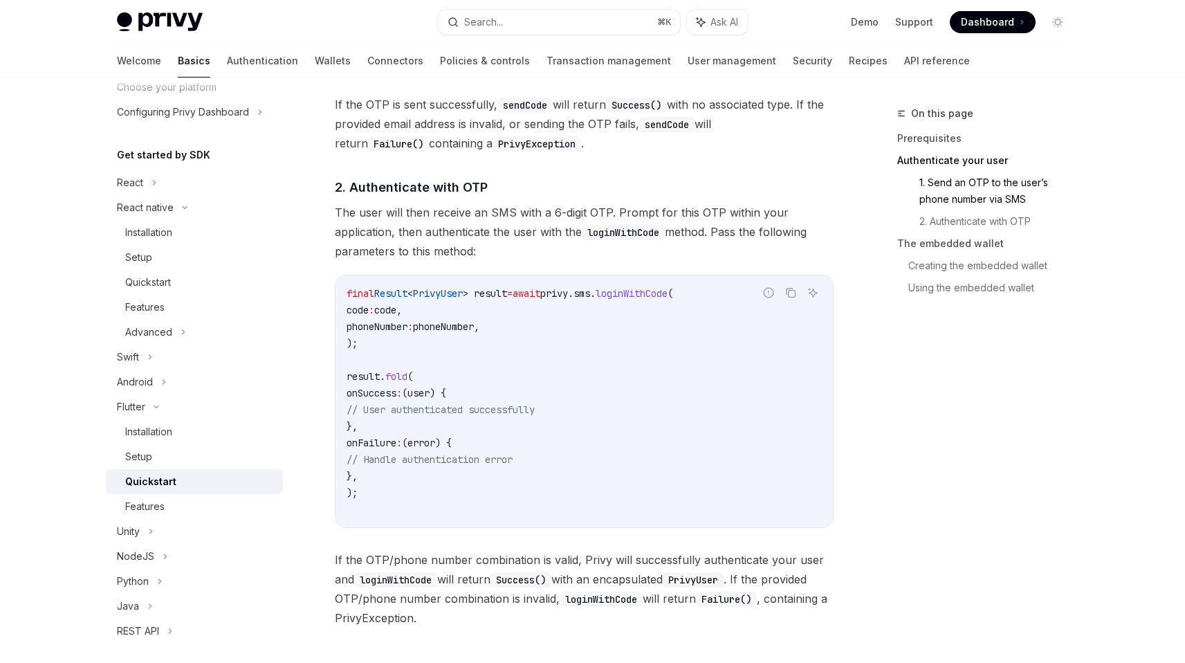
click at [478, 248] on span "The user will then receive an SMS with a 6-digit OTP. Prompt for this OTP withi…" at bounding box center [584, 232] width 499 height 58
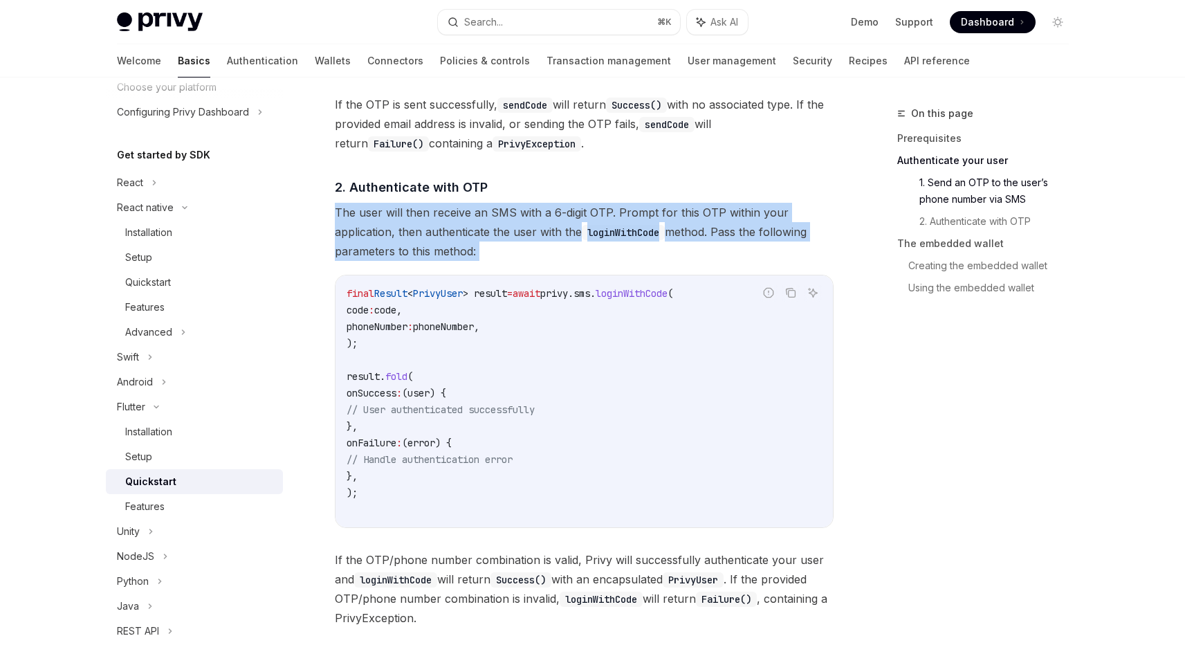
click at [478, 248] on span "The user will then receive an SMS with a 6-digit OTP. Prompt for this OTP withi…" at bounding box center [584, 232] width 499 height 58
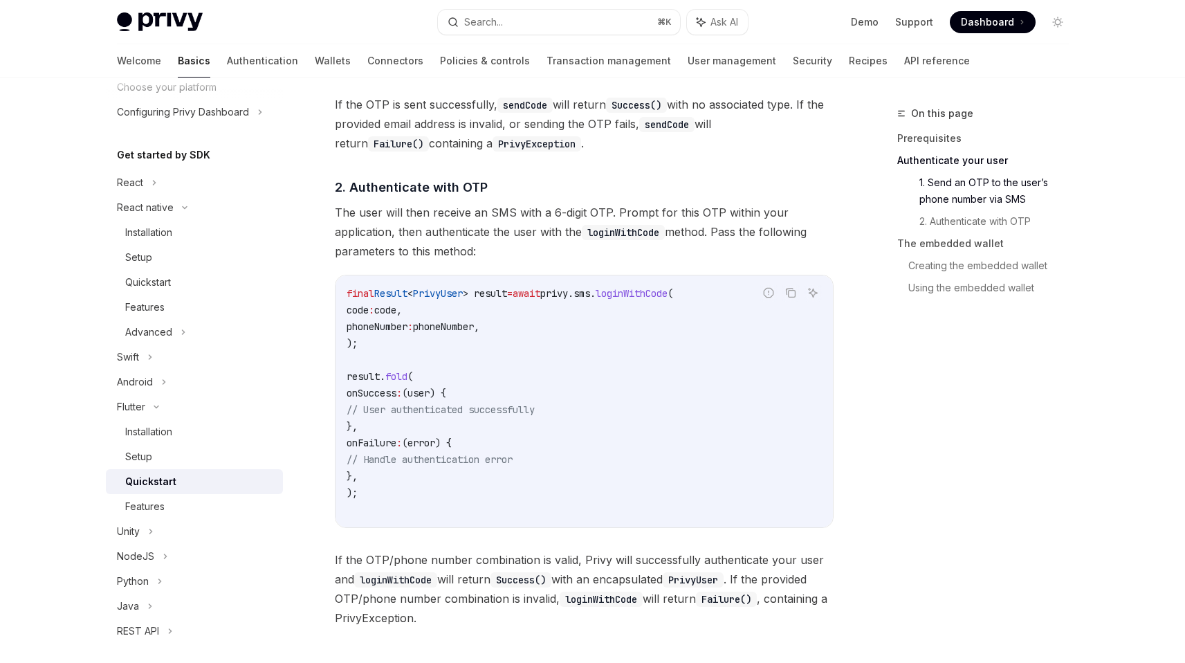
scroll to position [681, 0]
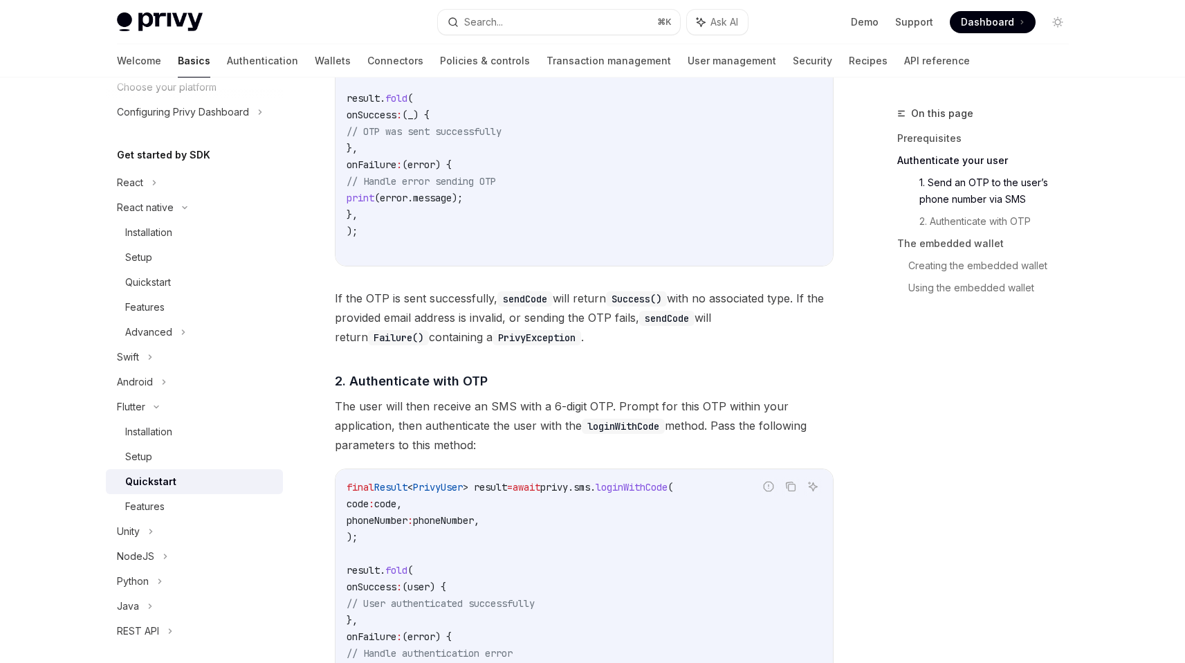
click at [478, 248] on code "final Result < void > result = await privy.sms. sendCode ( "[PHONE_NUMBER]" ); …" at bounding box center [584, 156] width 475 height 199
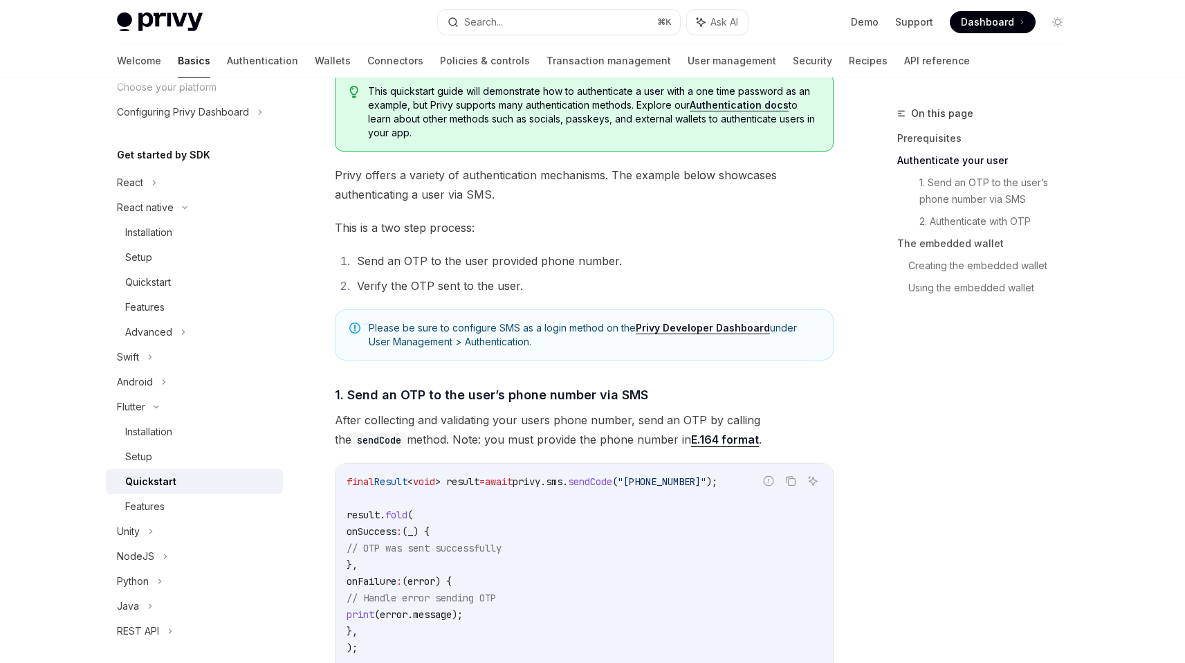
scroll to position [215, 0]
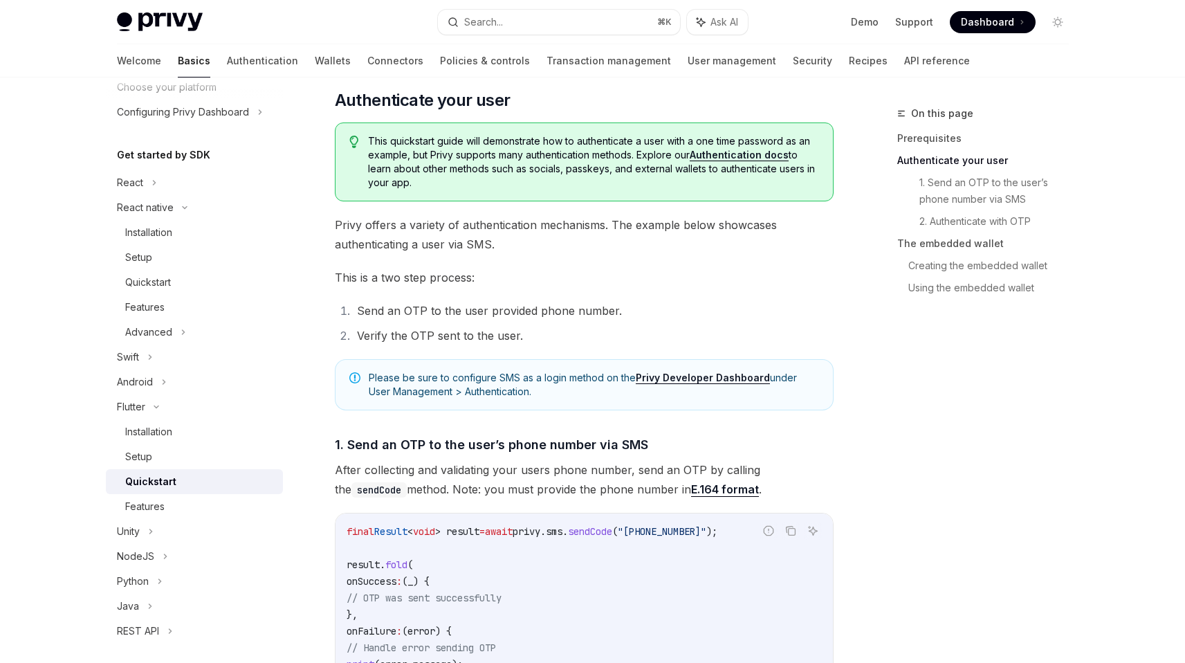
click at [500, 171] on span "This quickstart guide will demonstrate how to authenticate a user with a one ti…" at bounding box center [593, 161] width 450 height 55
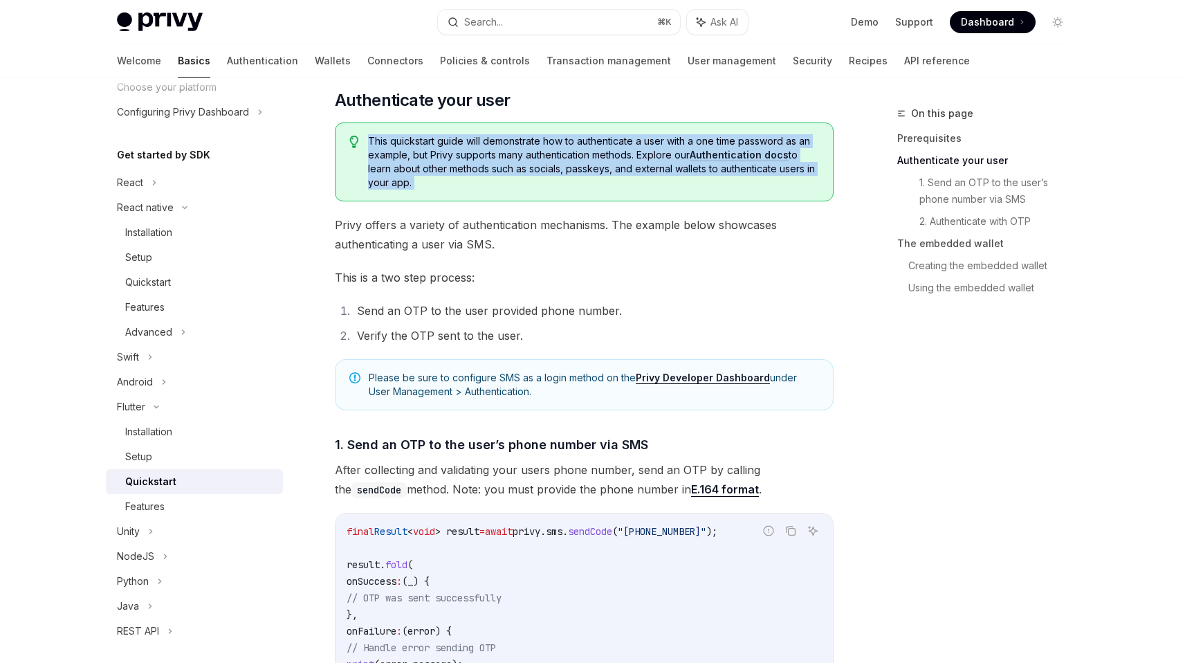
click at [500, 171] on span "This quickstart guide will demonstrate how to authenticate a user with a one ti…" at bounding box center [593, 161] width 450 height 55
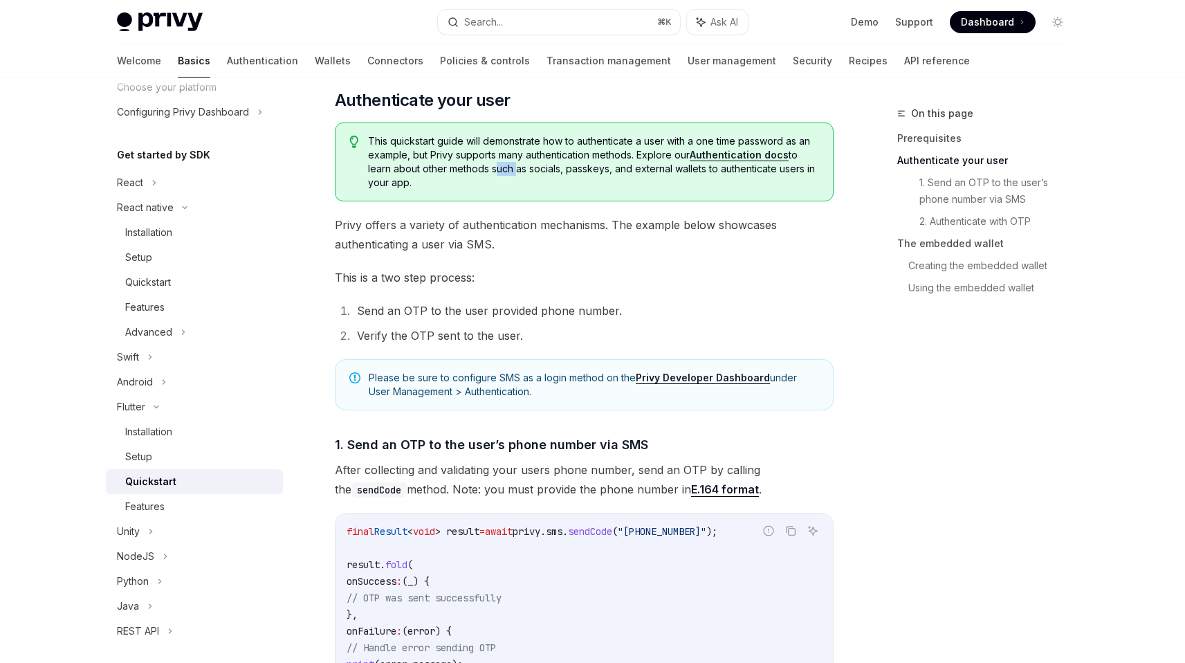
click at [500, 171] on span "This quickstart guide will demonstrate how to authenticate a user with a one ti…" at bounding box center [593, 161] width 450 height 55
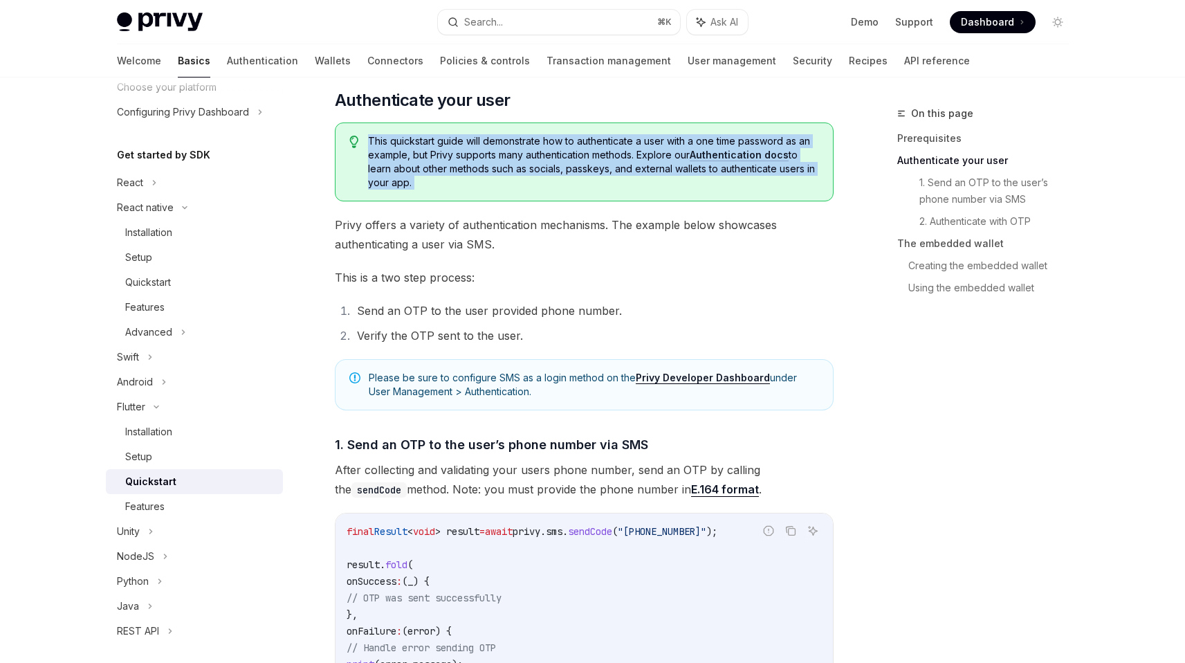
click at [500, 171] on span "This quickstart guide will demonstrate how to authenticate a user with a one ti…" at bounding box center [593, 161] width 450 height 55
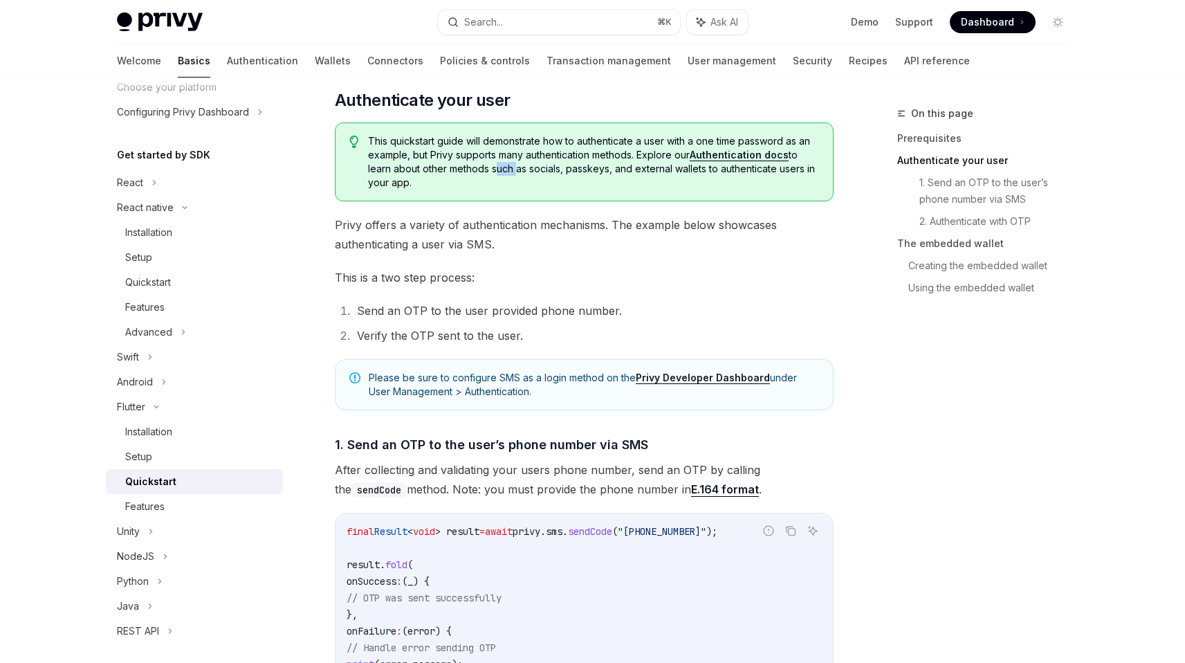
click at [500, 171] on span "This quickstart guide will demonstrate how to authenticate a user with a one ti…" at bounding box center [593, 161] width 450 height 55
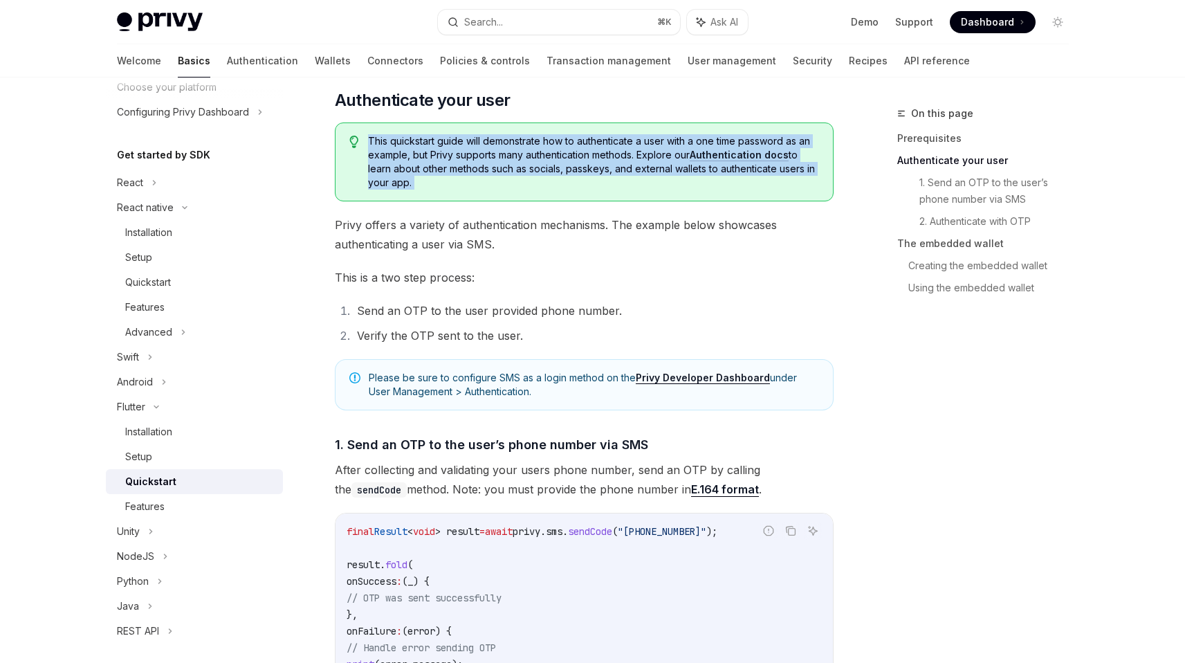
click at [500, 171] on span "This quickstart guide will demonstrate how to authenticate a user with a one ti…" at bounding box center [593, 161] width 450 height 55
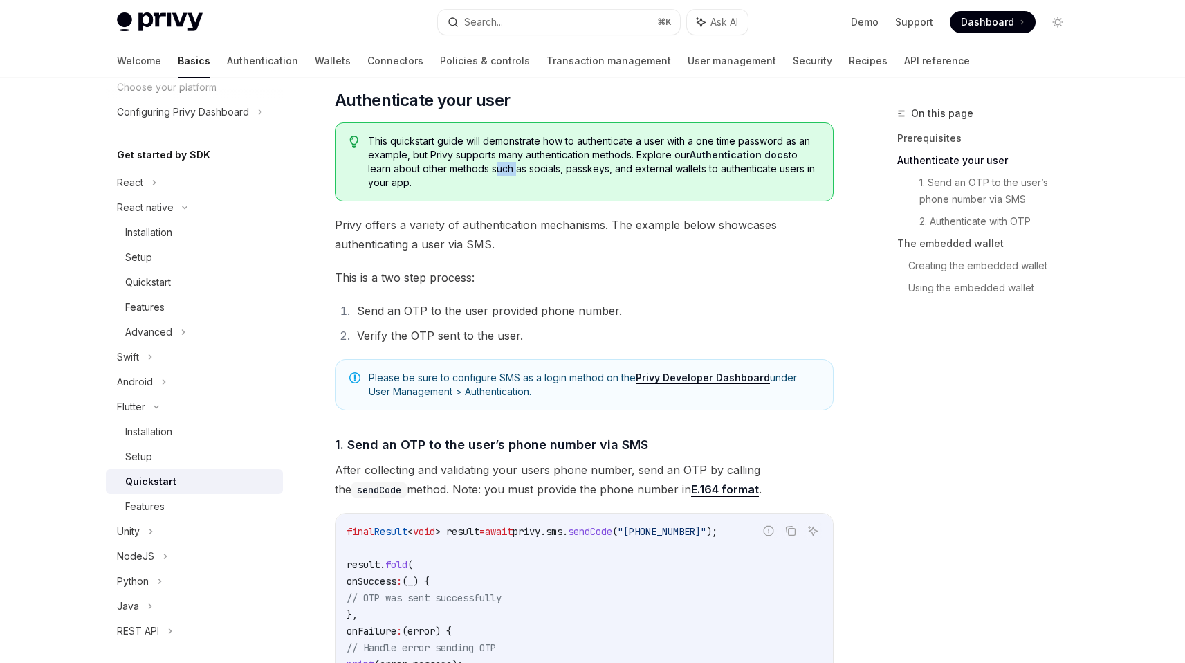
click at [500, 171] on span "This quickstart guide will demonstrate how to authenticate a user with a one ti…" at bounding box center [593, 161] width 450 height 55
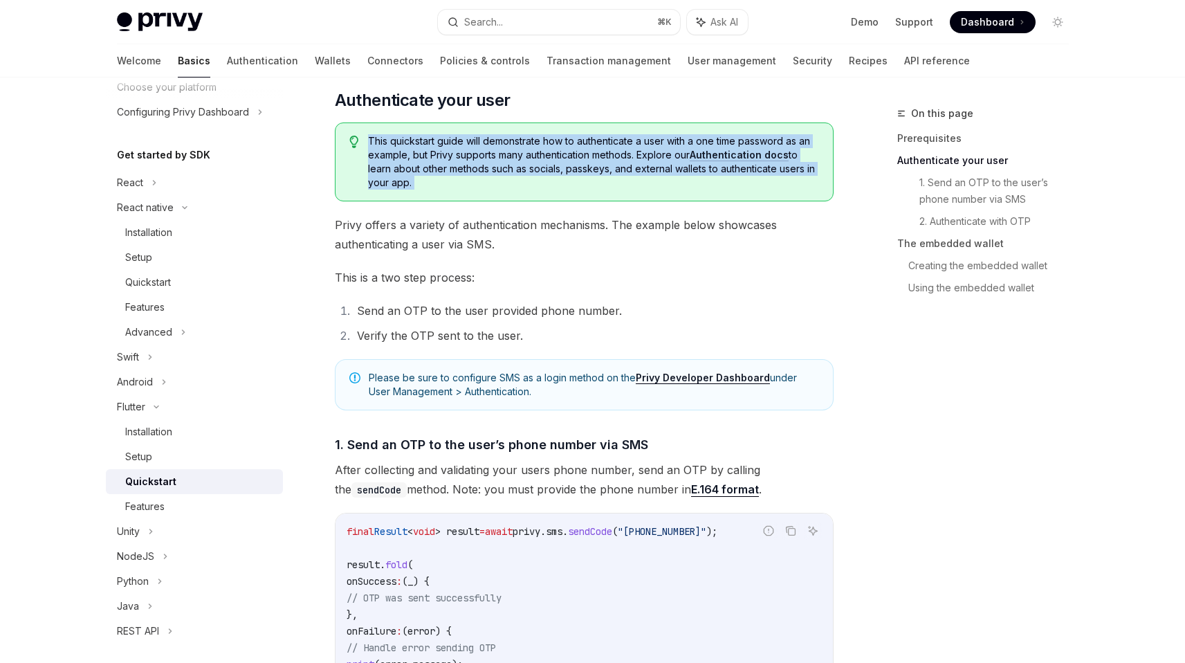
click at [500, 171] on span "This quickstart guide will demonstrate how to authenticate a user with a one ti…" at bounding box center [593, 161] width 450 height 55
click at [501, 181] on span "This quickstart guide will demonstrate how to authenticate a user with a one ti…" at bounding box center [593, 161] width 450 height 55
click at [758, 153] on link "Authentication docs" at bounding box center [739, 155] width 99 height 12
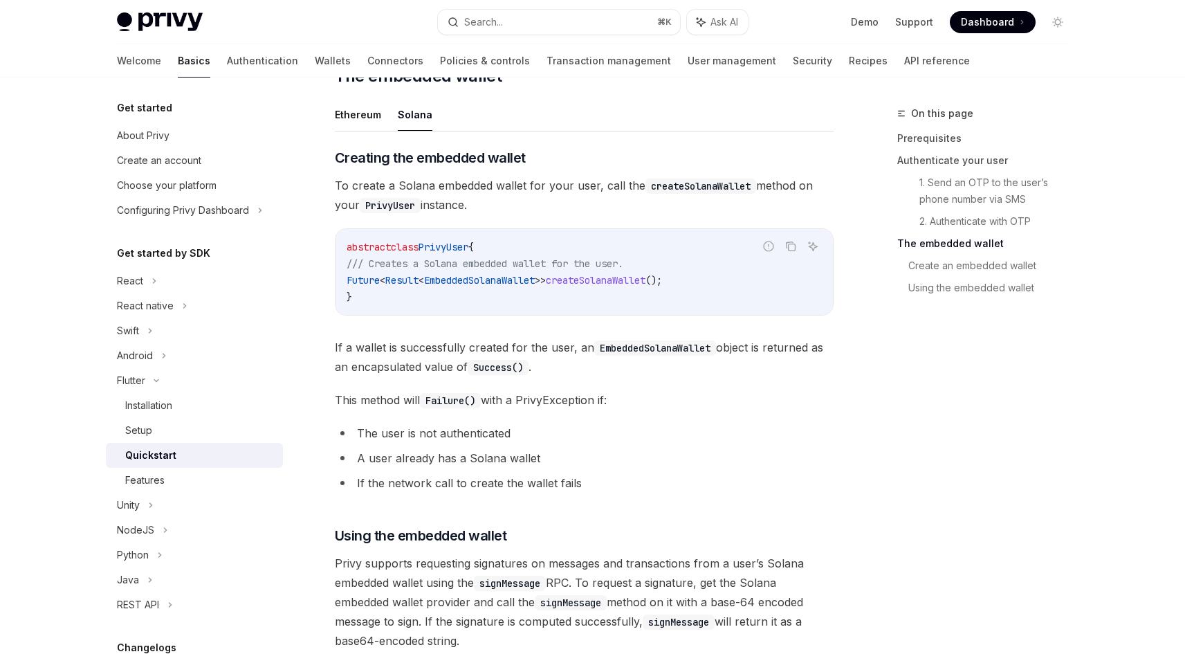
scroll to position [1478, 0]
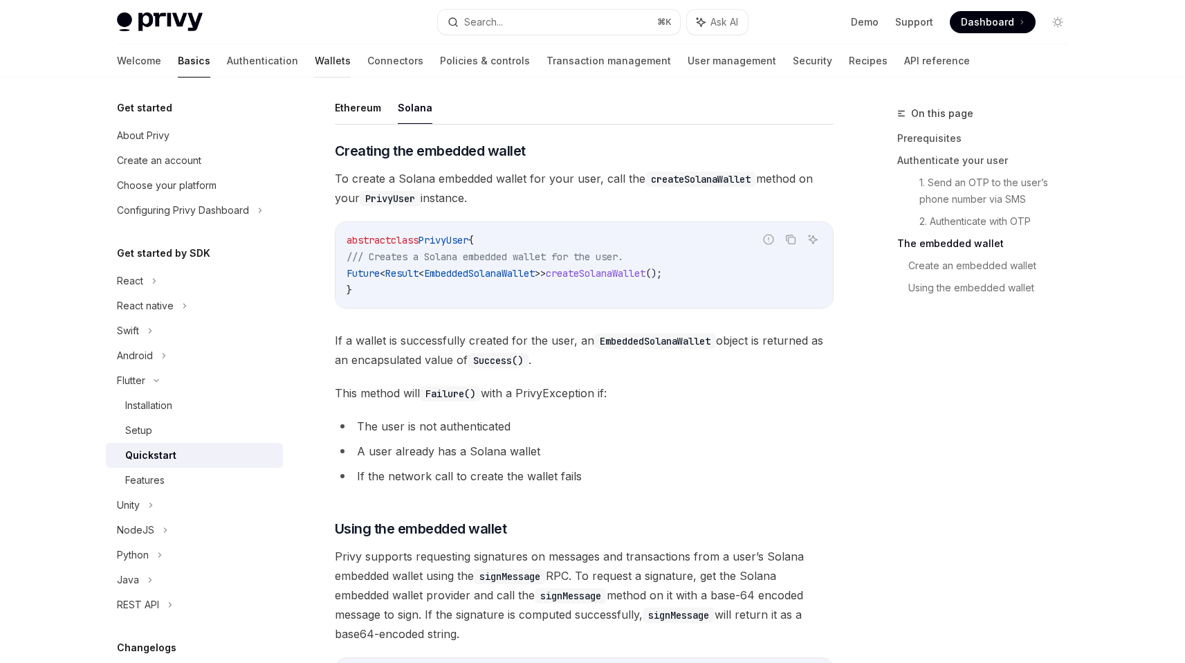
click at [315, 60] on link "Wallets" at bounding box center [333, 60] width 36 height 33
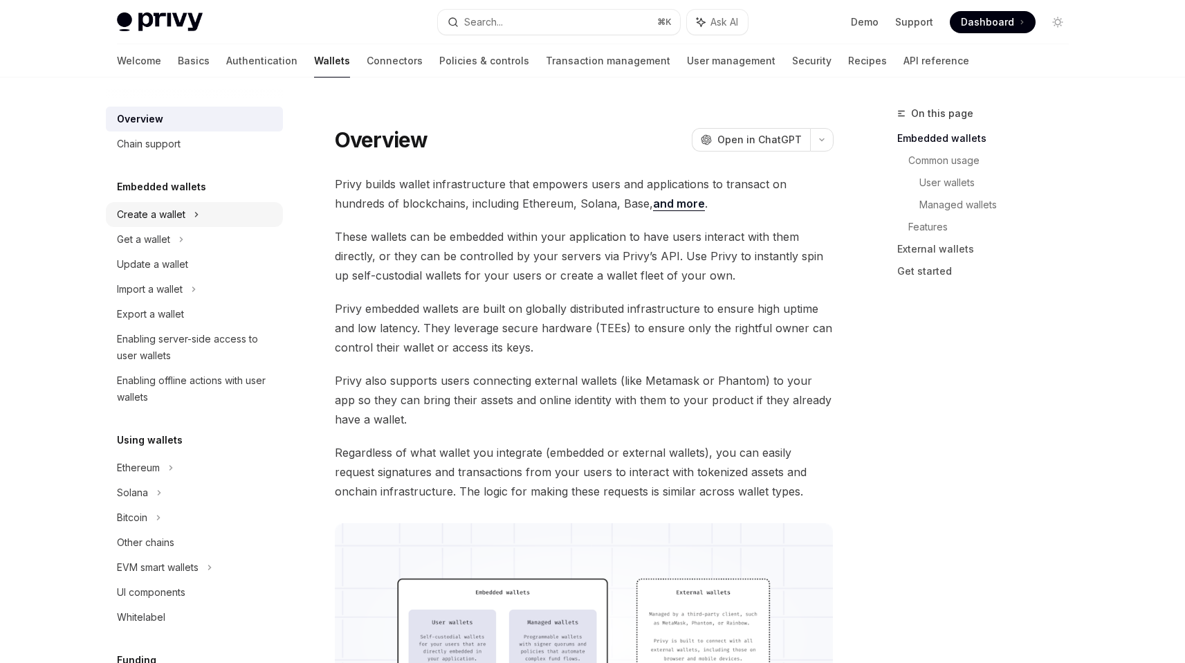
click at [156, 217] on div "Create a wallet" at bounding box center [151, 214] width 68 height 17
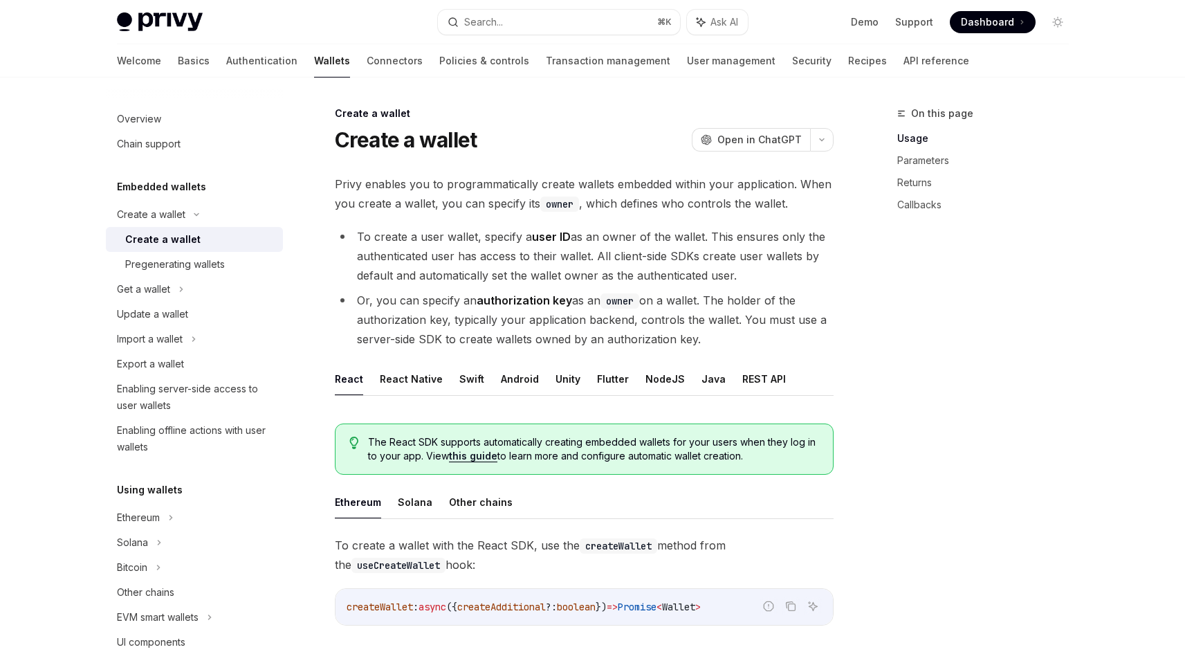
scroll to position [47, 0]
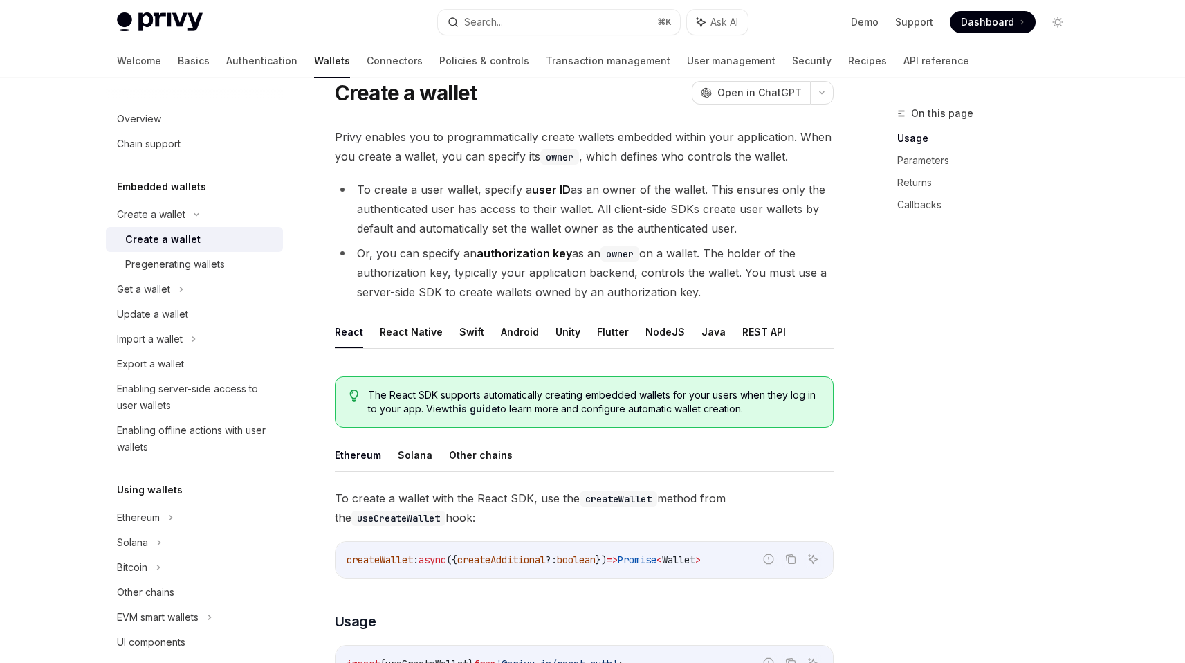
click at [578, 337] on ul "React React Native Swift Android Unity Flutter NodeJS Java REST API" at bounding box center [584, 331] width 499 height 33
click at [603, 331] on button "Flutter" at bounding box center [613, 331] width 32 height 33
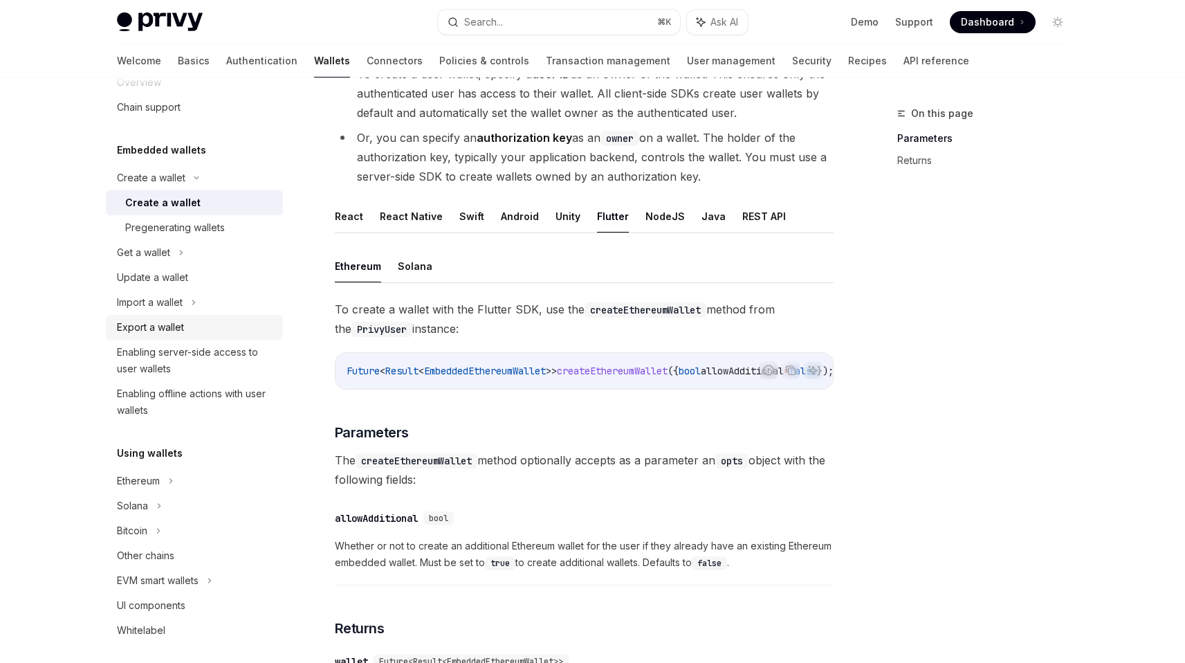
scroll to position [28, 0]
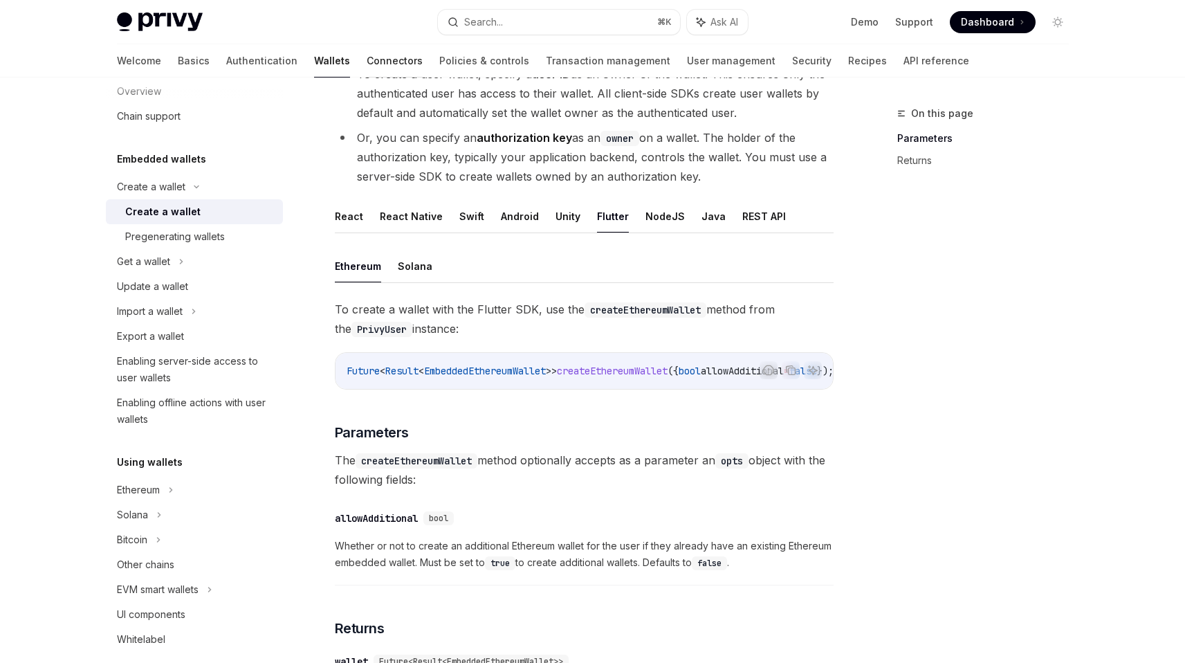
click at [367, 55] on link "Connectors" at bounding box center [395, 60] width 56 height 33
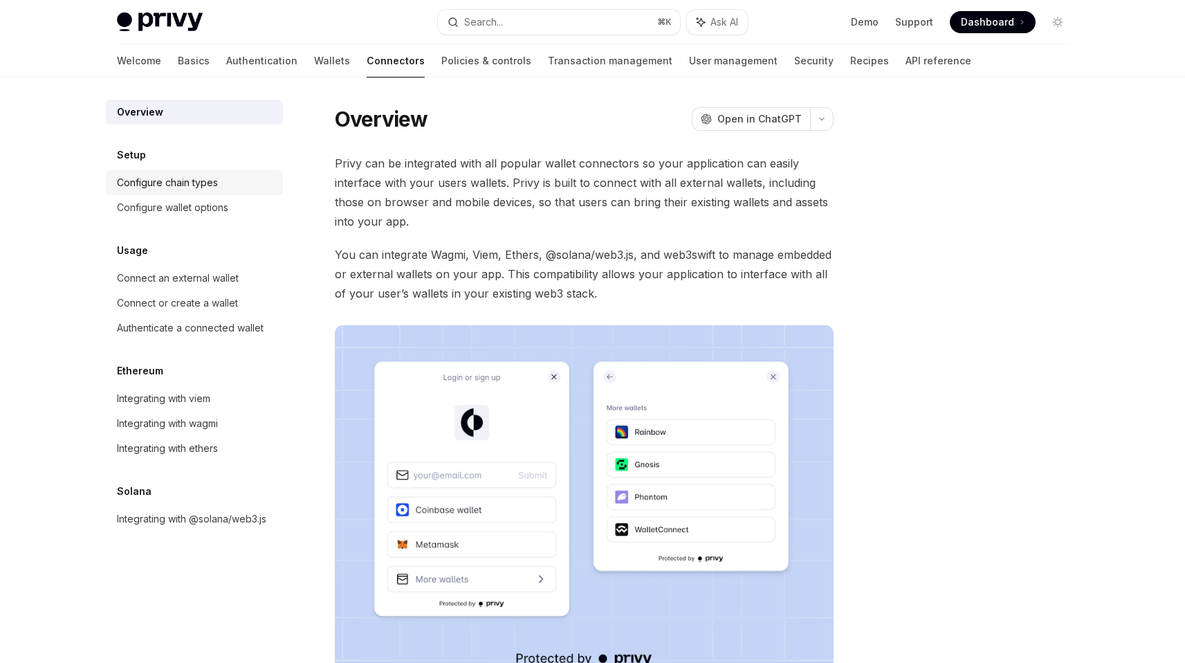
click at [235, 187] on div "Configure chain types" at bounding box center [196, 182] width 158 height 17
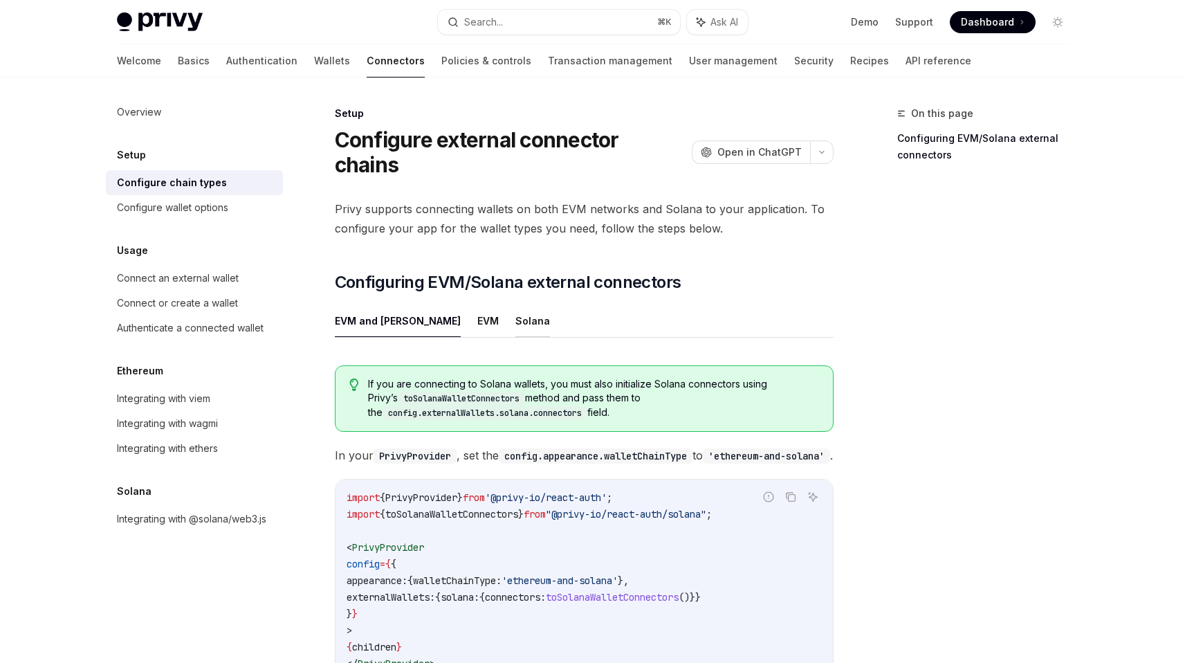
click at [515, 315] on button "Solana" at bounding box center [532, 320] width 35 height 33
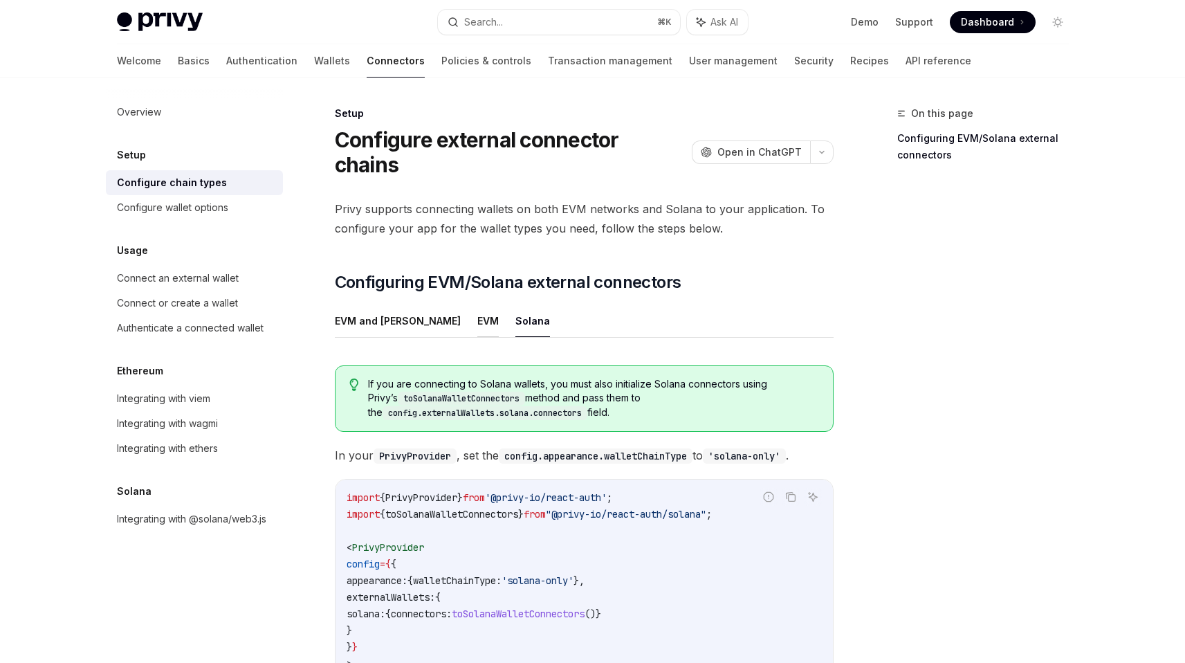
click at [477, 321] on button "EVM" at bounding box center [487, 320] width 21 height 33
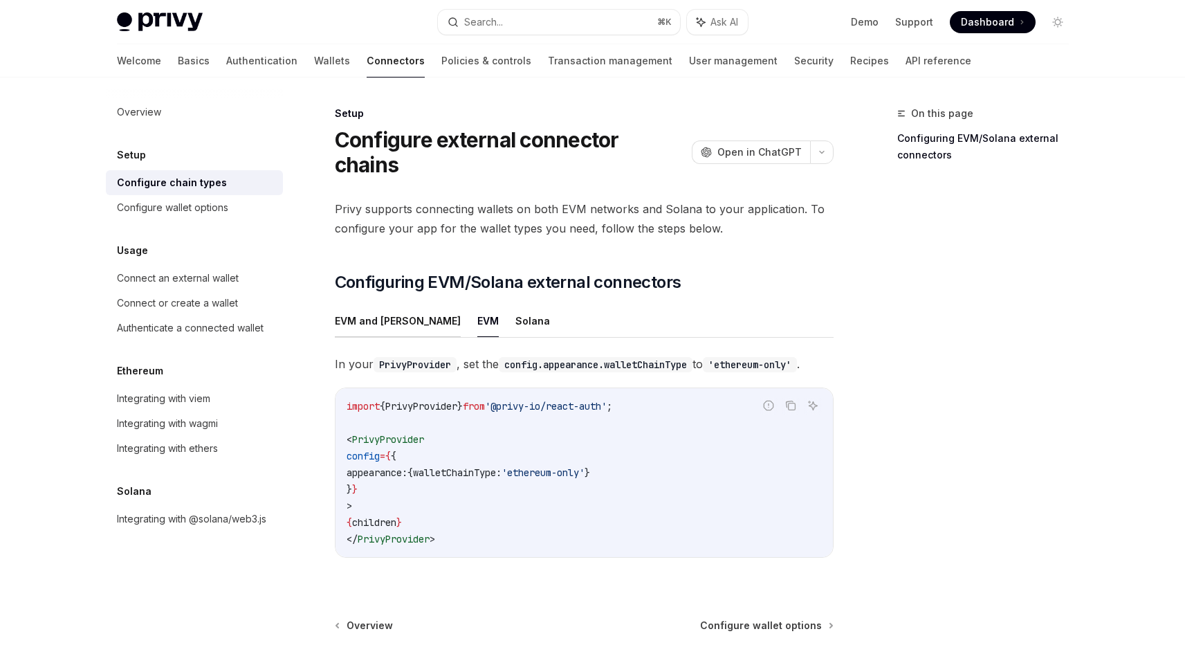
click at [360, 320] on button "EVM and [PERSON_NAME]" at bounding box center [398, 320] width 126 height 33
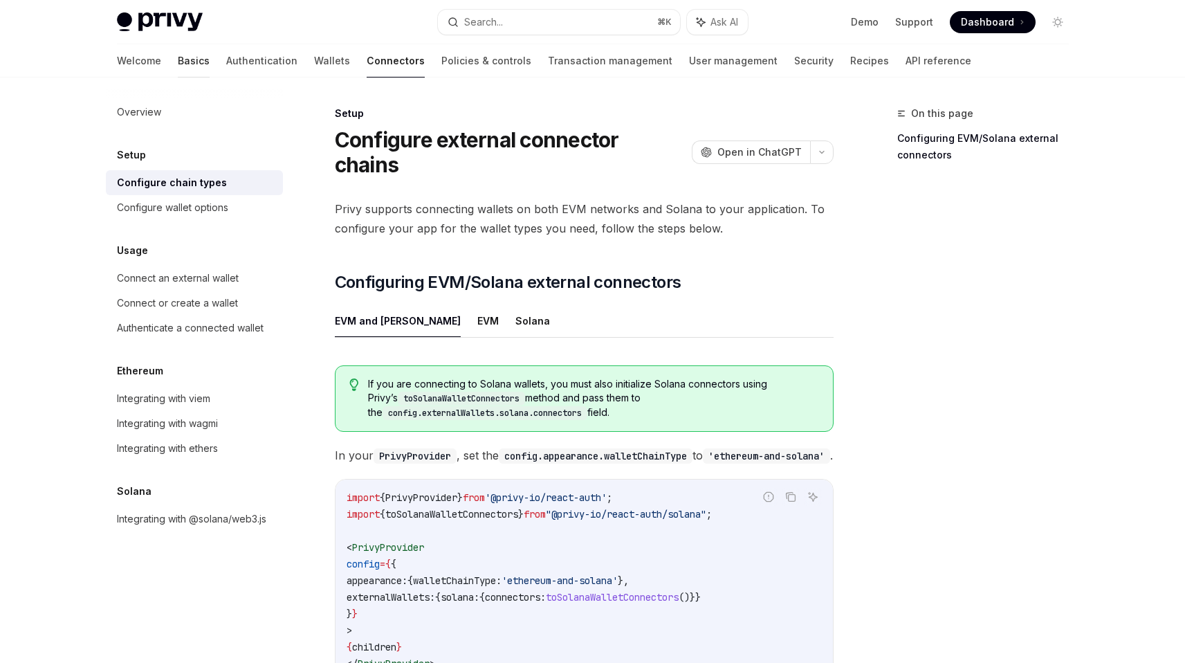
click at [178, 55] on link "Basics" at bounding box center [194, 60] width 32 height 33
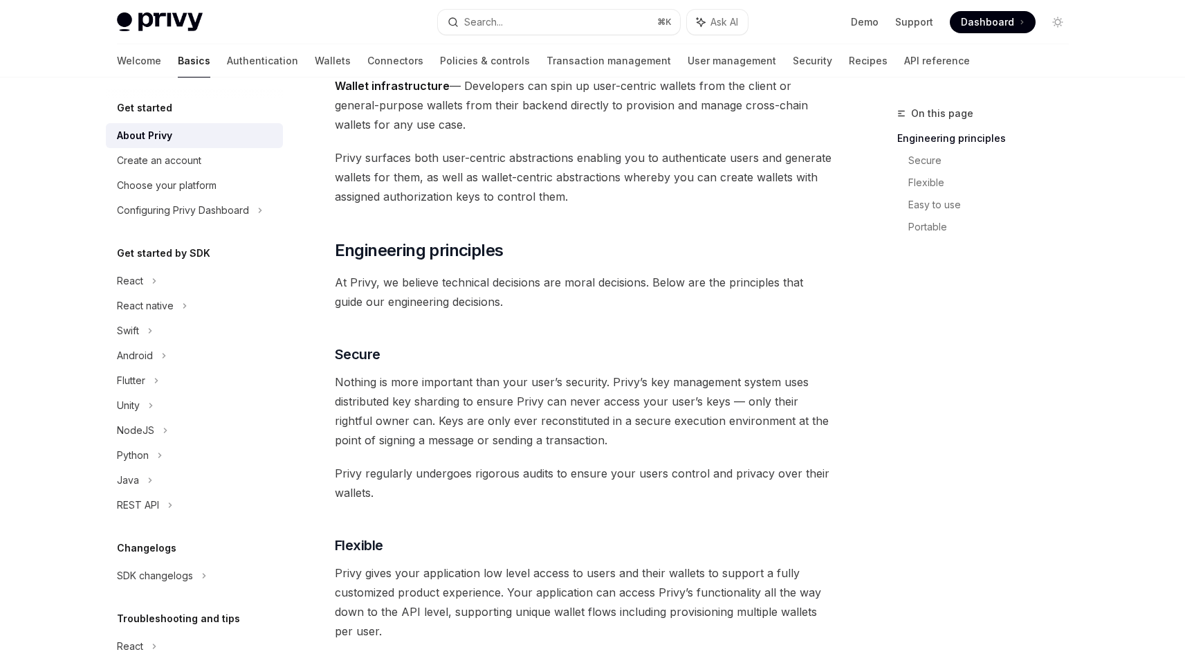
scroll to position [366, 0]
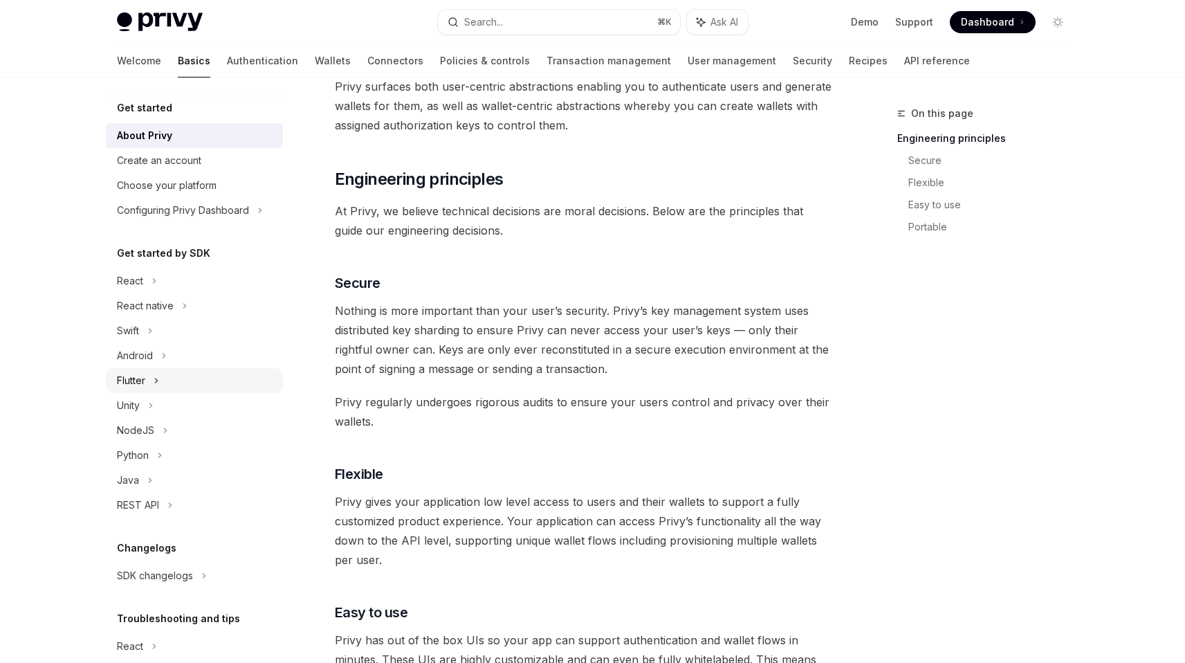
click at [158, 386] on icon at bounding box center [157, 380] width 6 height 17
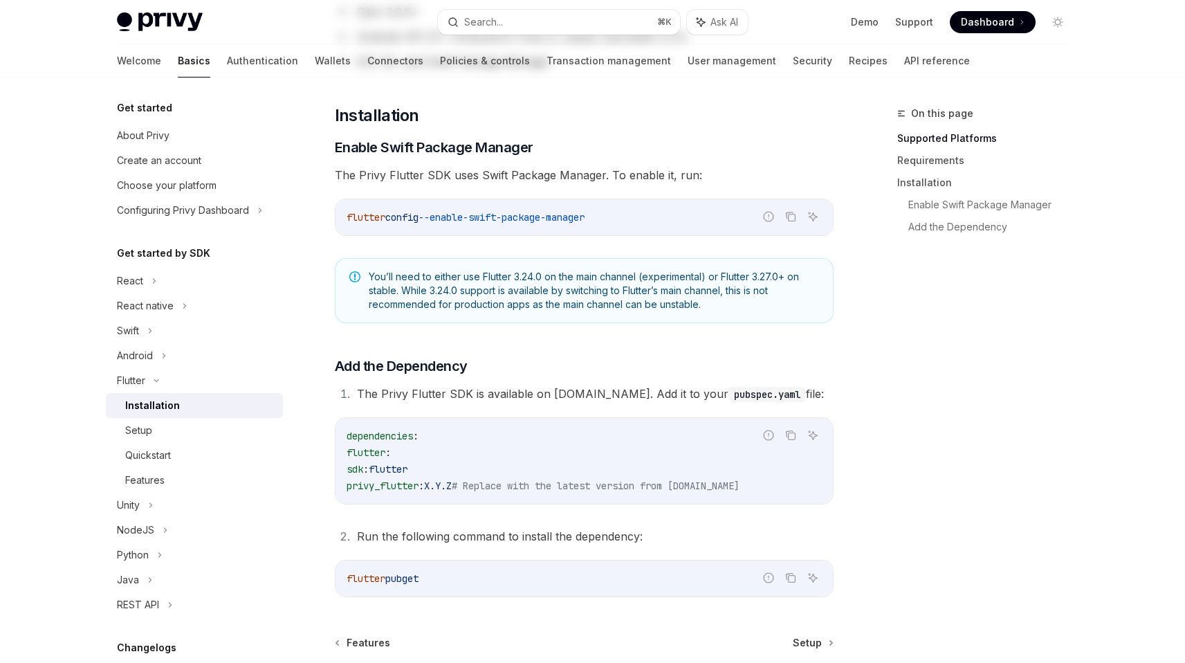
type textarea "*"
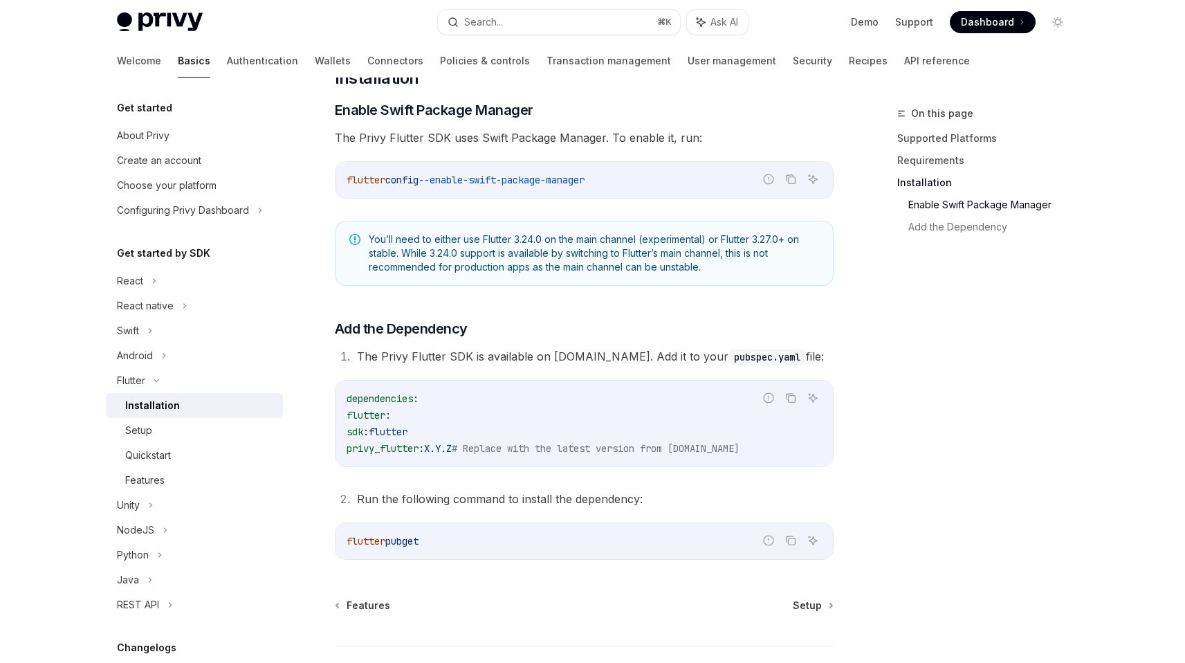
scroll to position [506, 0]
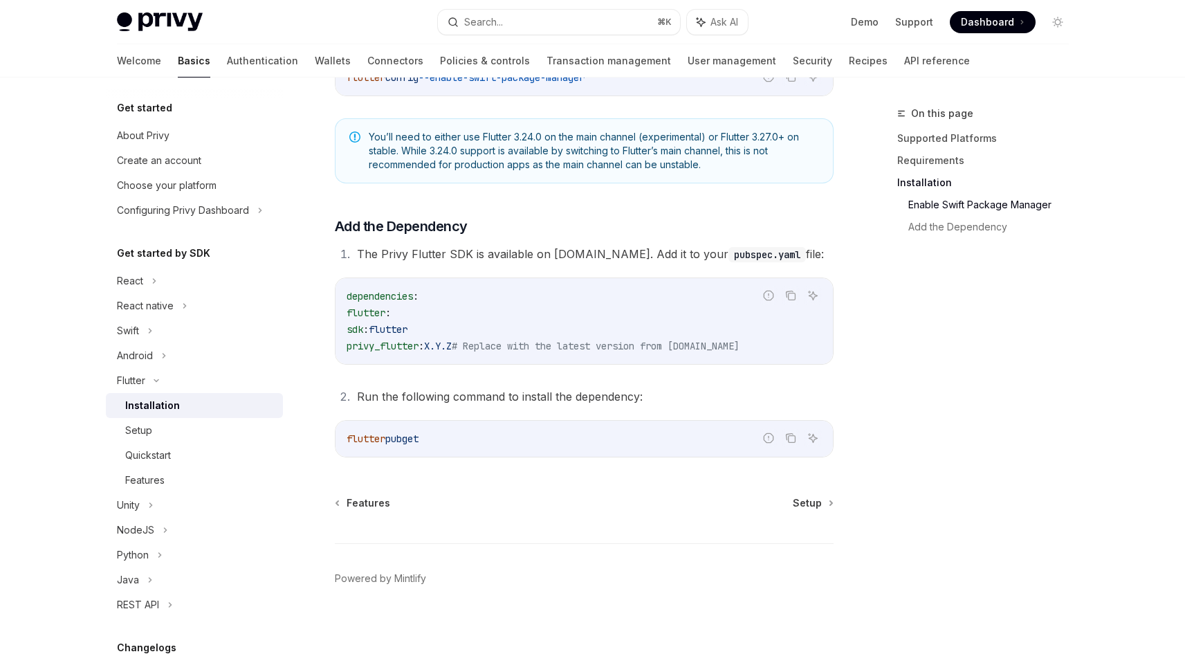
click at [568, 246] on li "The Privy Flutter SDK is available on [DOMAIN_NAME]. Add it to your pubspec.yam…" at bounding box center [593, 253] width 481 height 19
click at [994, 20] on span "Dashboard" at bounding box center [987, 22] width 53 height 14
